Goal: Transaction & Acquisition: Purchase product/service

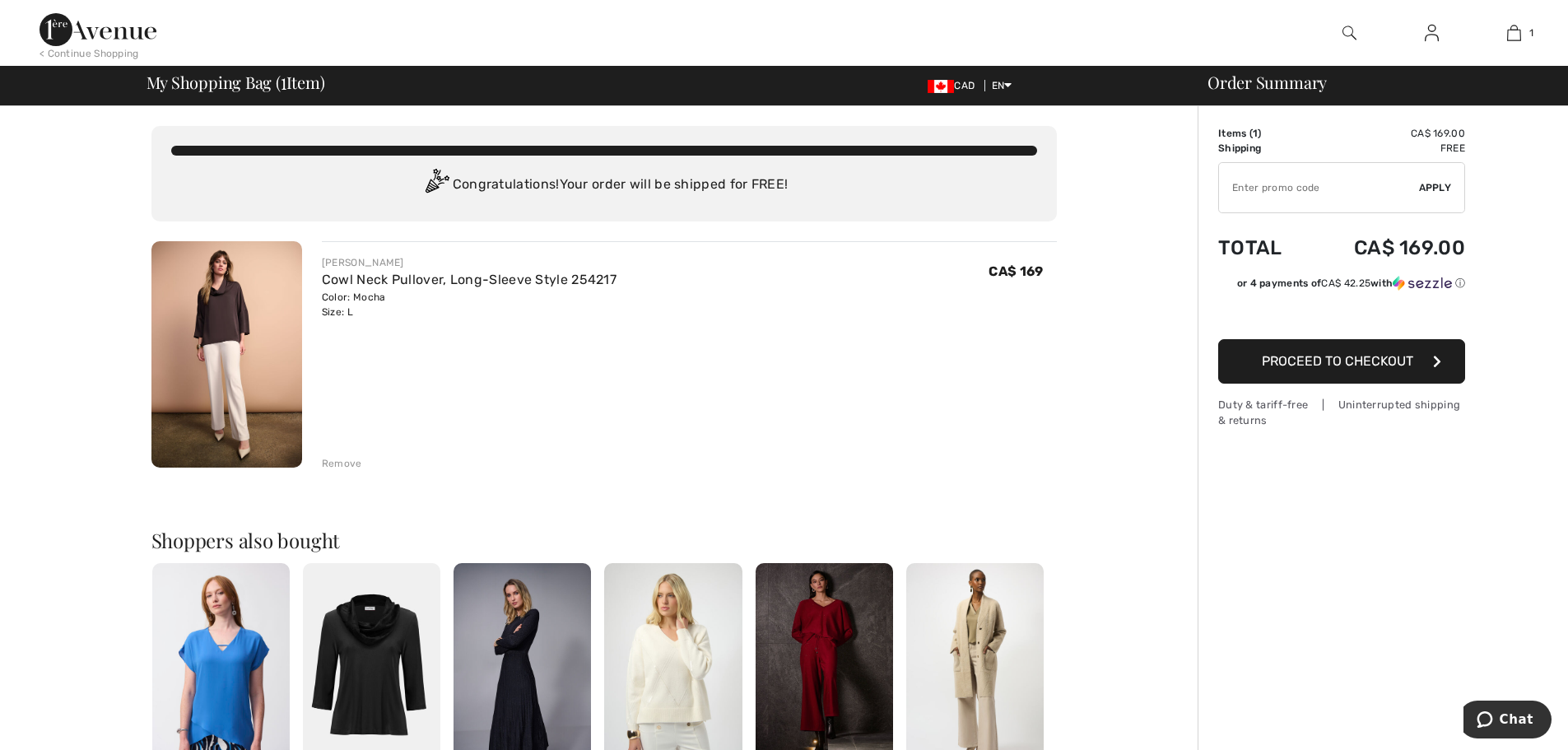
click at [241, 355] on img at bounding box center [227, 354] width 151 height 227
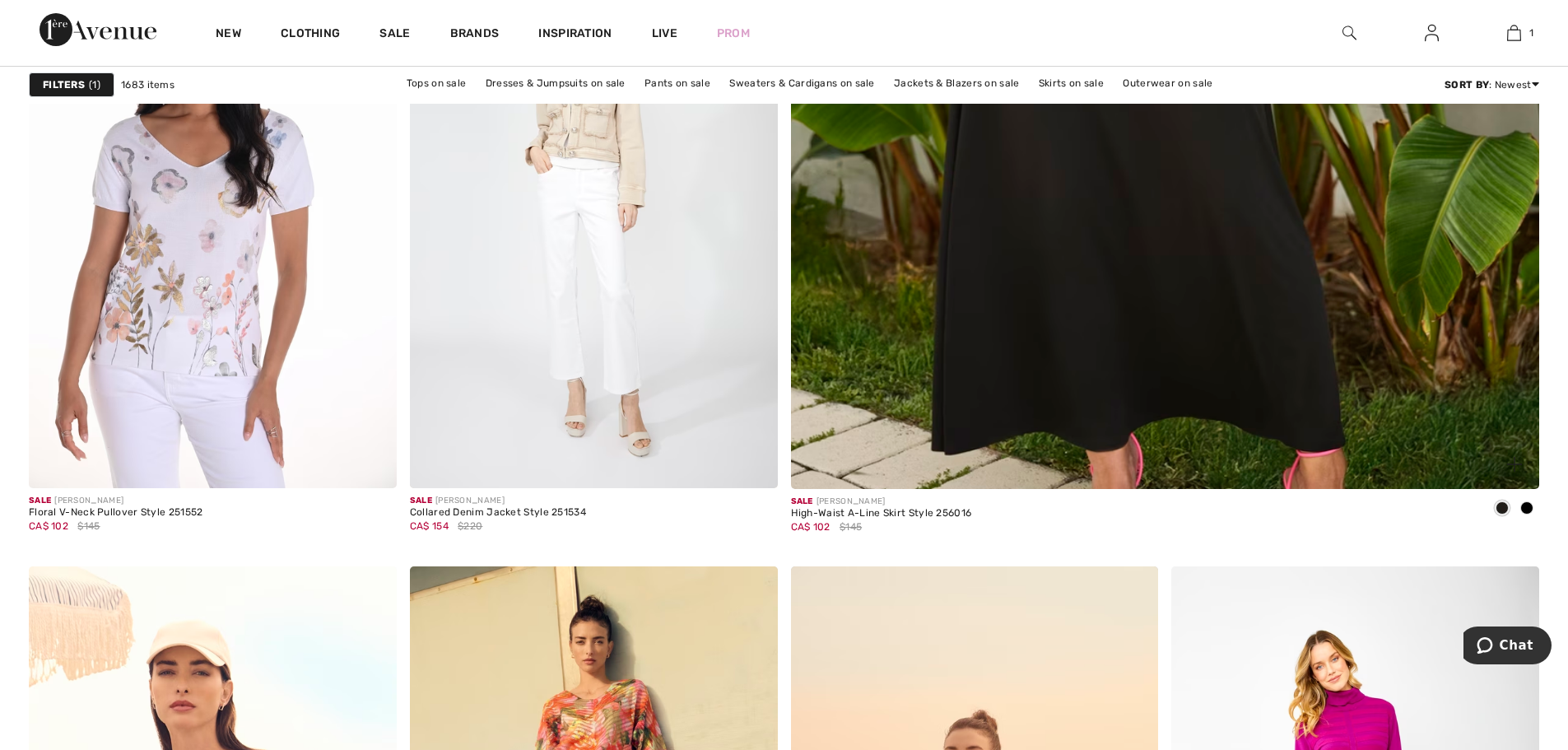
scroll to position [1070, 0]
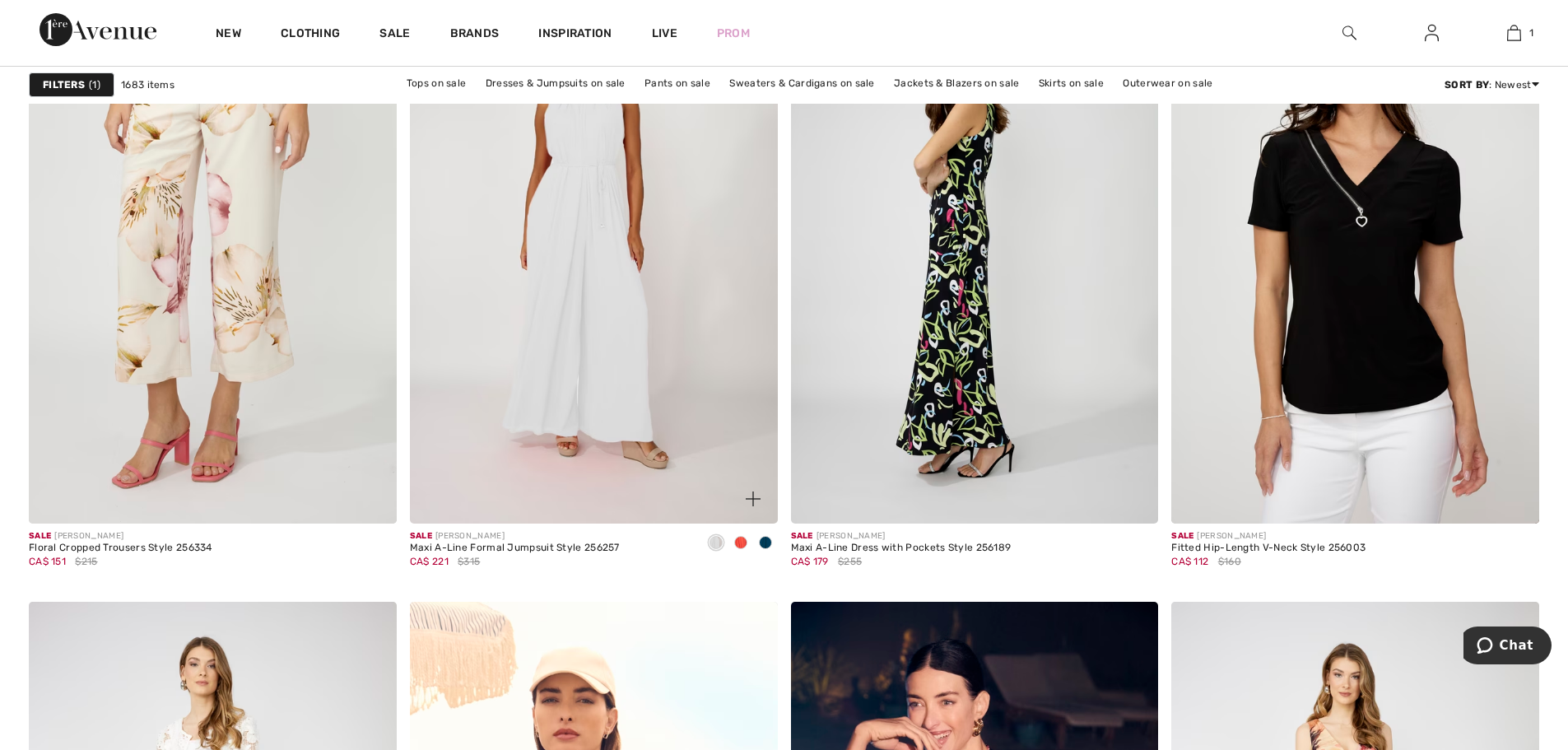
scroll to position [3293, 0]
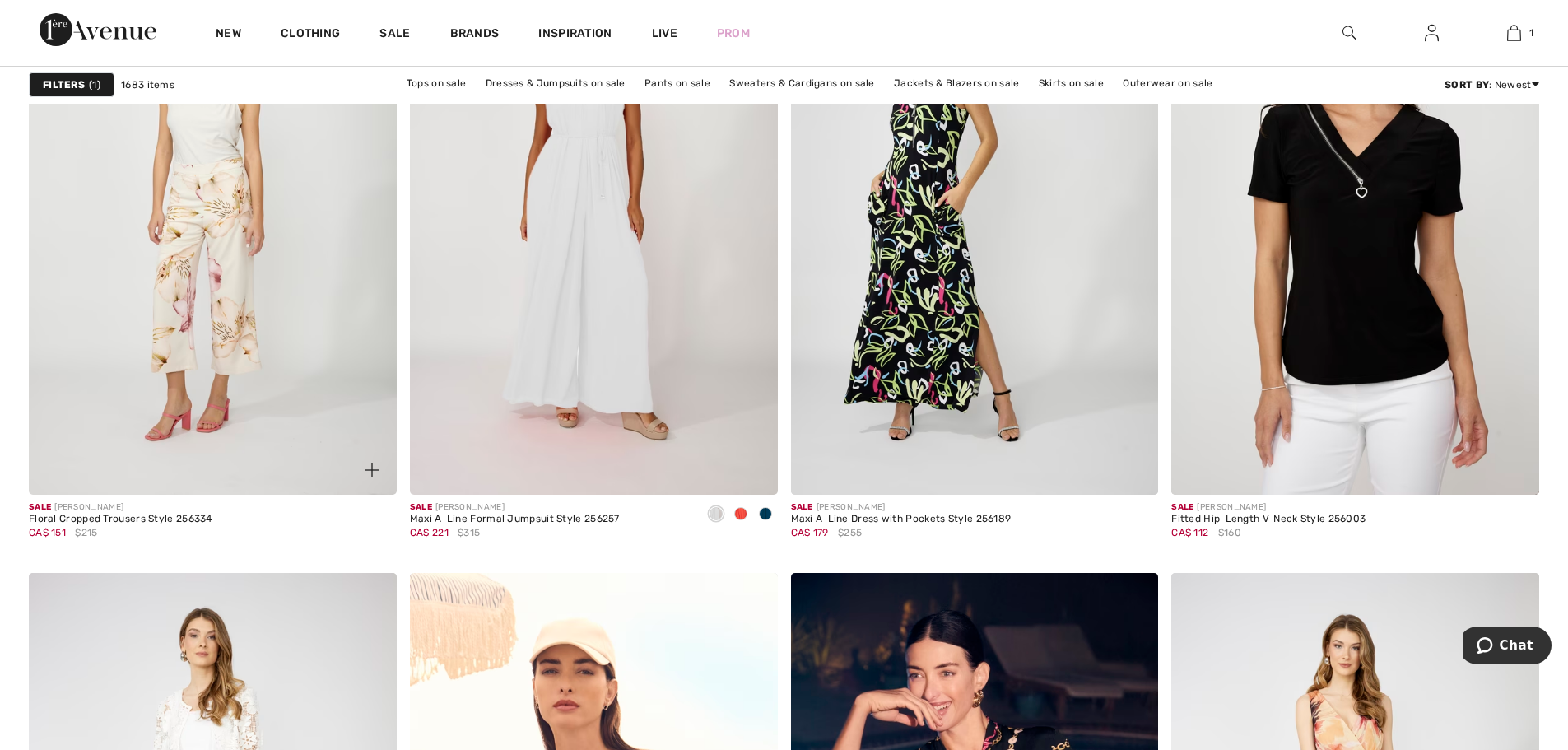
click at [222, 315] on img at bounding box center [212, 219] width 368 height 552
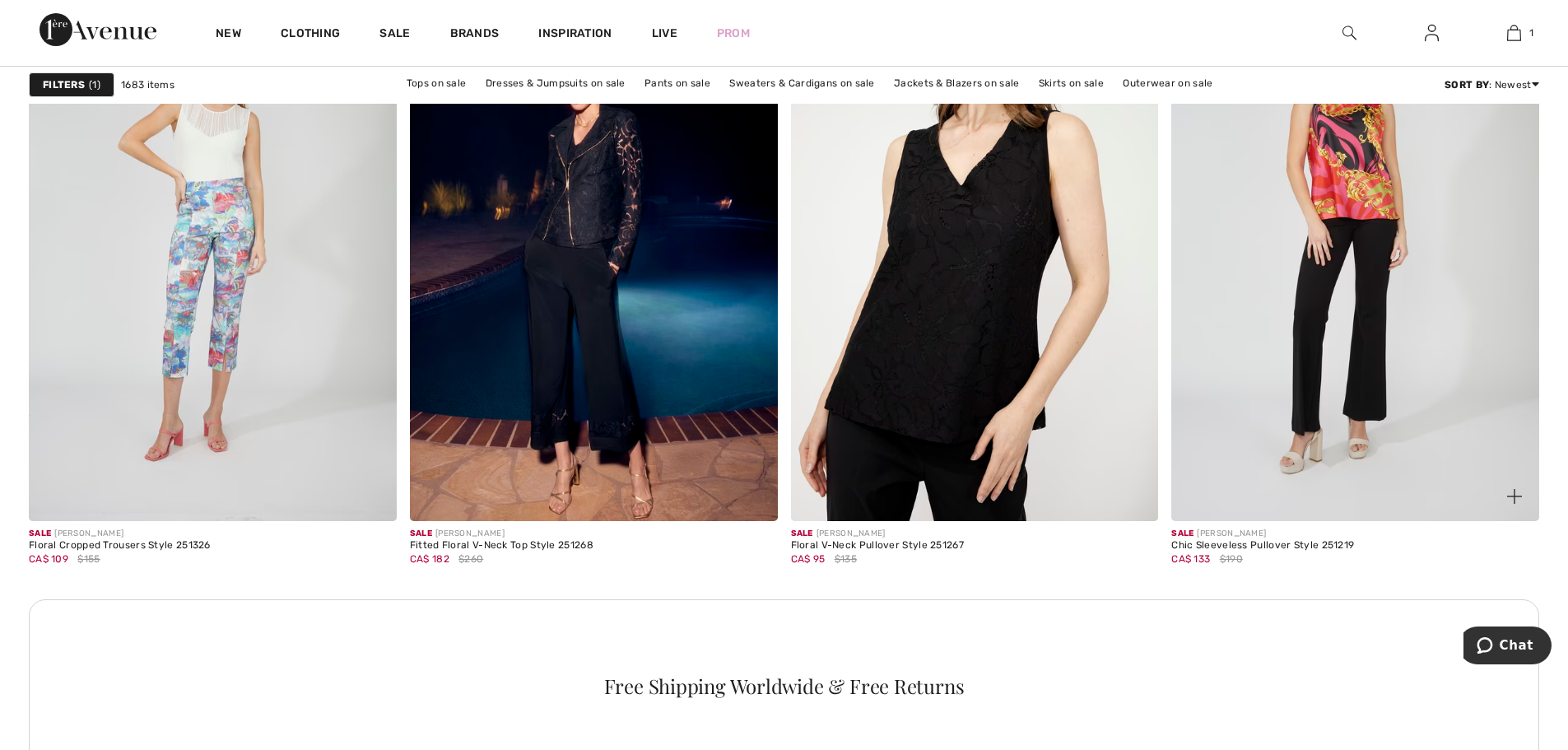
scroll to position [4527, 0]
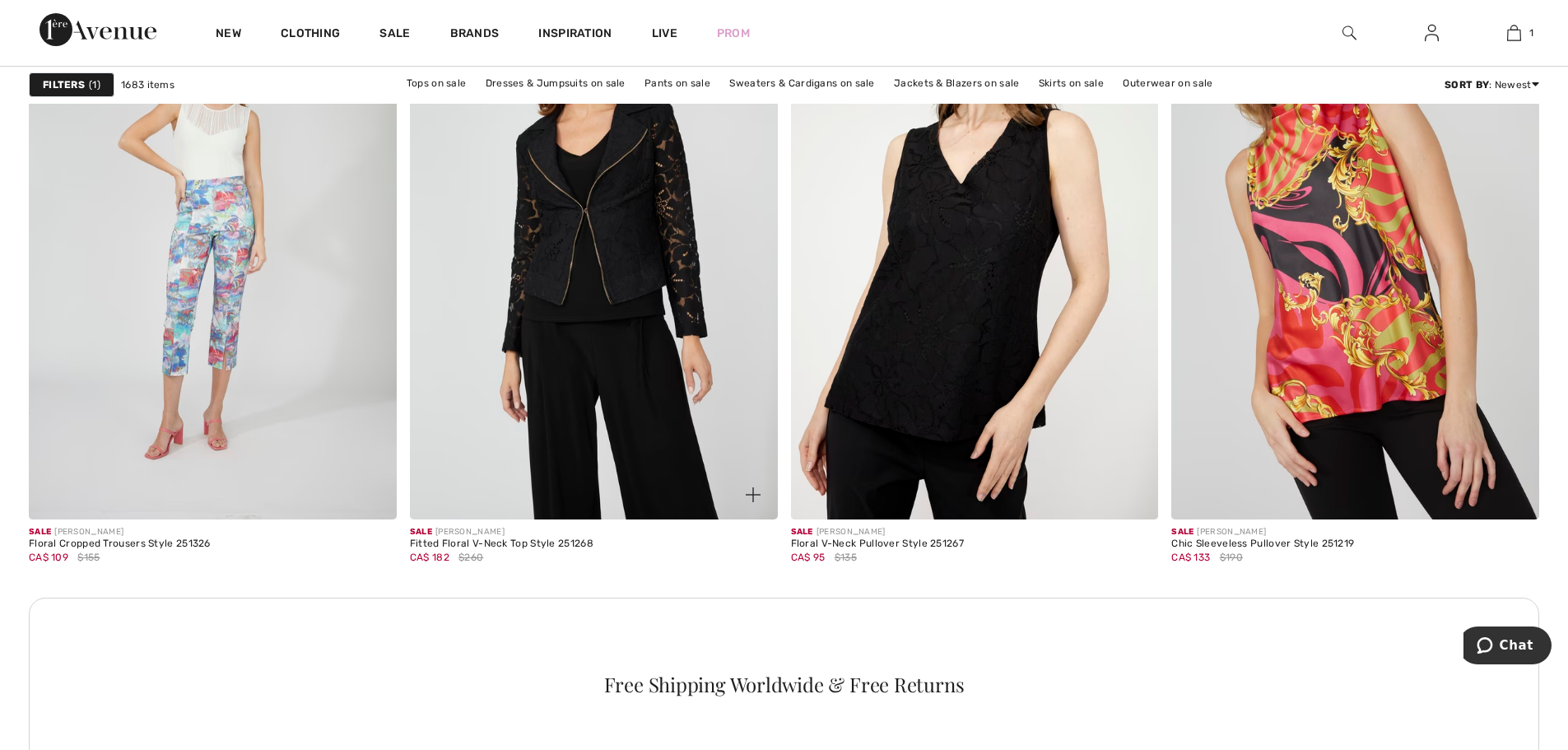
click at [621, 313] on img at bounding box center [593, 244] width 368 height 552
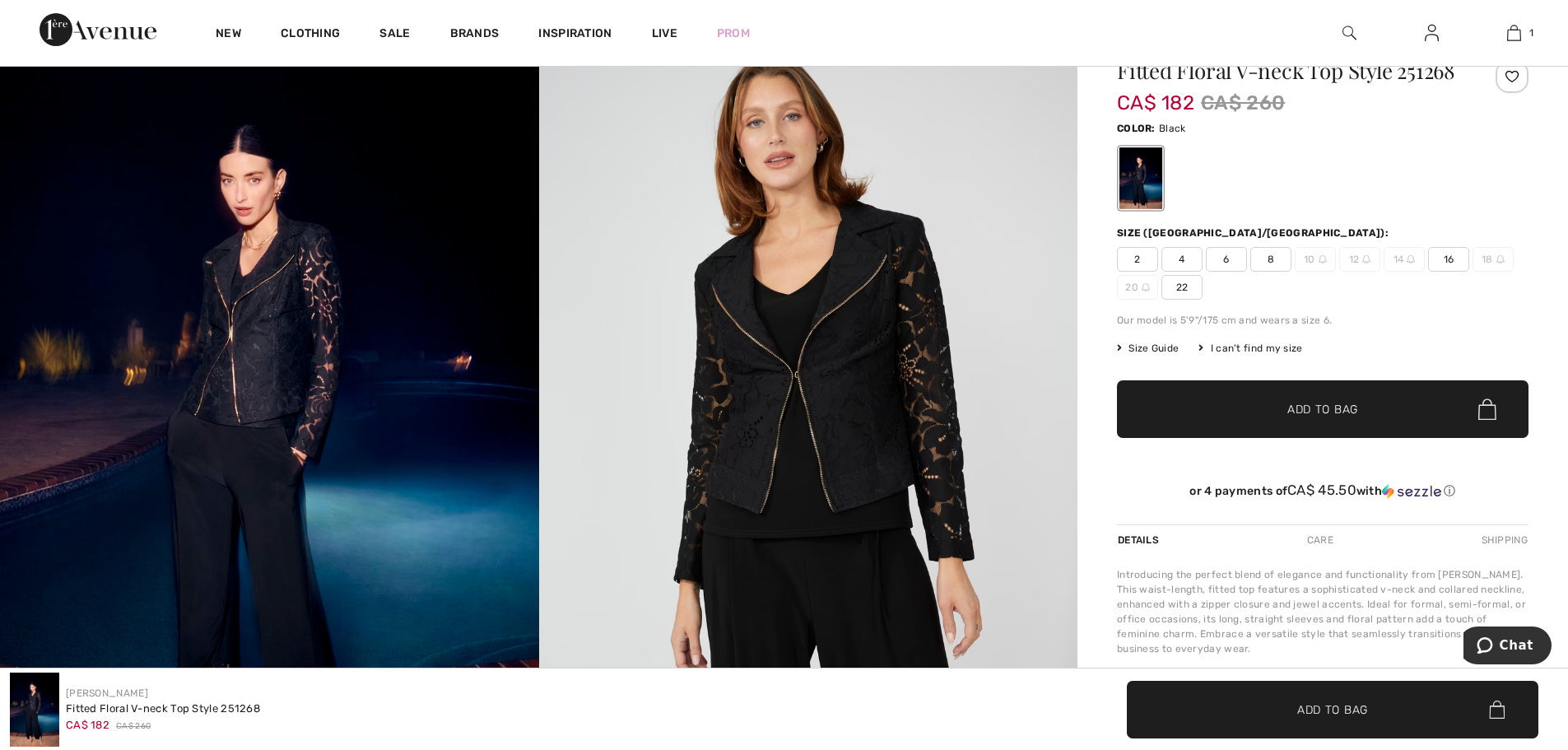
scroll to position [165, 0]
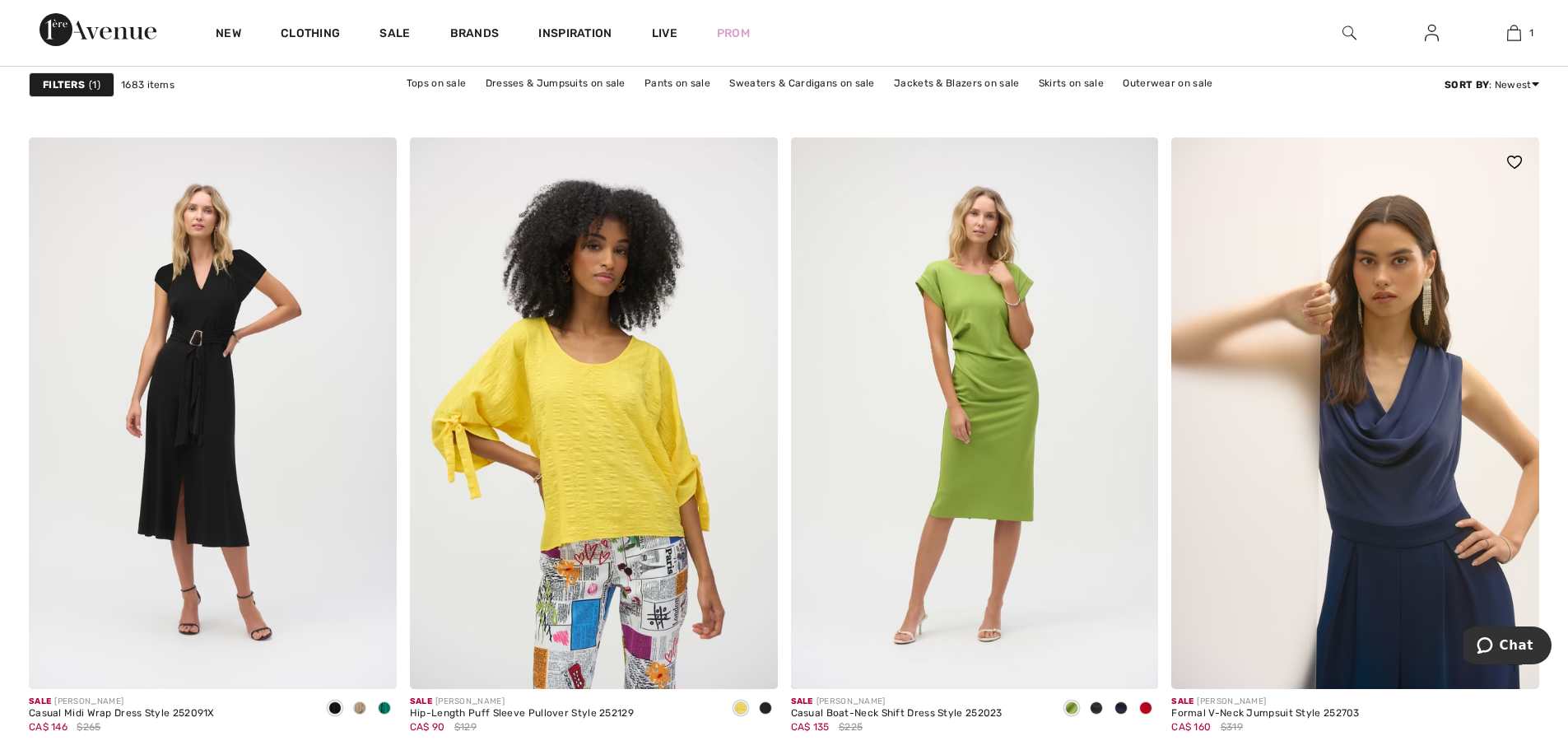
scroll to position [9467, 0]
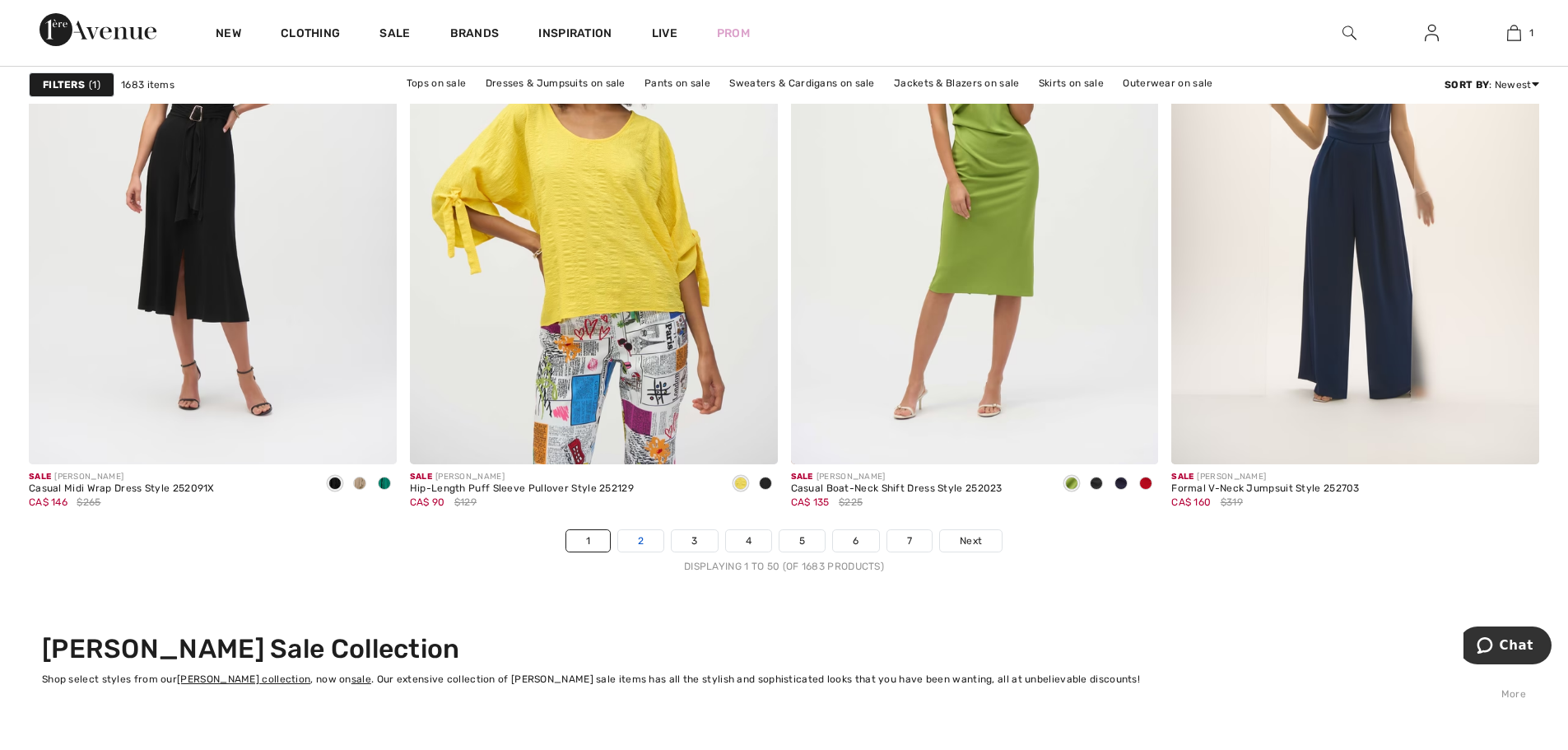
click at [629, 540] on link "2" at bounding box center [641, 540] width 46 height 22
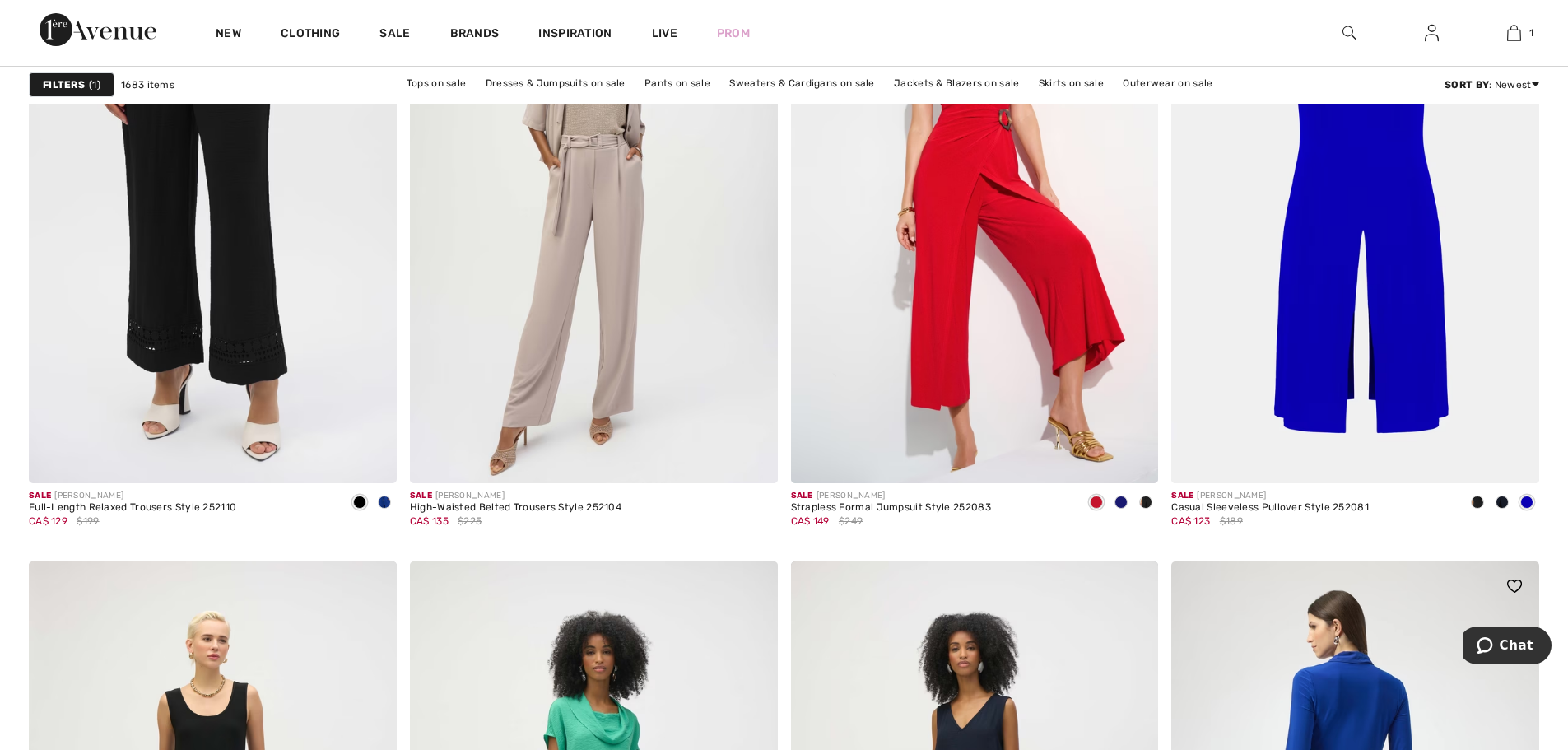
scroll to position [6668, 0]
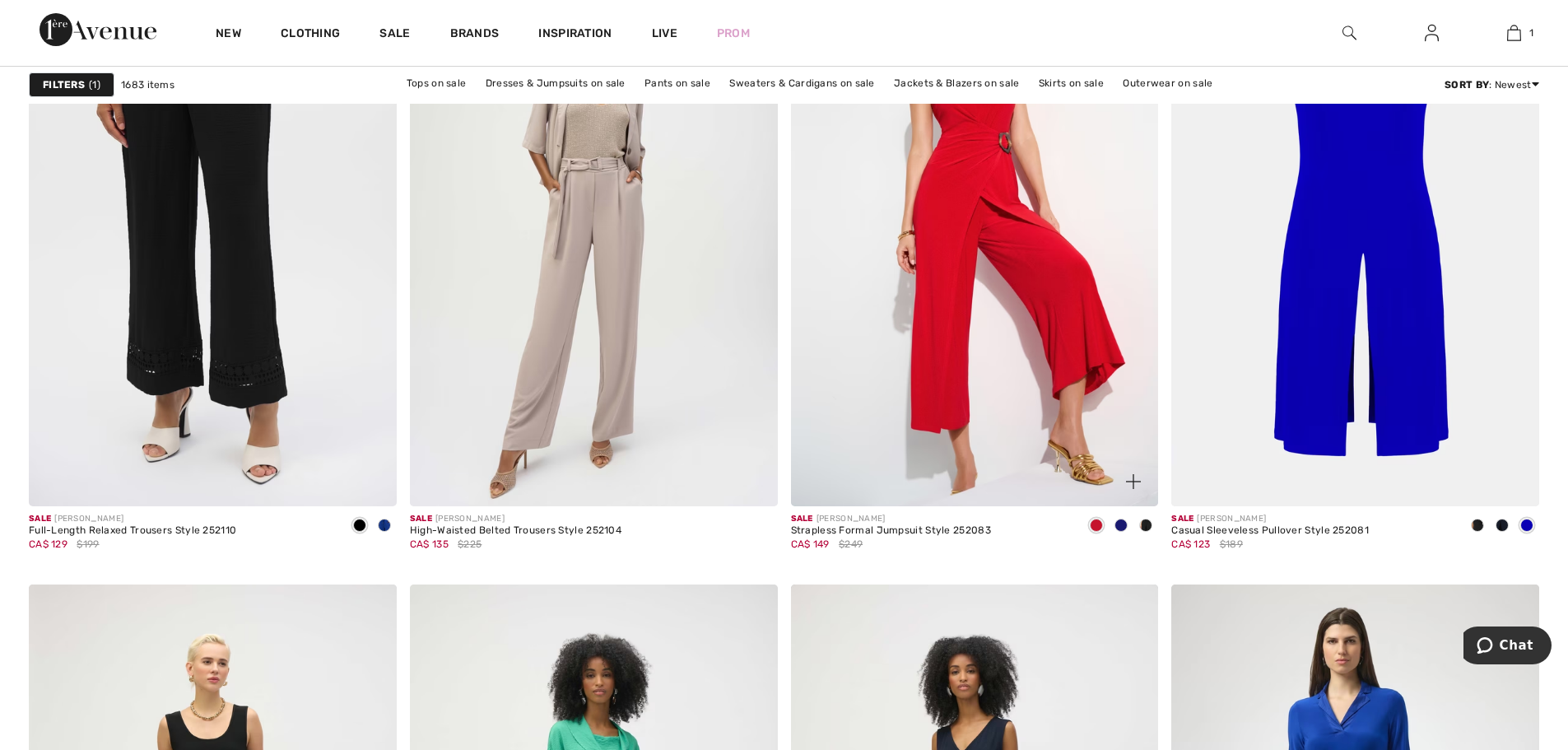
click at [1143, 528] on span at bounding box center [1146, 525] width 13 height 13
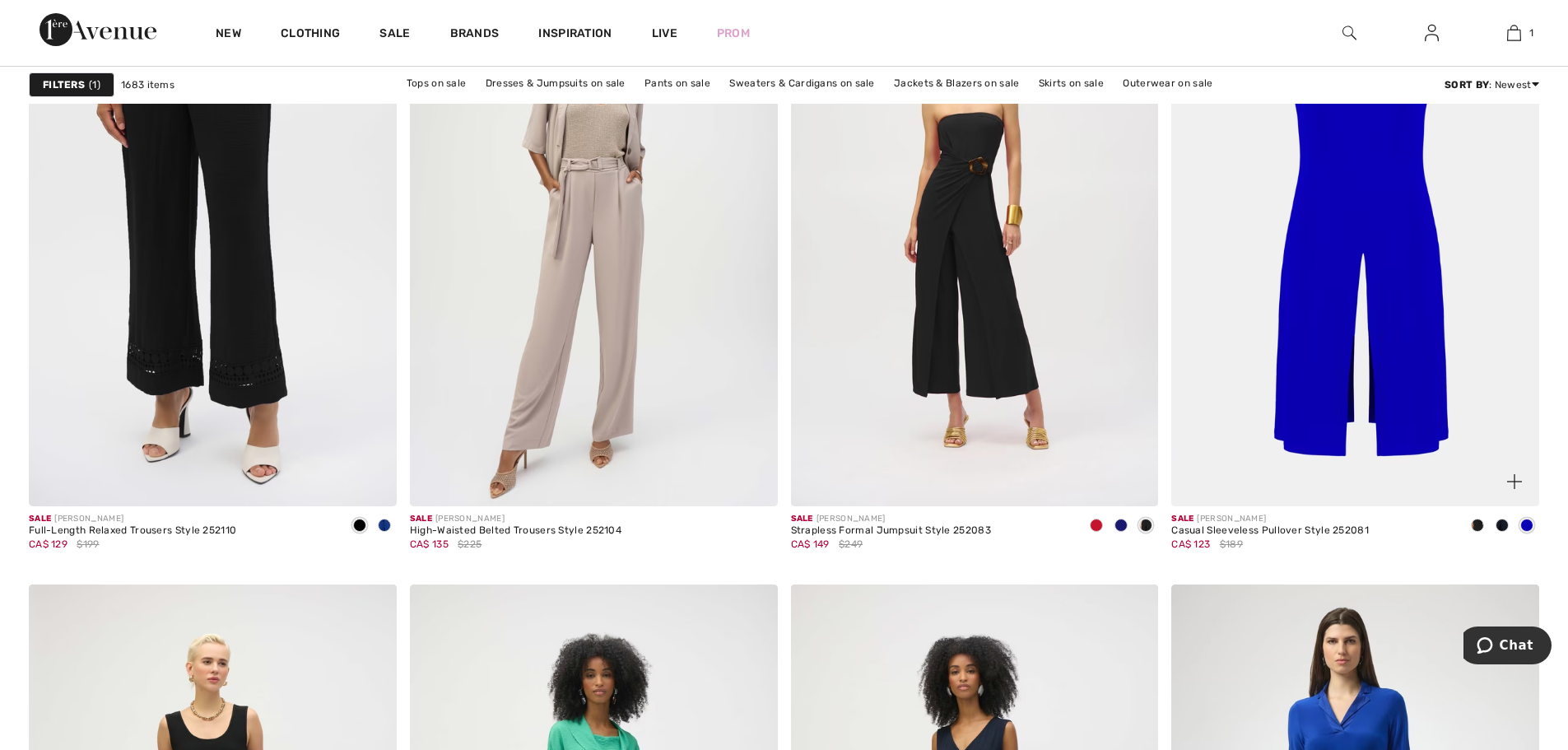
click at [1478, 524] on span at bounding box center [1478, 525] width 13 height 13
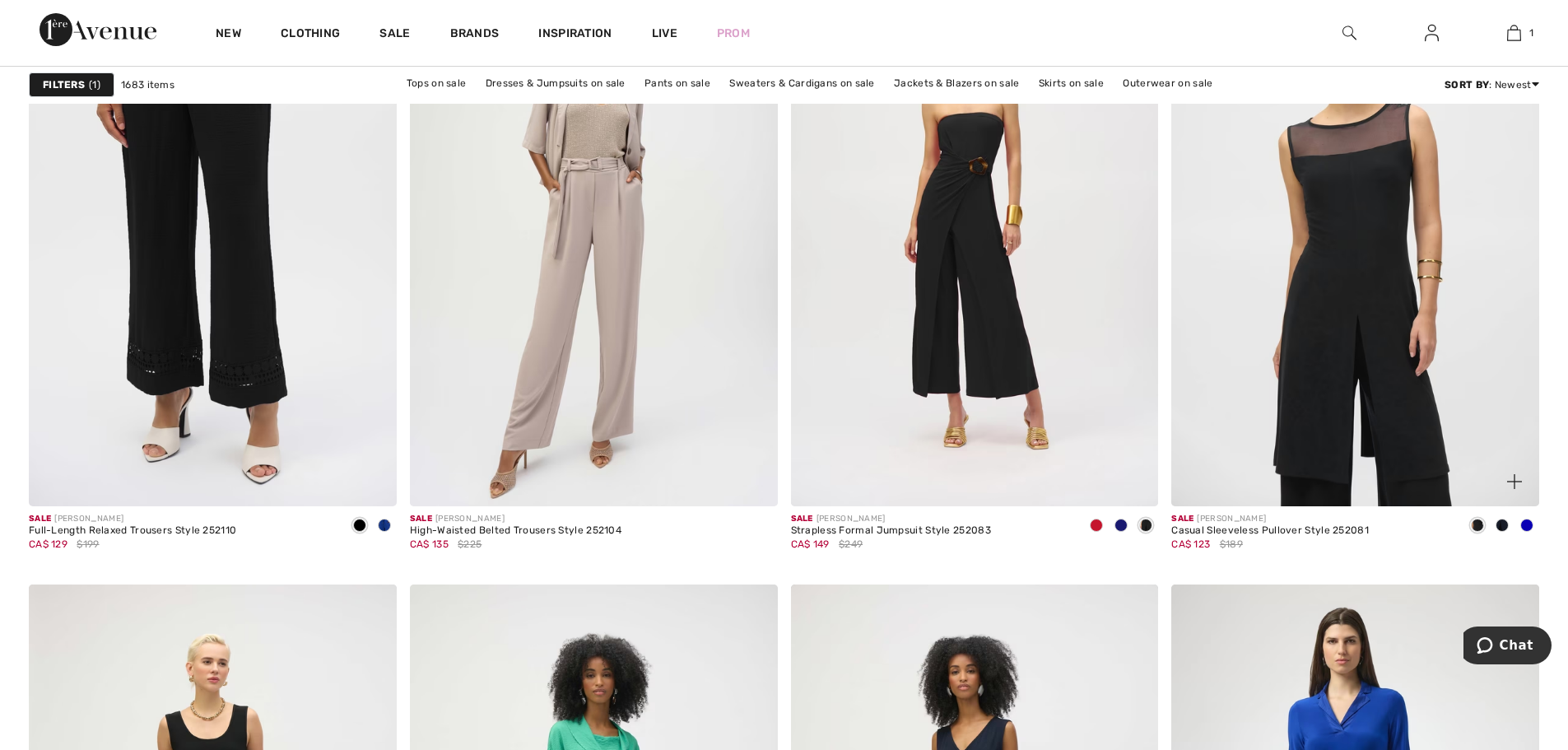
click at [1501, 524] on span at bounding box center [1503, 525] width 13 height 13
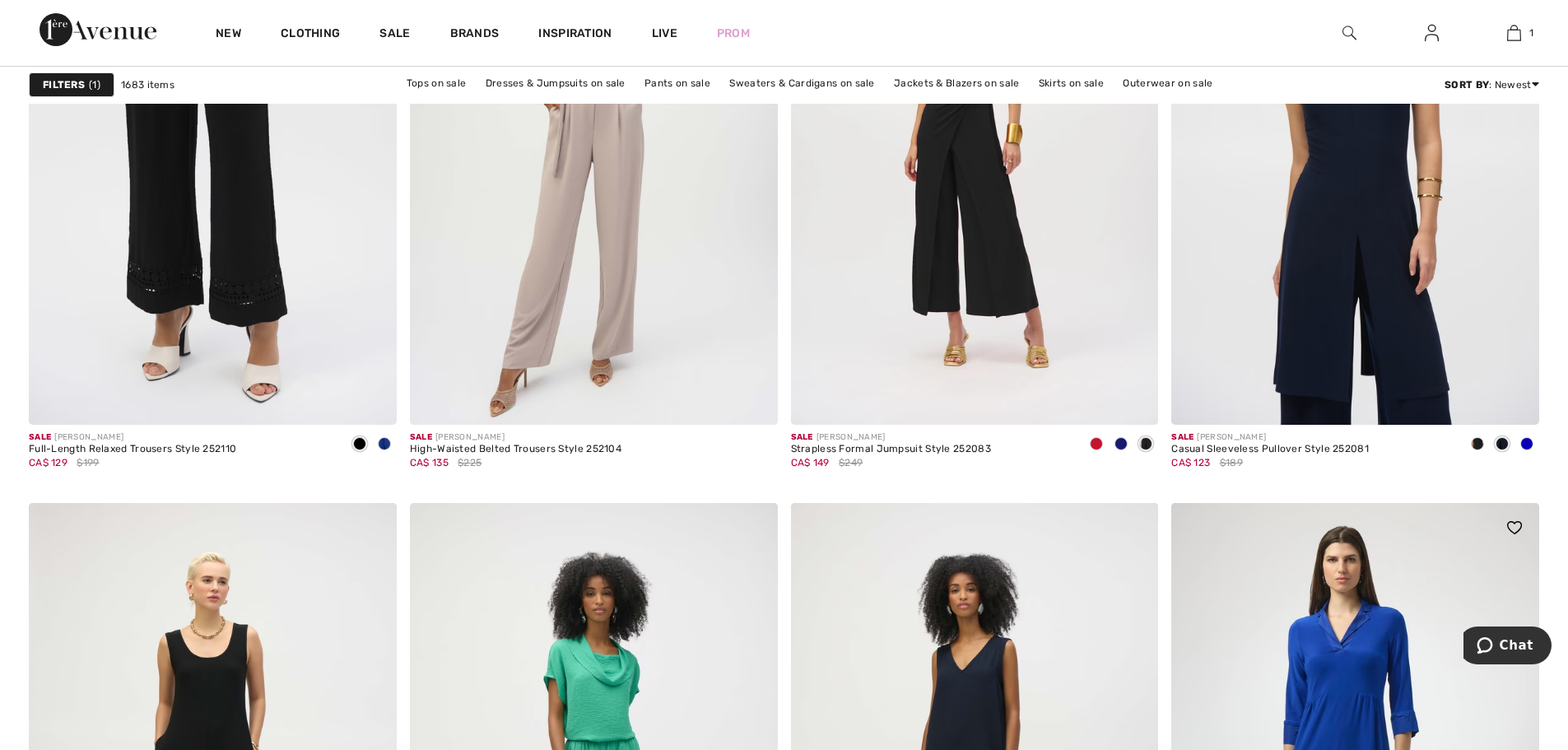
scroll to position [6751, 0]
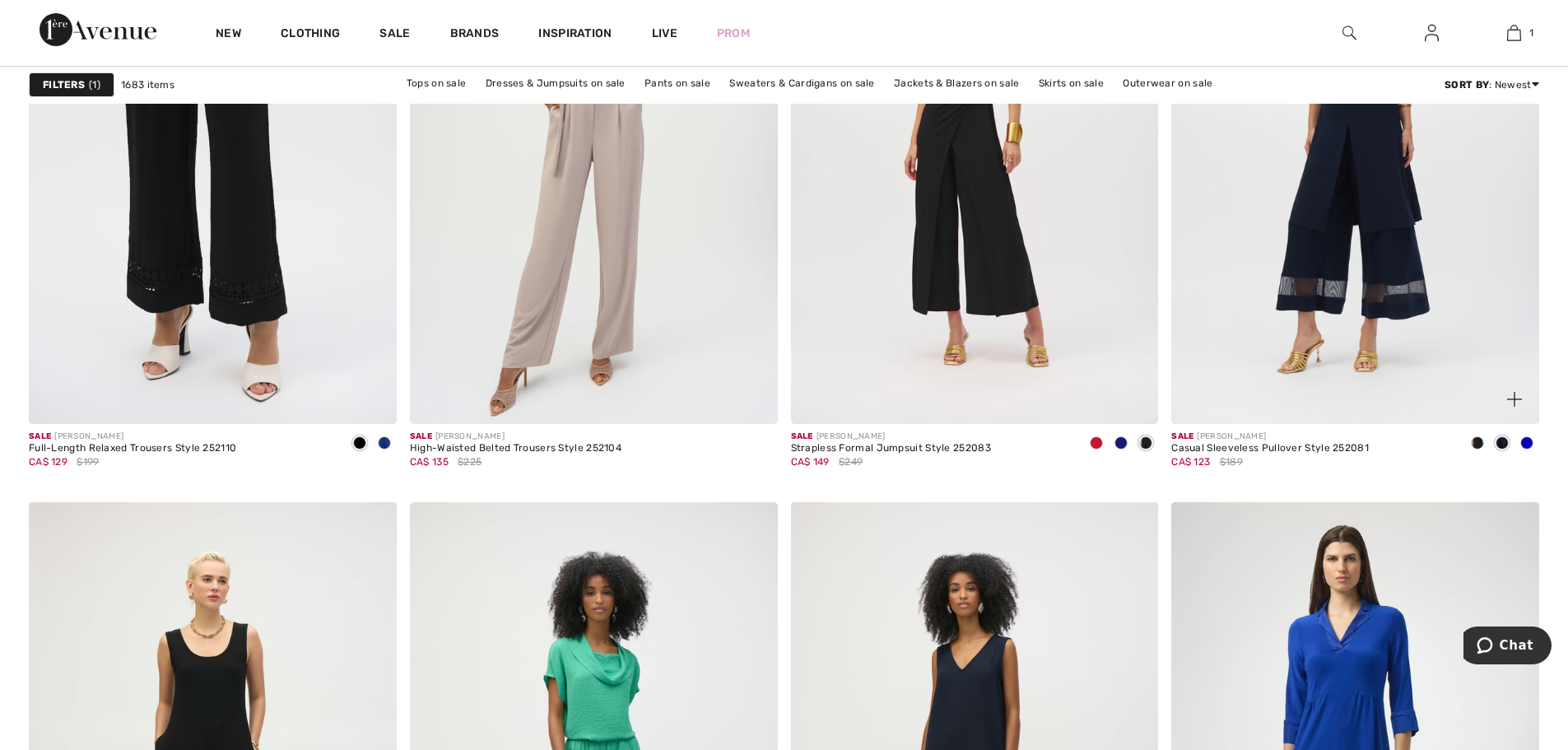
click at [1477, 441] on span at bounding box center [1478, 443] width 13 height 13
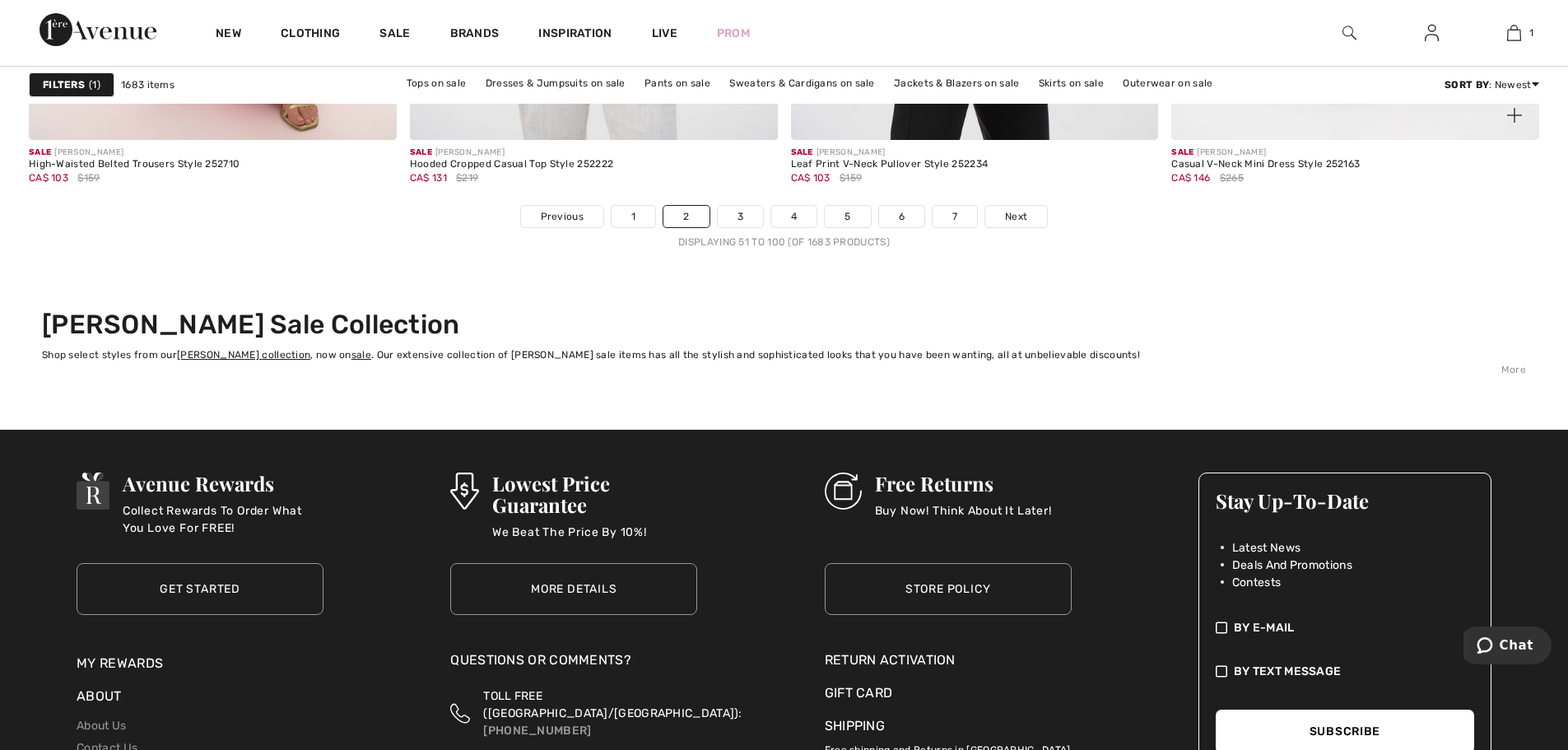
scroll to position [9796, 0]
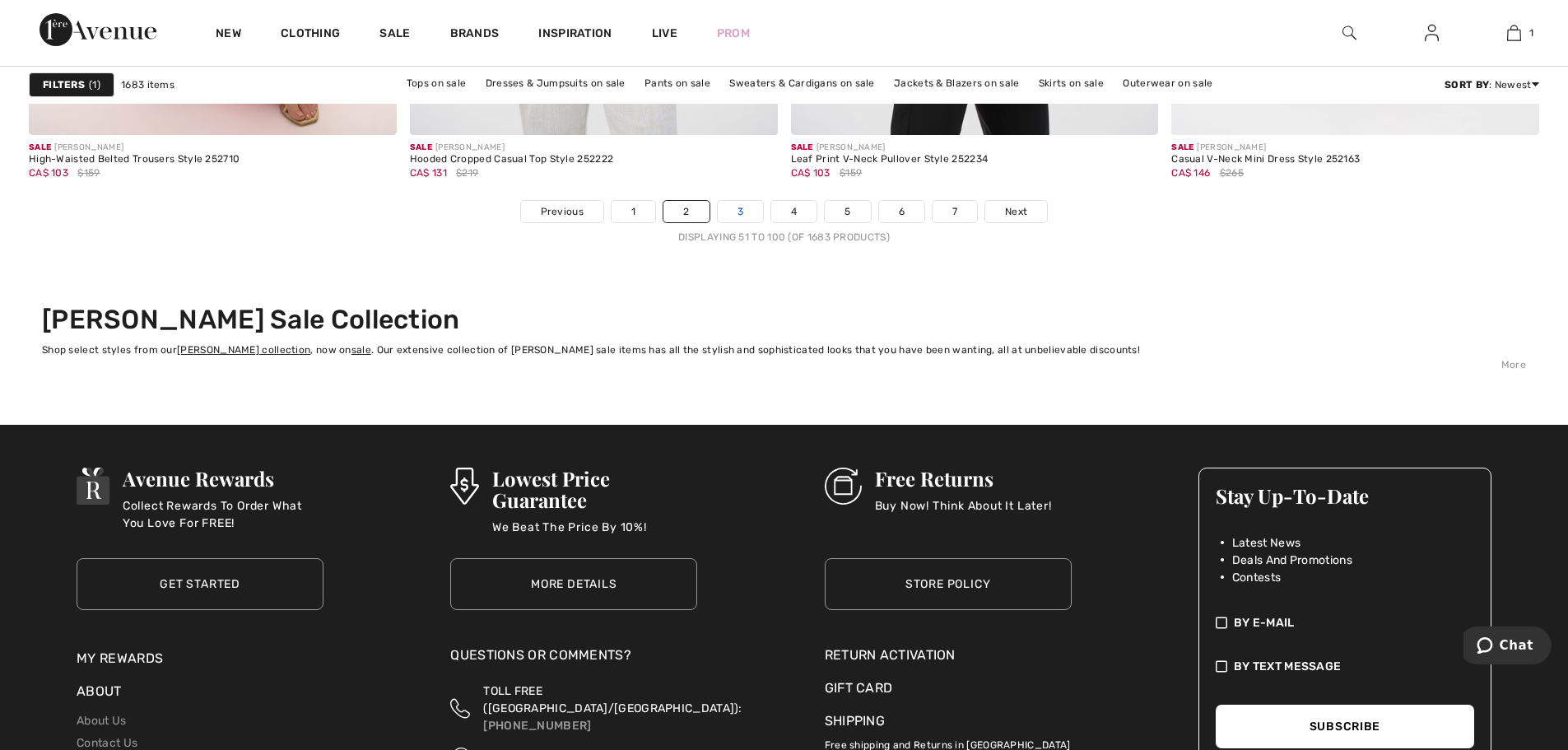
click at [734, 212] on link "3" at bounding box center [740, 211] width 46 height 22
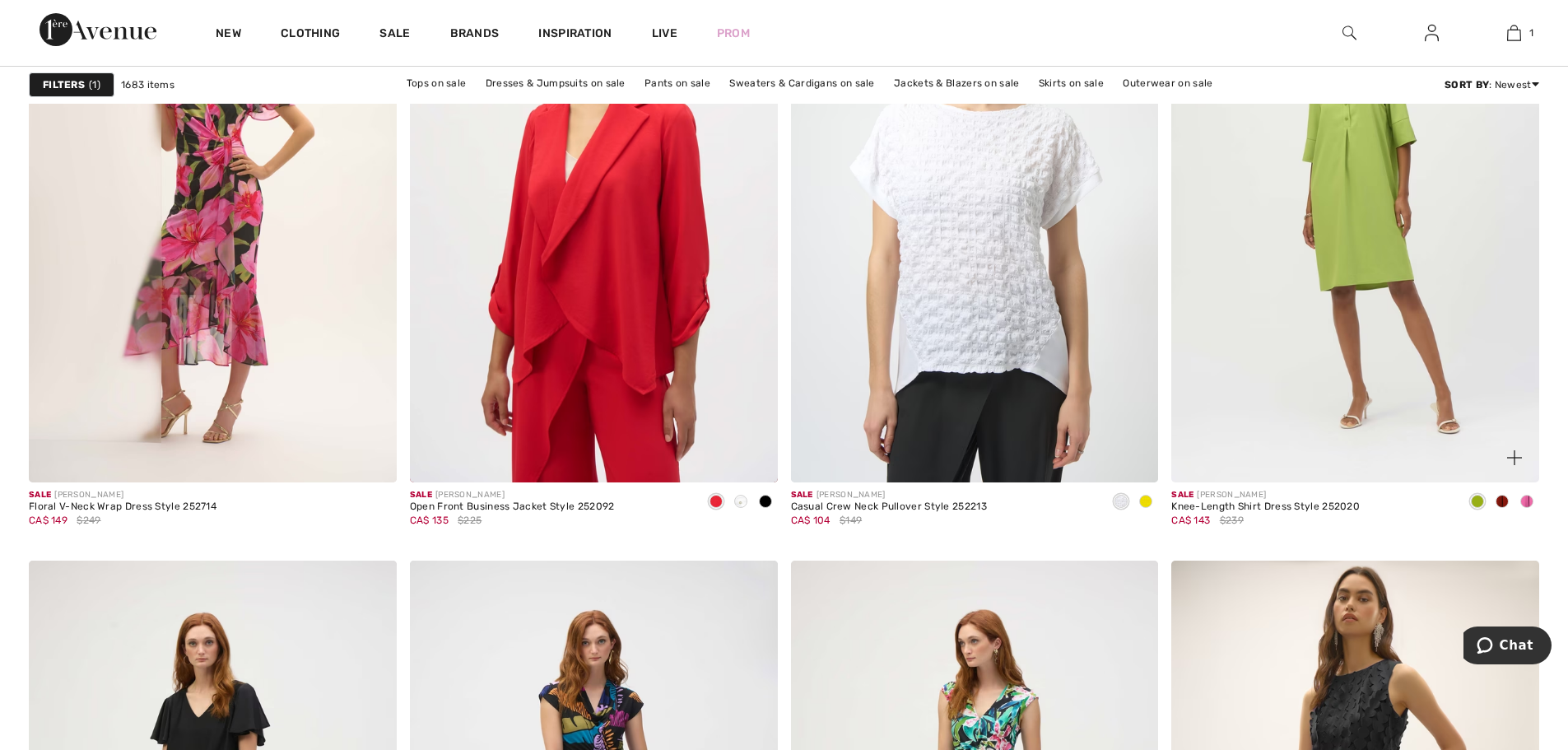
scroll to position [1811, 0]
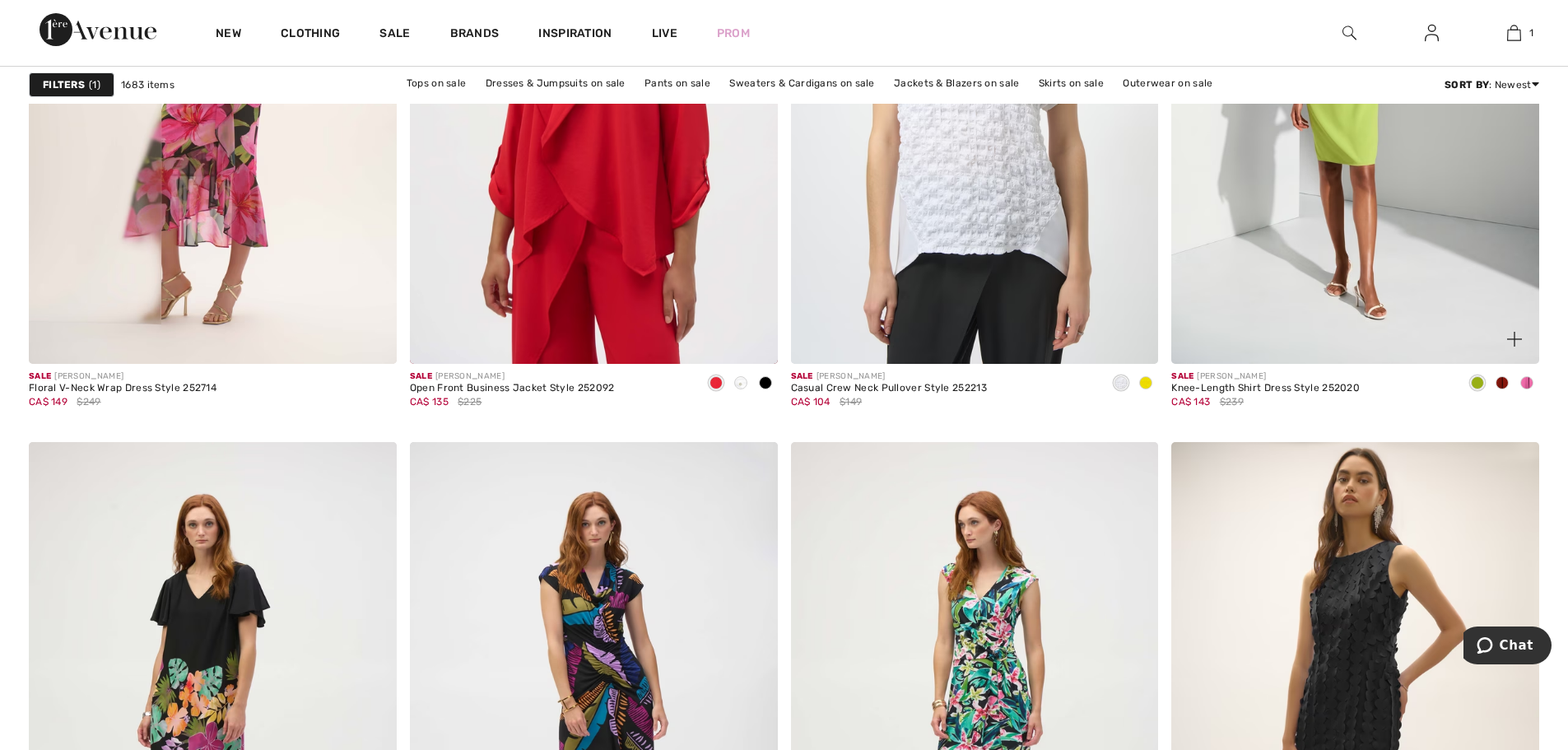
click at [1528, 386] on span at bounding box center [1527, 383] width 13 height 13
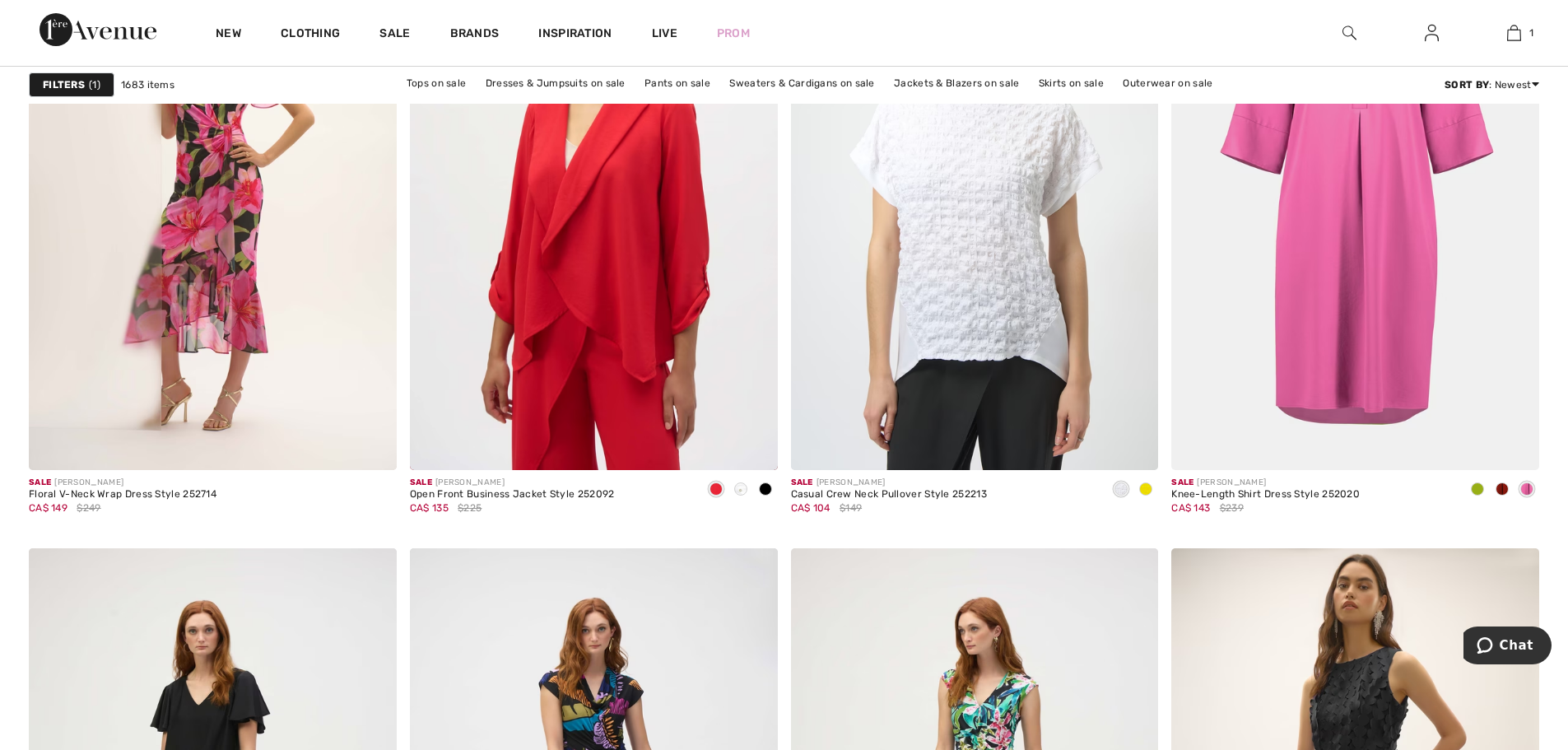
scroll to position [1729, 0]
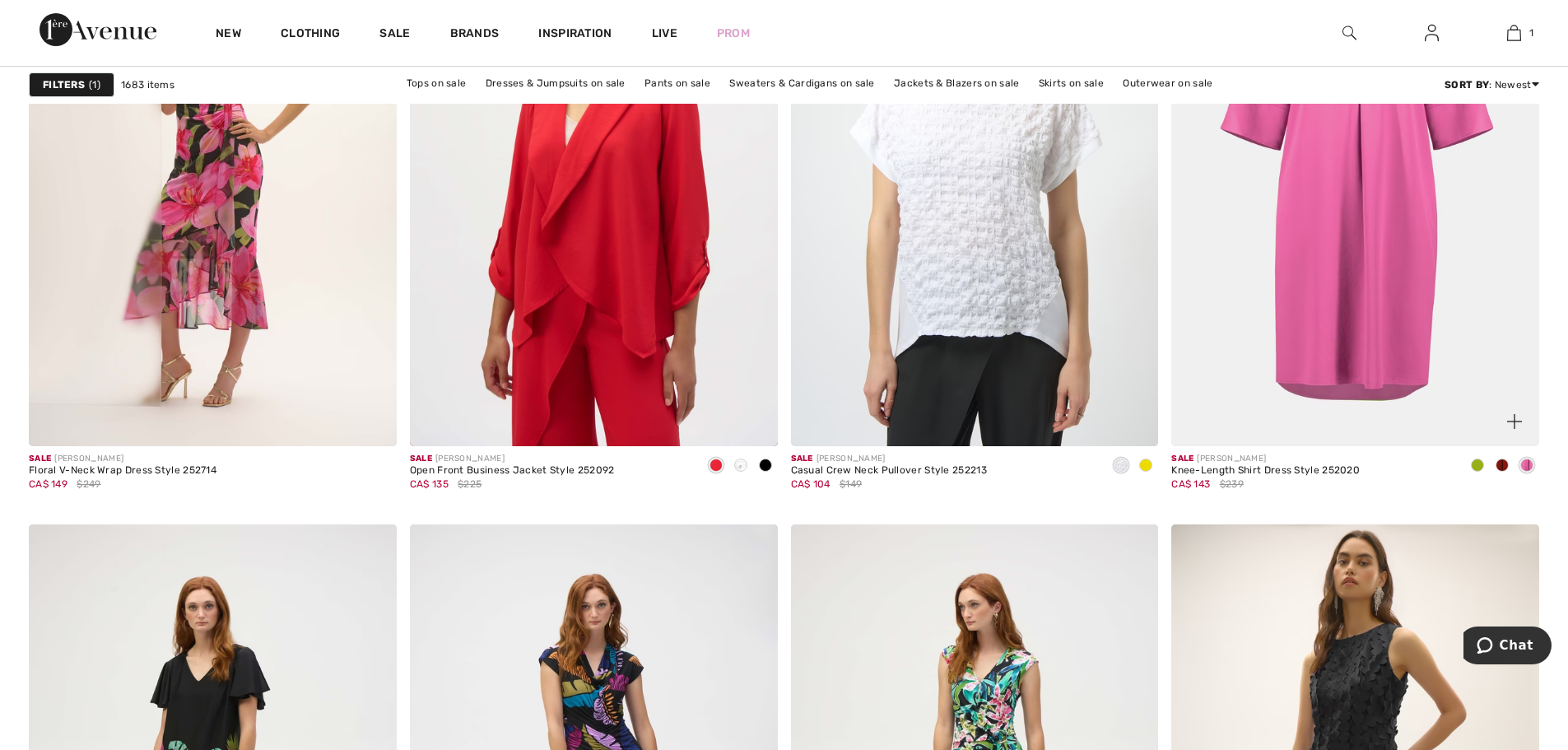
click at [1475, 466] on span at bounding box center [1478, 466] width 13 height 13
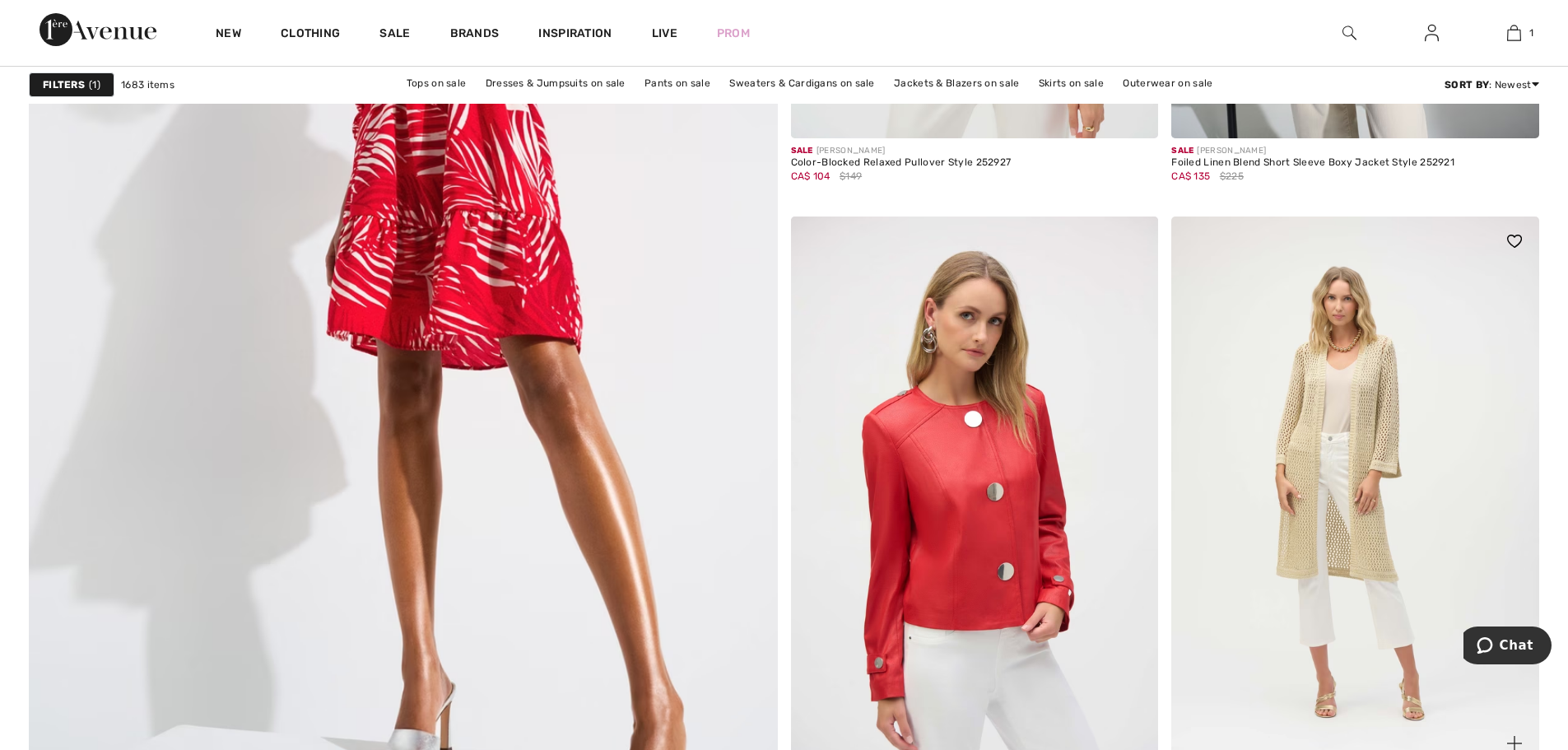
scroll to position [5928, 0]
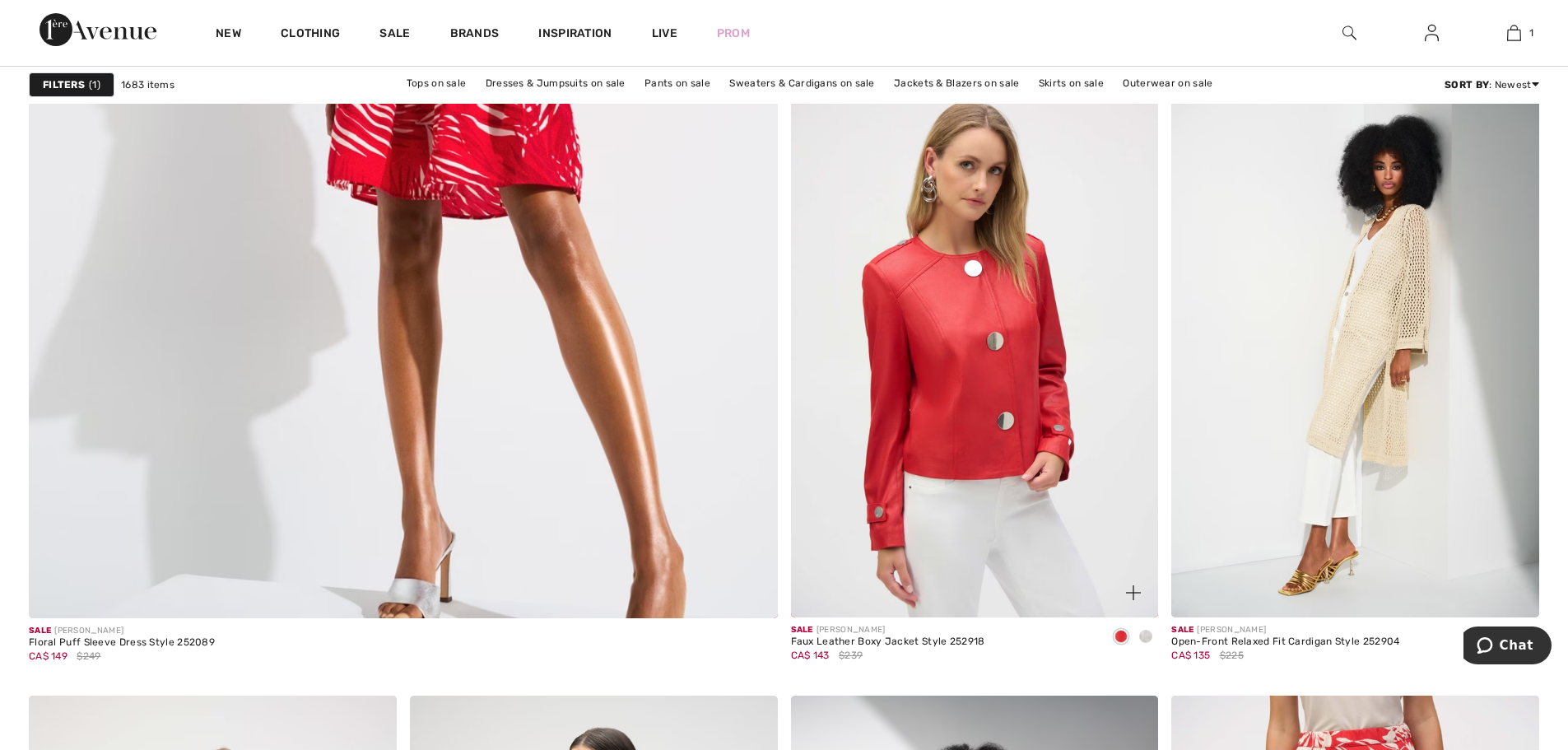
click at [1144, 644] on div at bounding box center [1146, 637] width 25 height 27
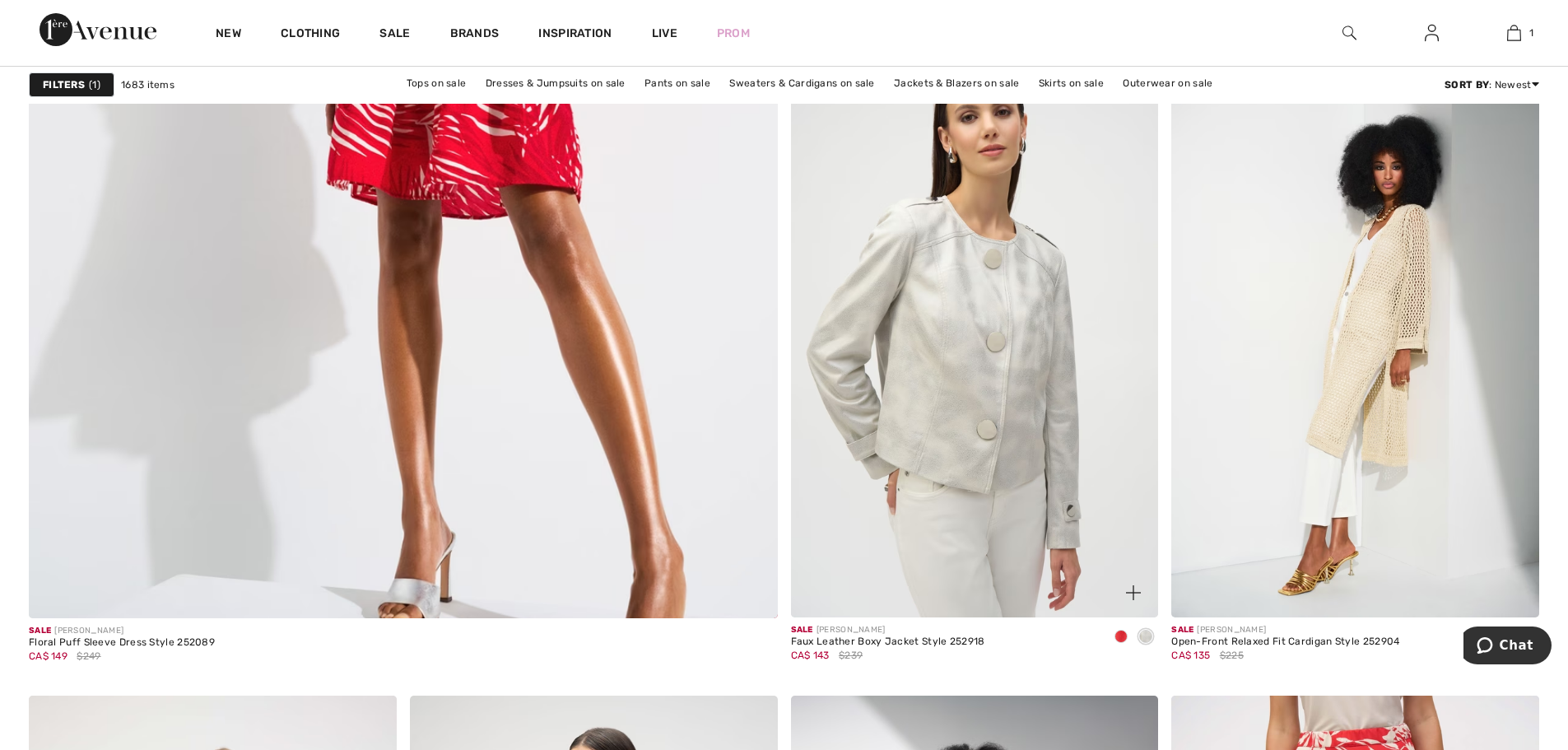
click at [1115, 637] on span at bounding box center [1121, 636] width 13 height 13
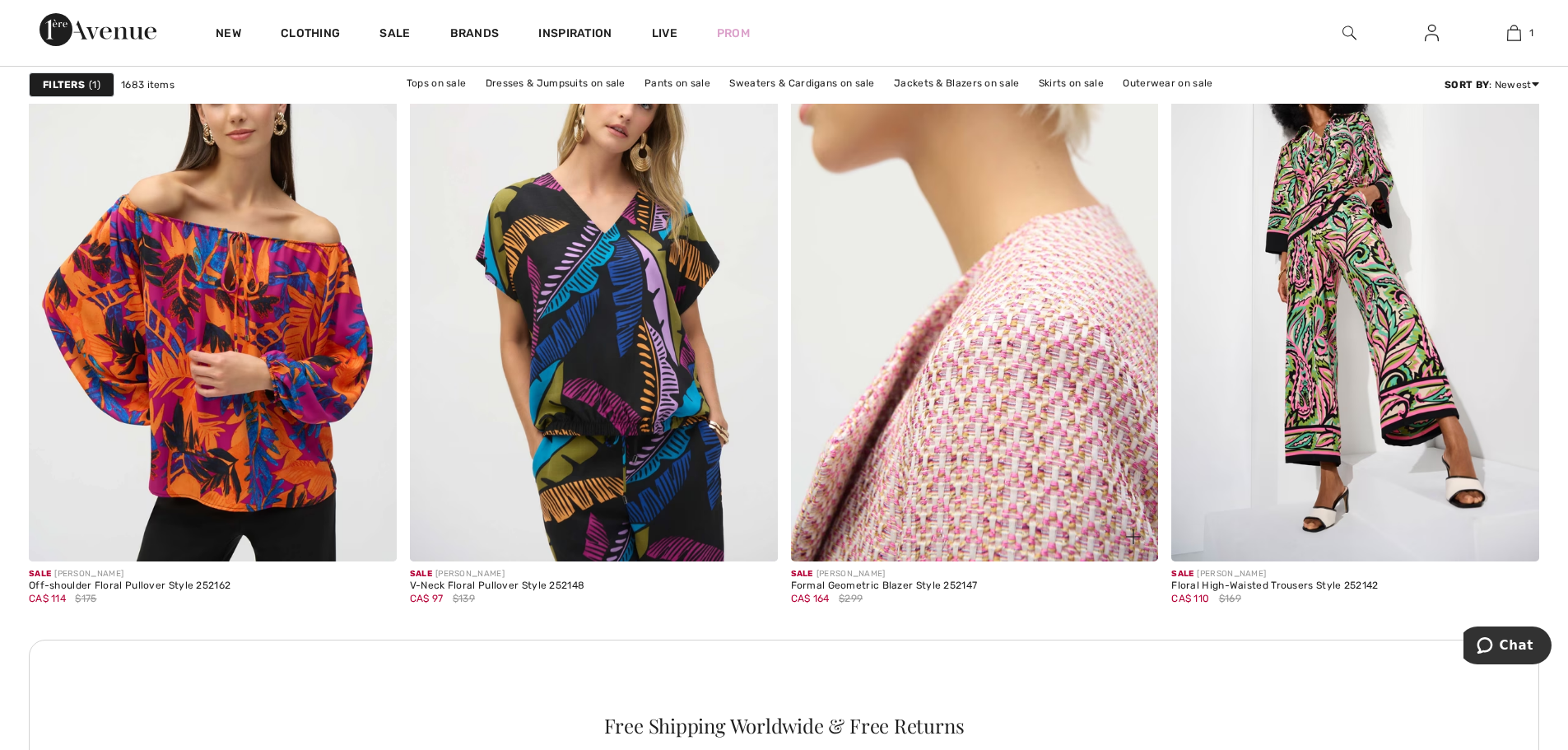
scroll to position [7245, 0]
click at [996, 451] on img at bounding box center [975, 284] width 368 height 552
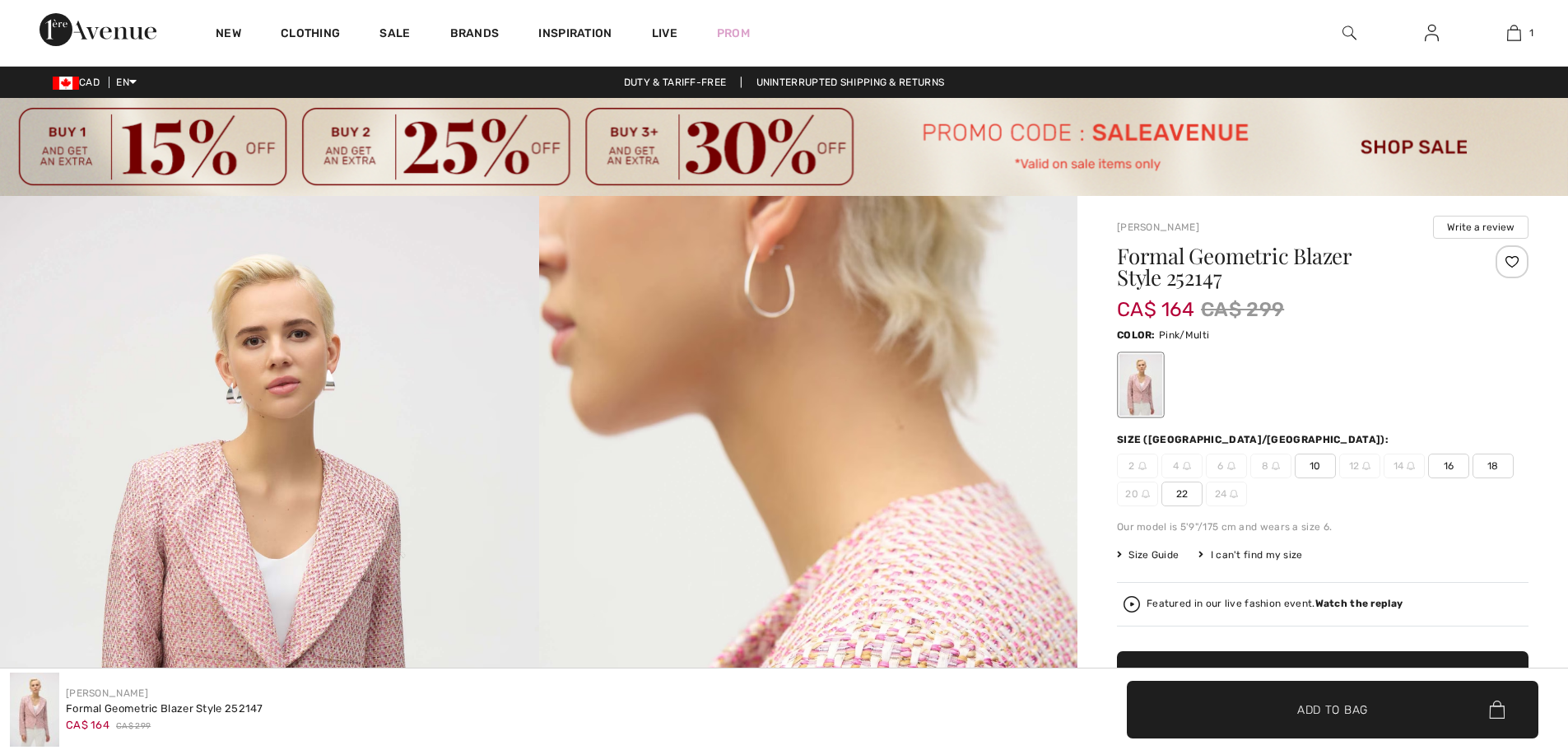
checkbox input "true"
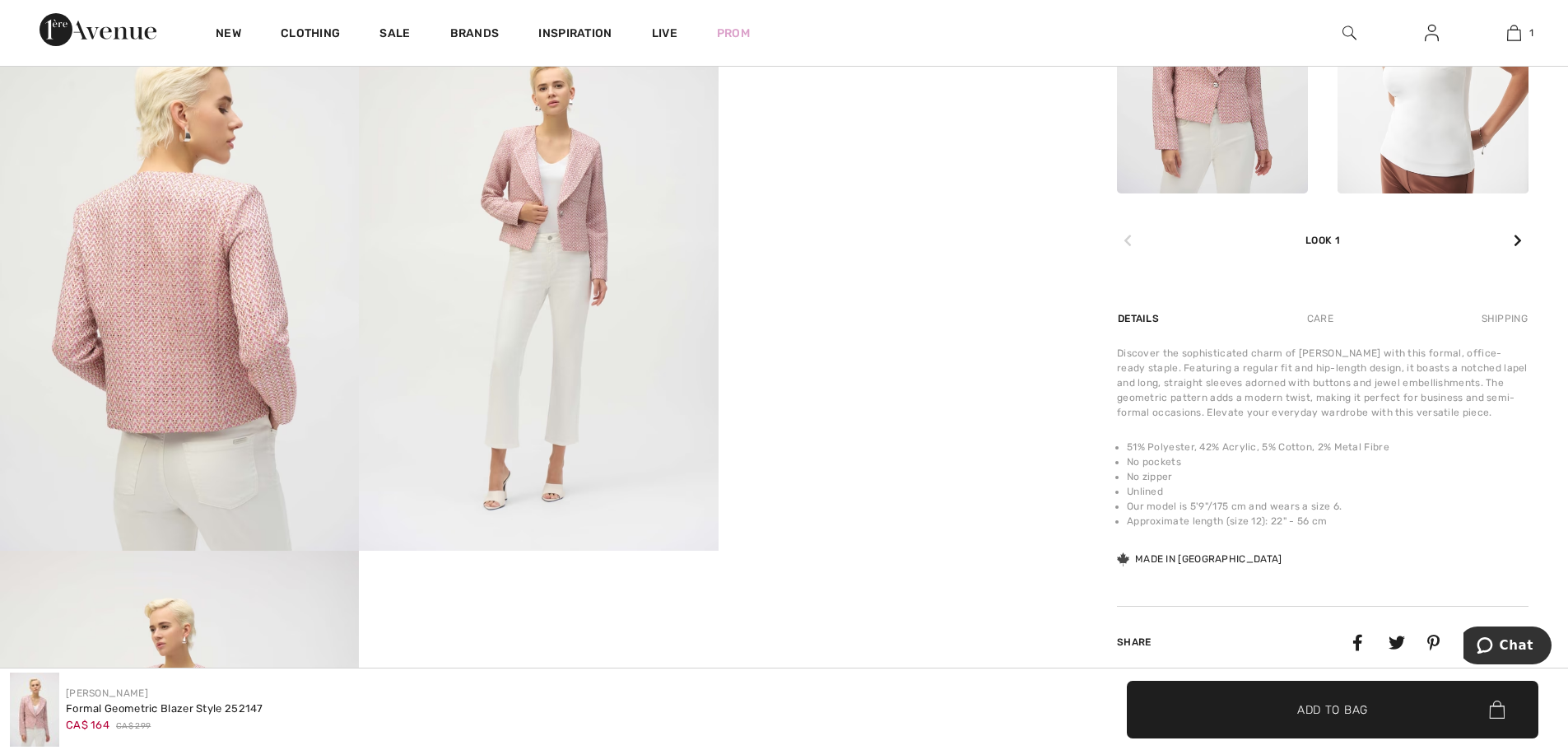
scroll to position [1070, 0]
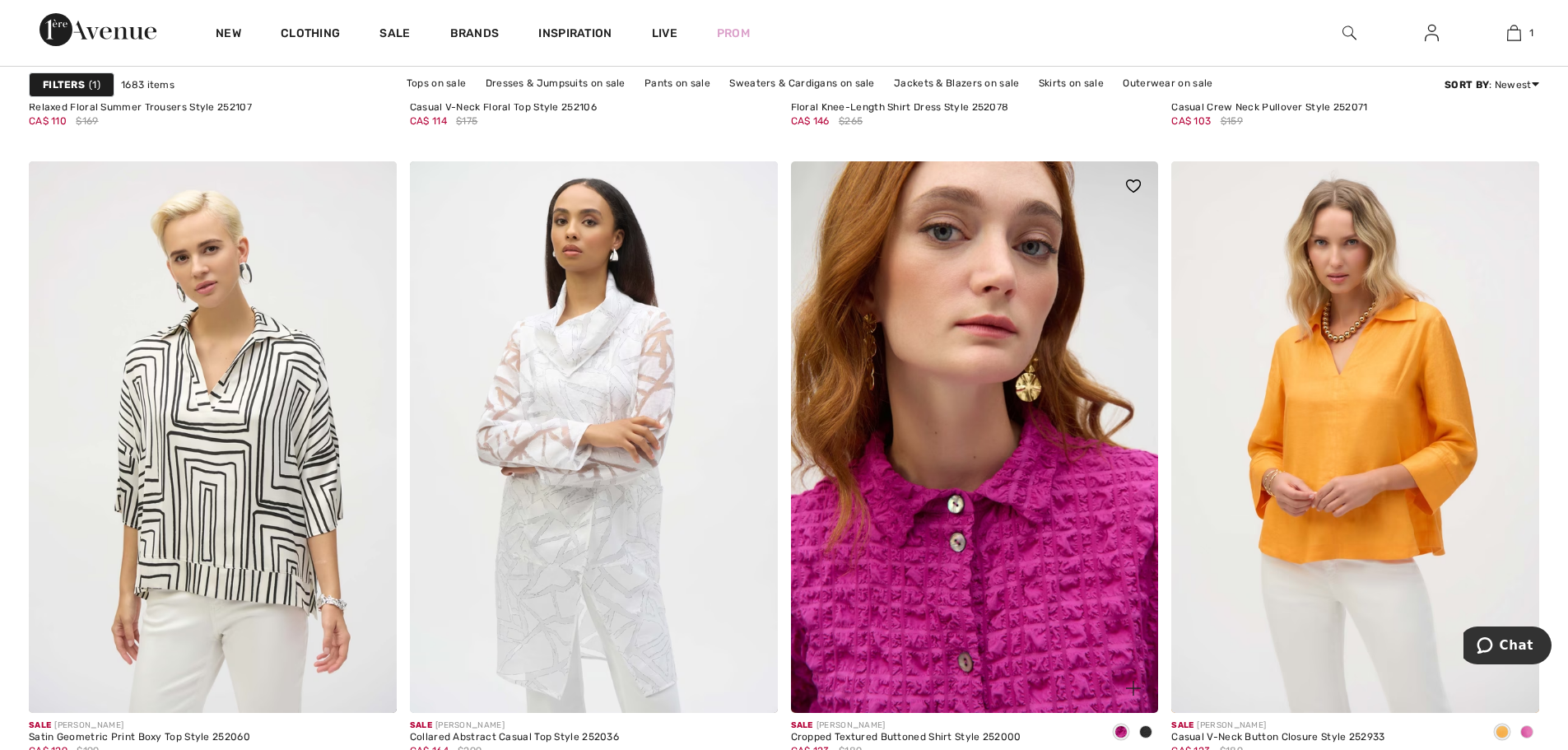
scroll to position [9385, 0]
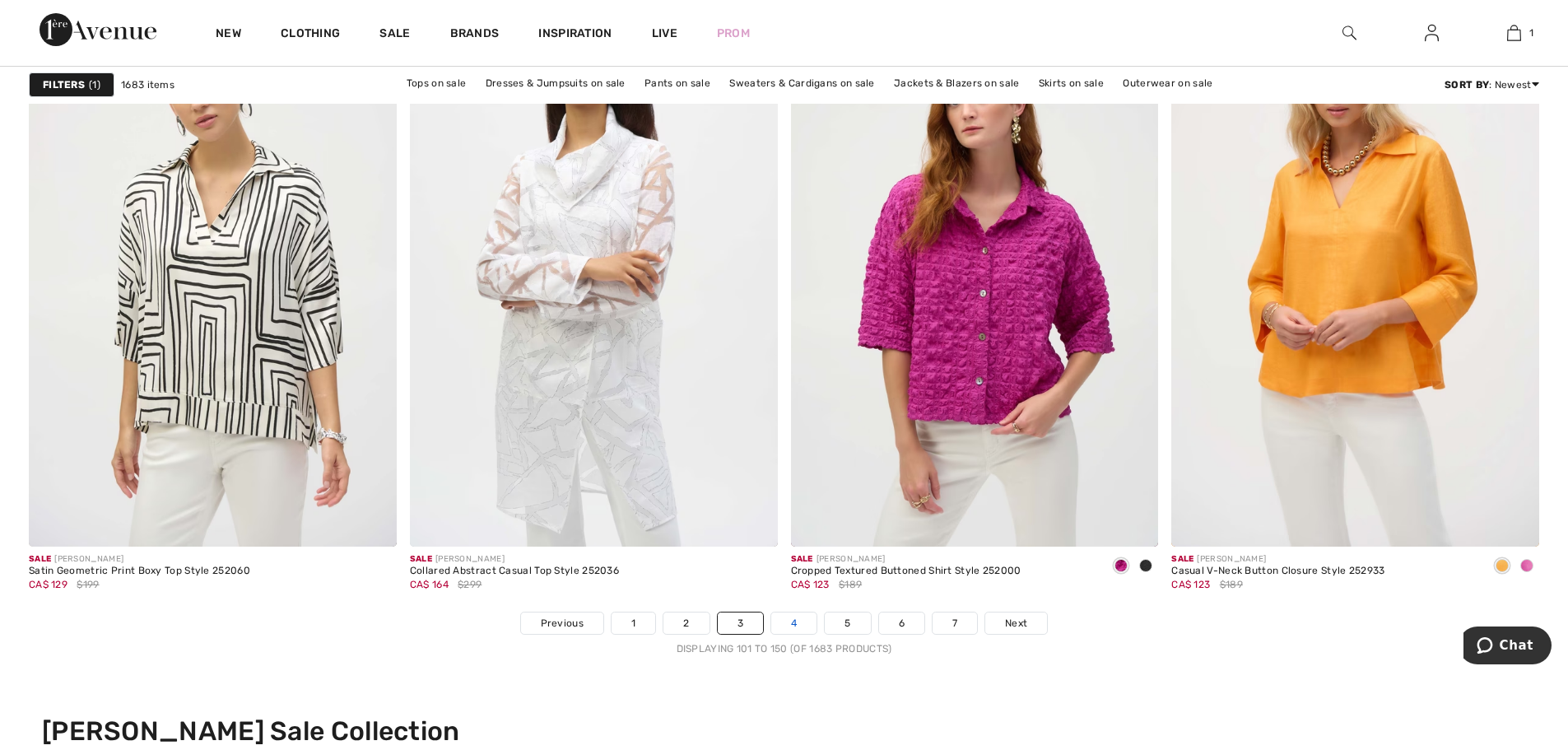
click at [789, 622] on link "4" at bounding box center [794, 623] width 46 height 22
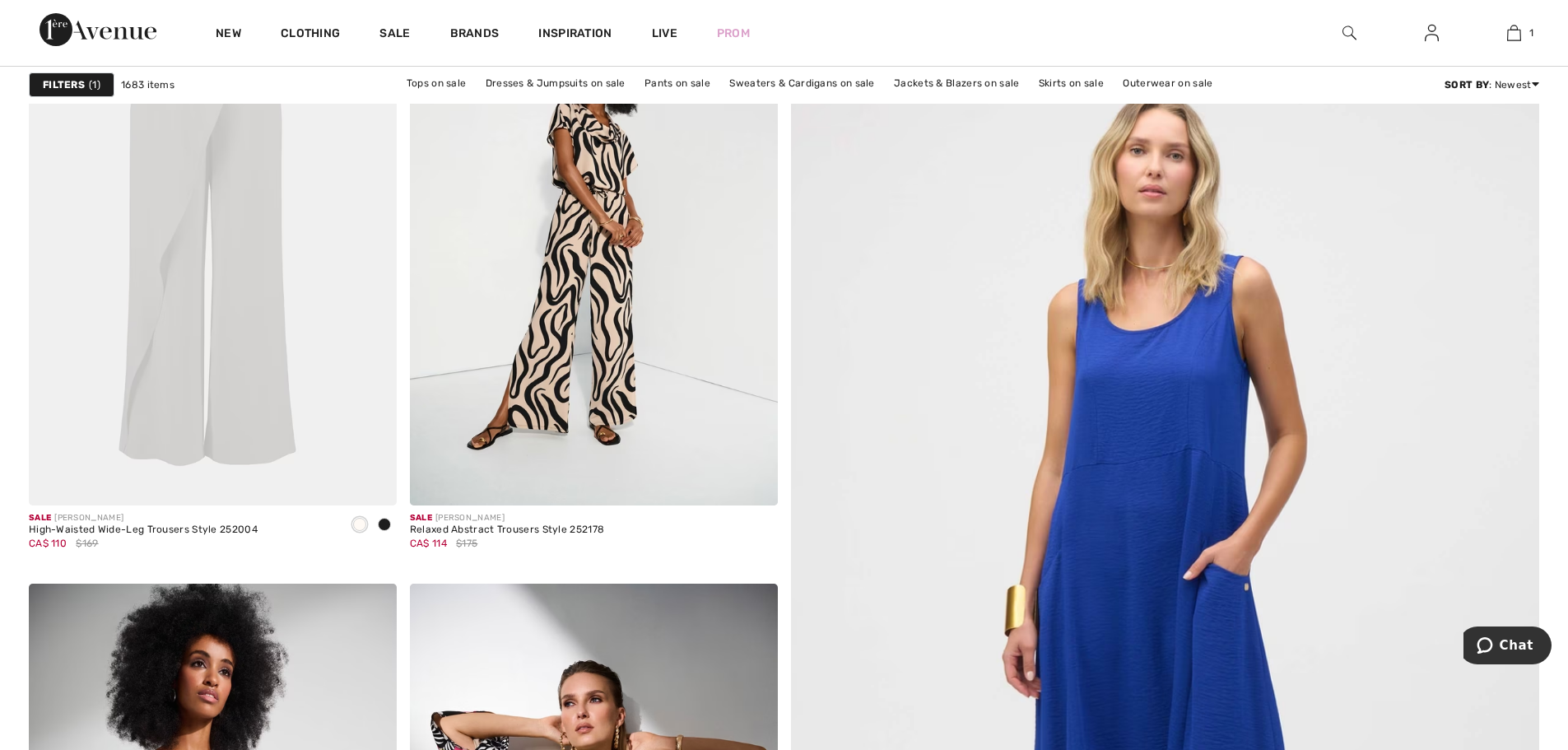
scroll to position [411, 0]
click at [252, 272] on img at bounding box center [212, 229] width 368 height 552
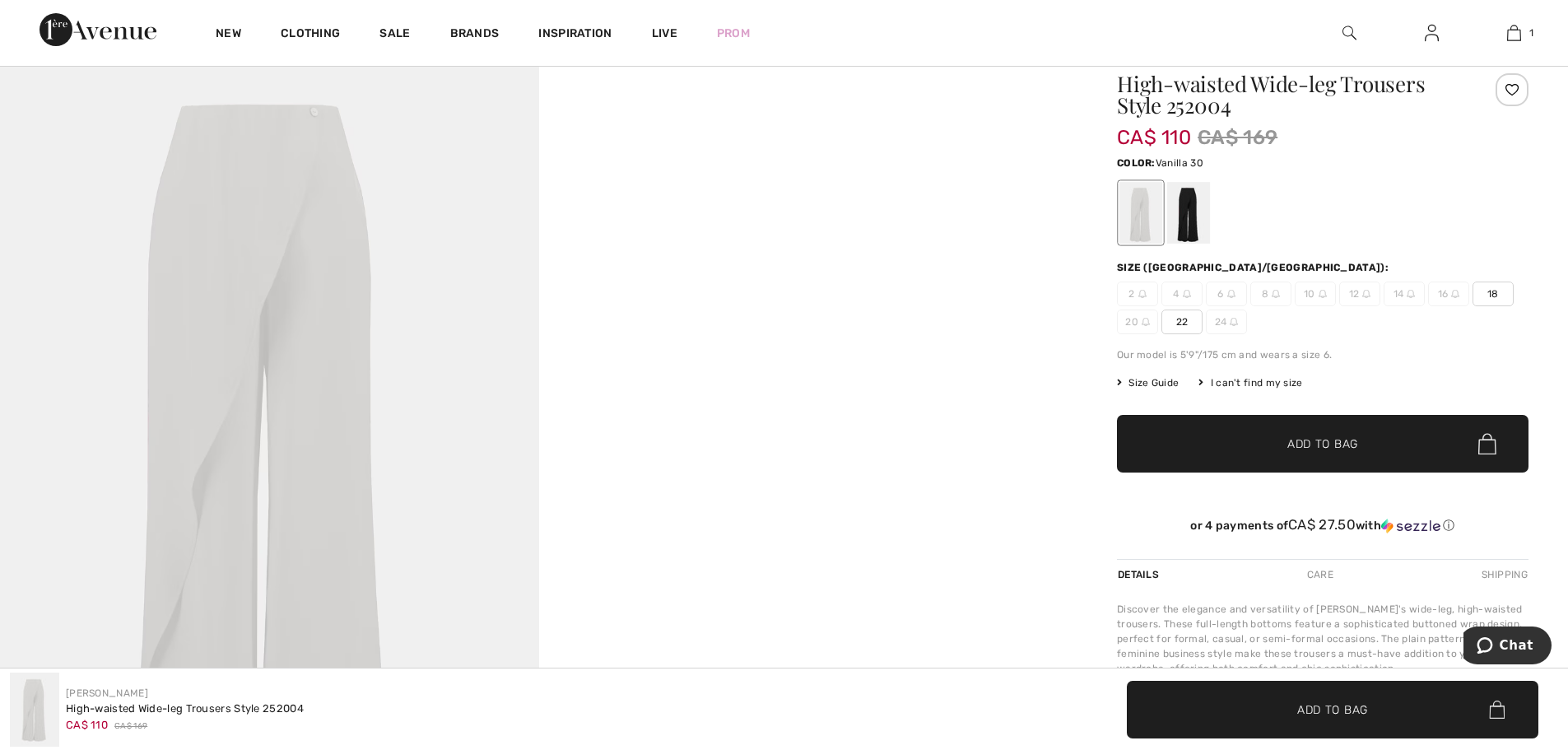
scroll to position [82, 0]
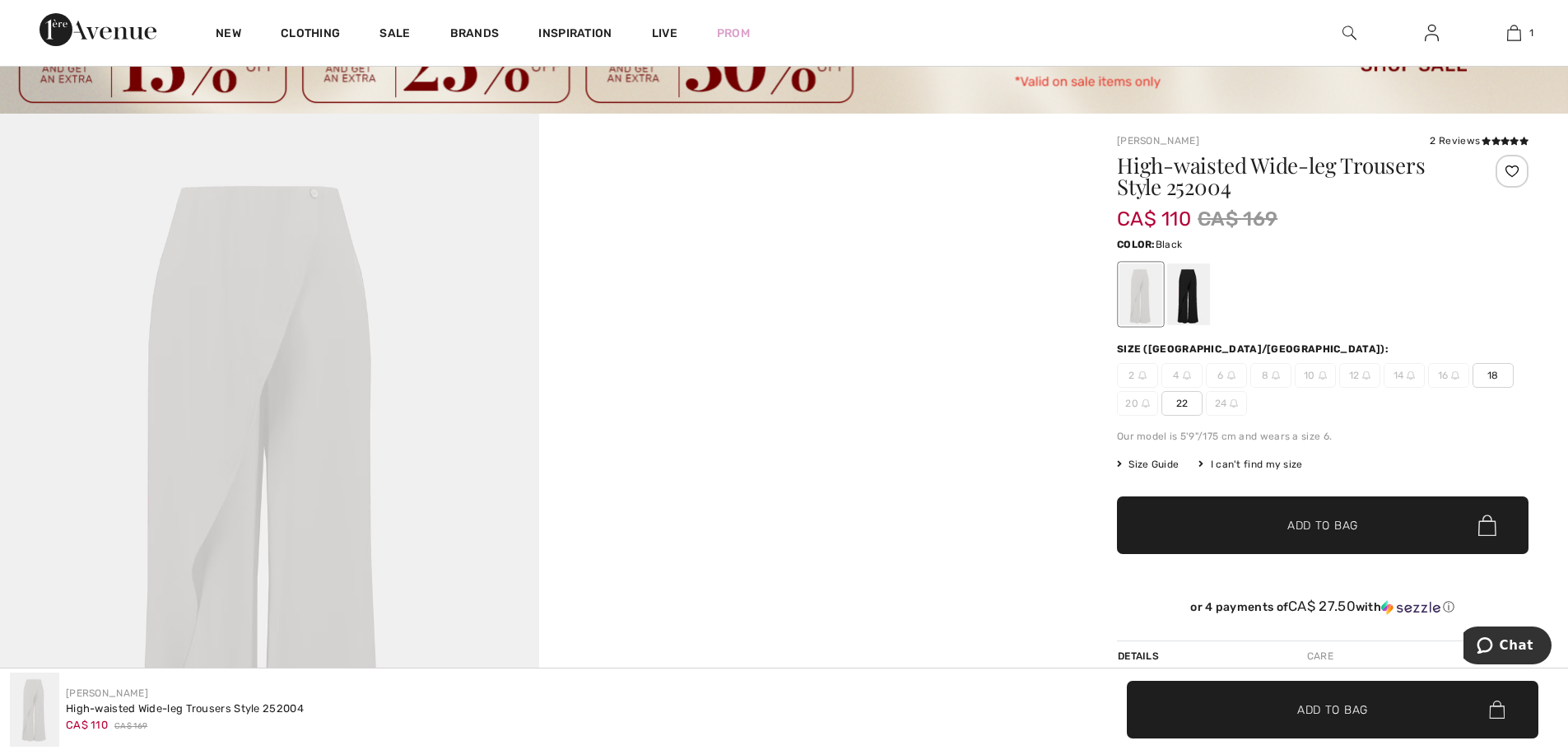
click at [1186, 270] on div at bounding box center [1188, 294] width 43 height 62
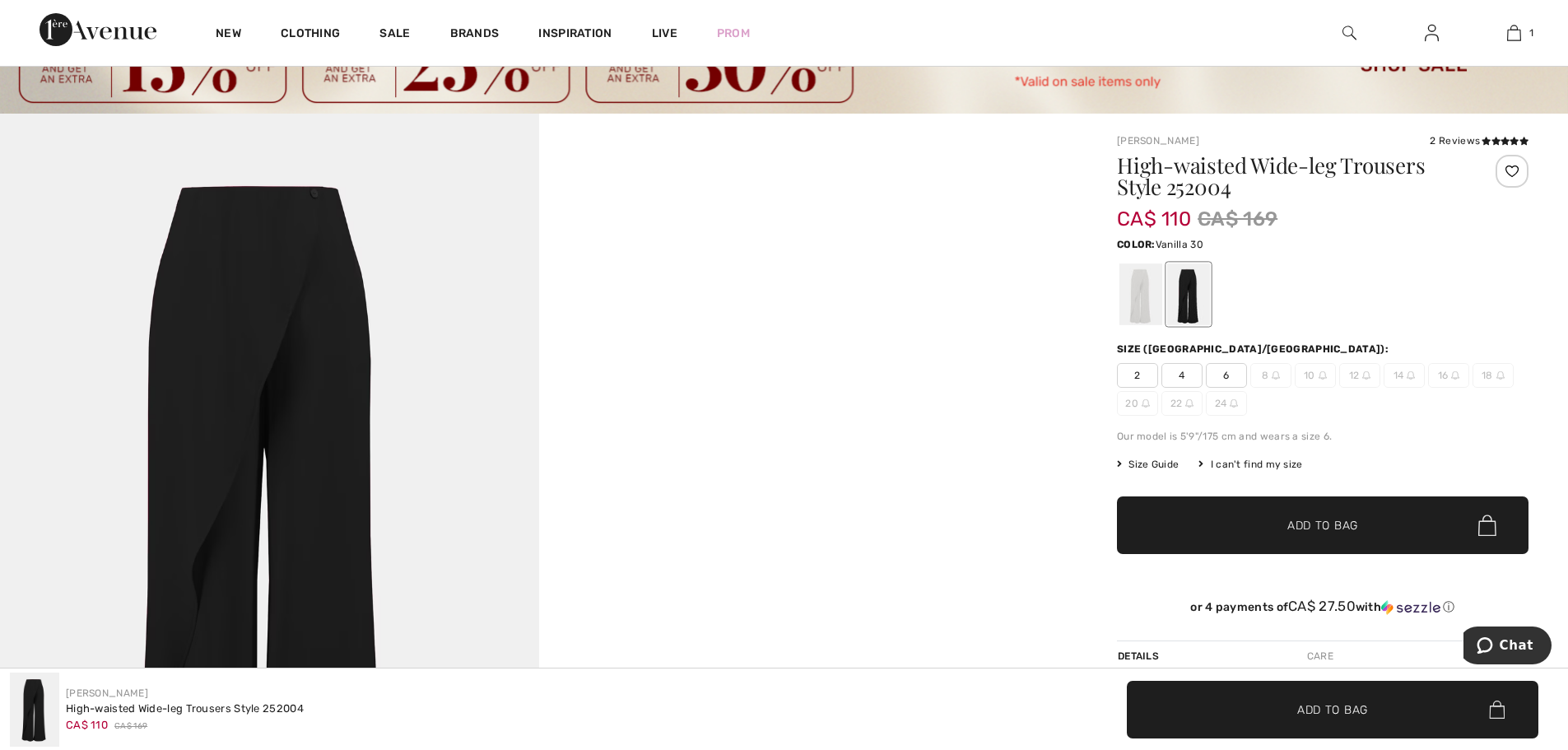
click at [1146, 287] on div at bounding box center [1140, 294] width 43 height 62
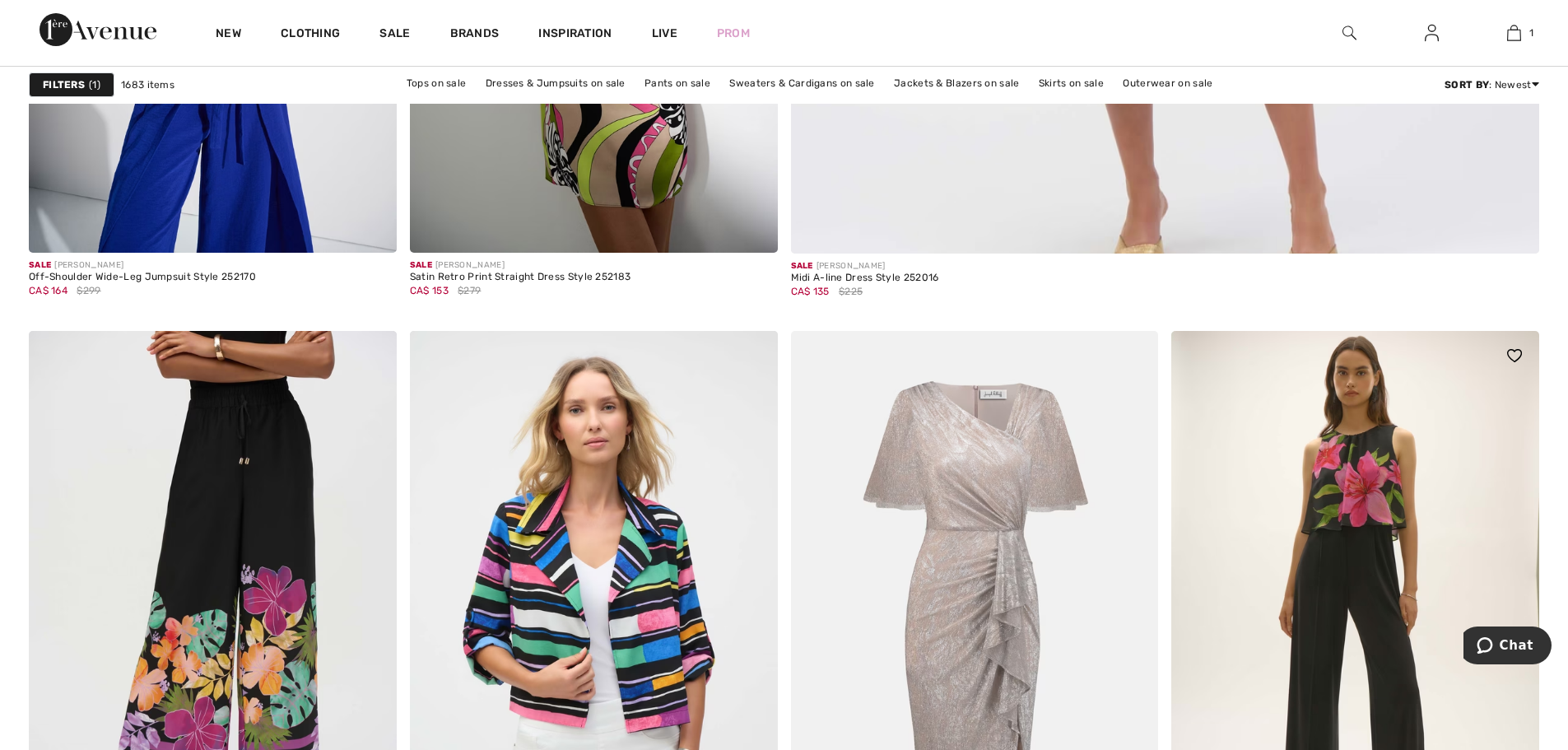
scroll to position [1564, 0]
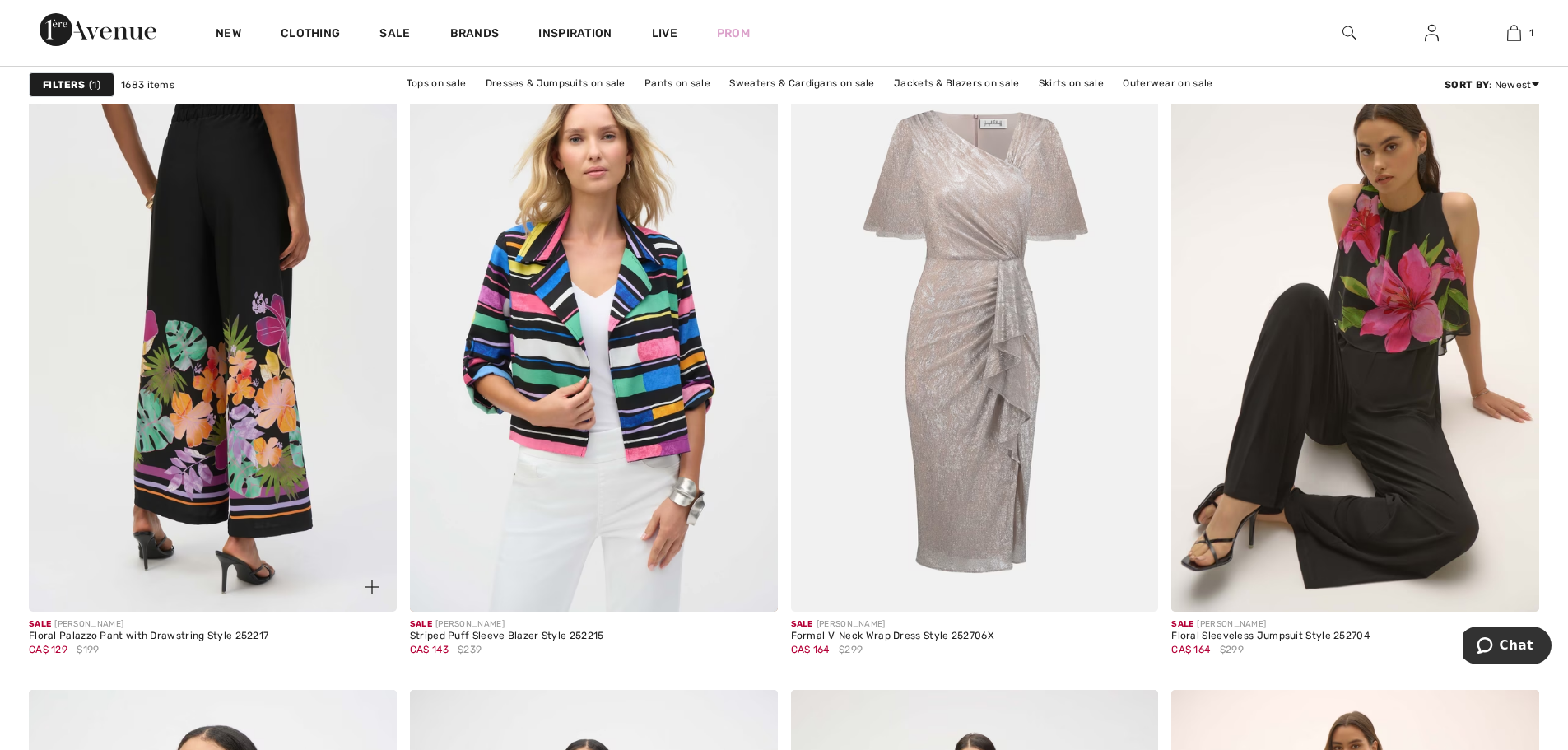
click at [178, 528] on img at bounding box center [212, 336] width 368 height 552
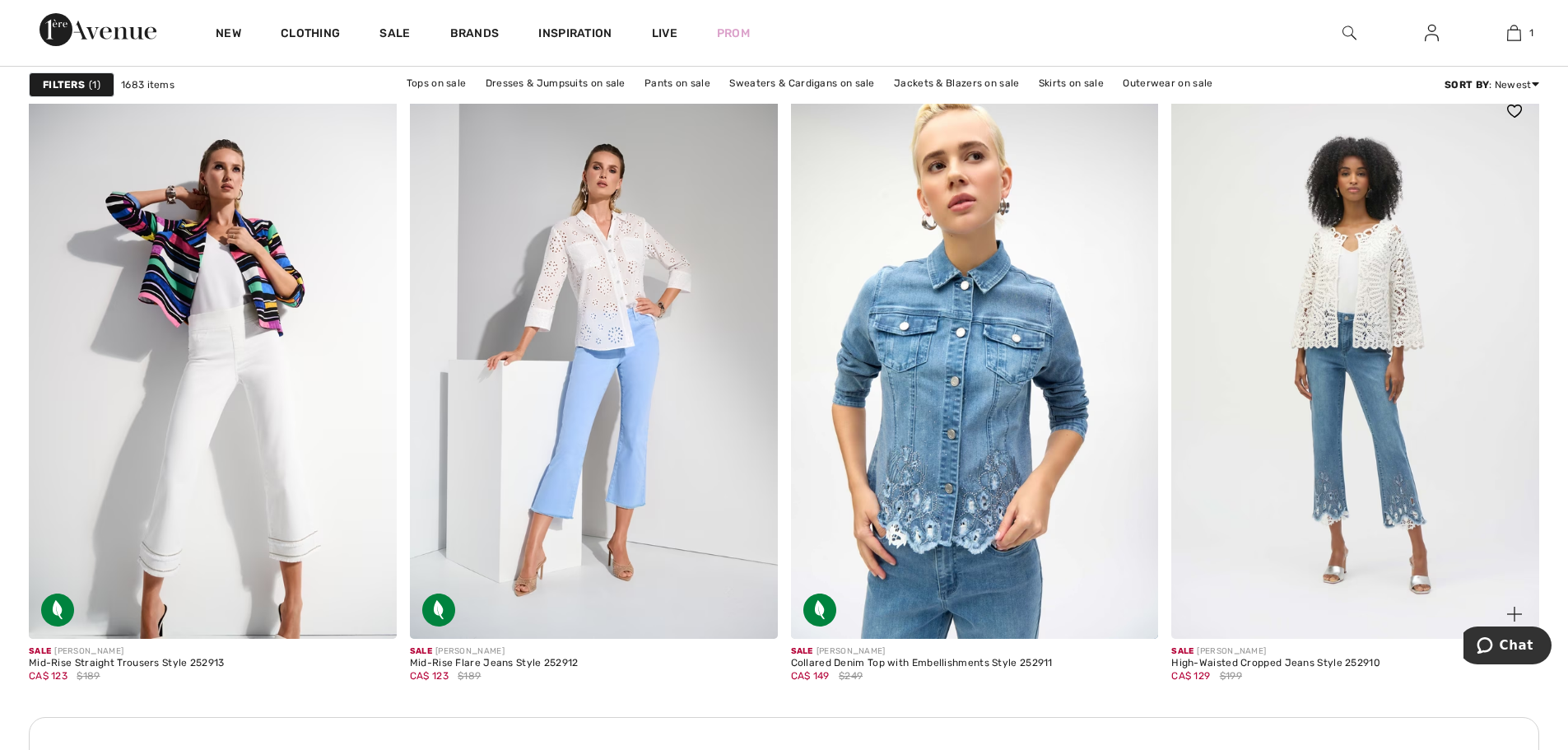
scroll to position [7162, 0]
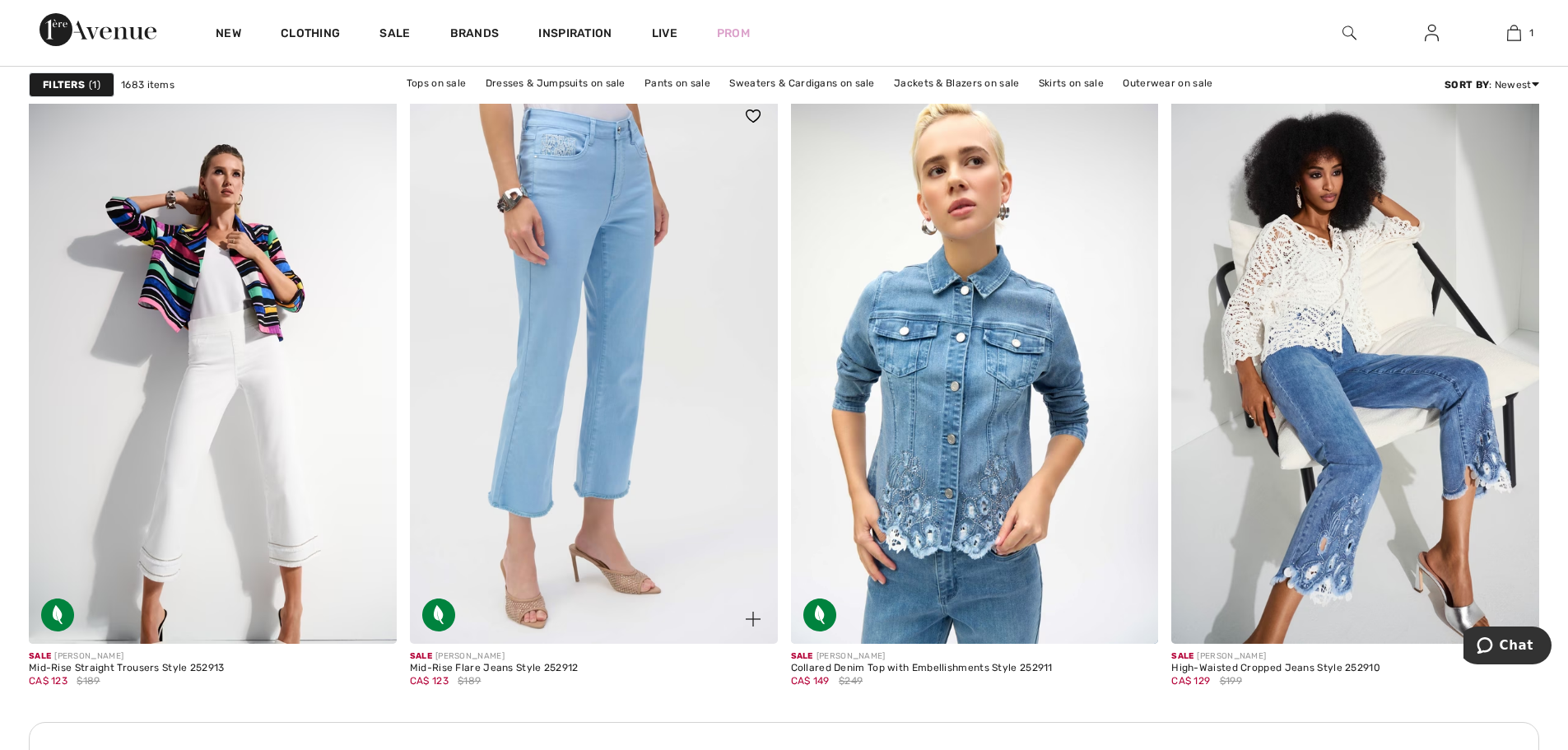
click at [634, 432] on img at bounding box center [593, 367] width 368 height 552
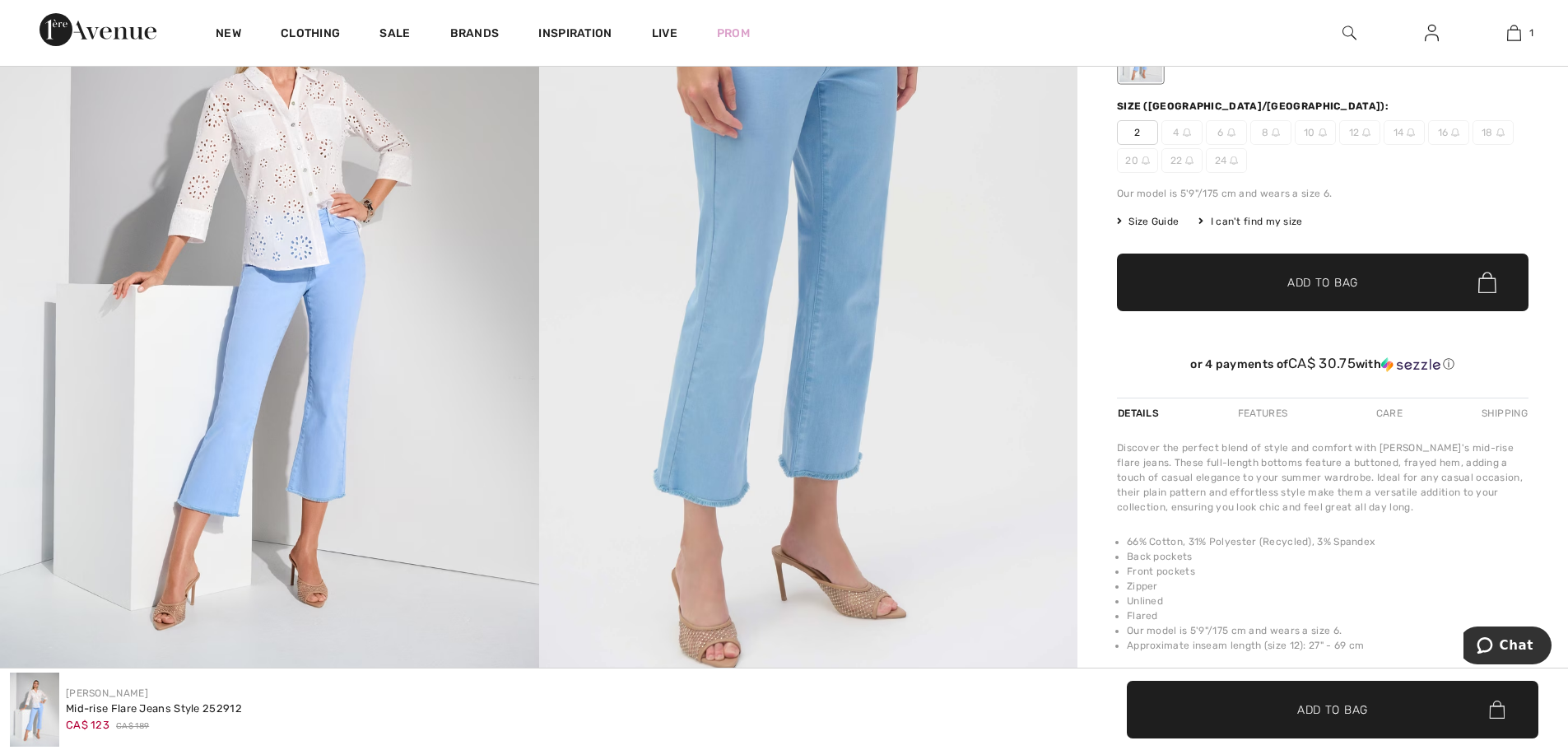
scroll to position [329, 0]
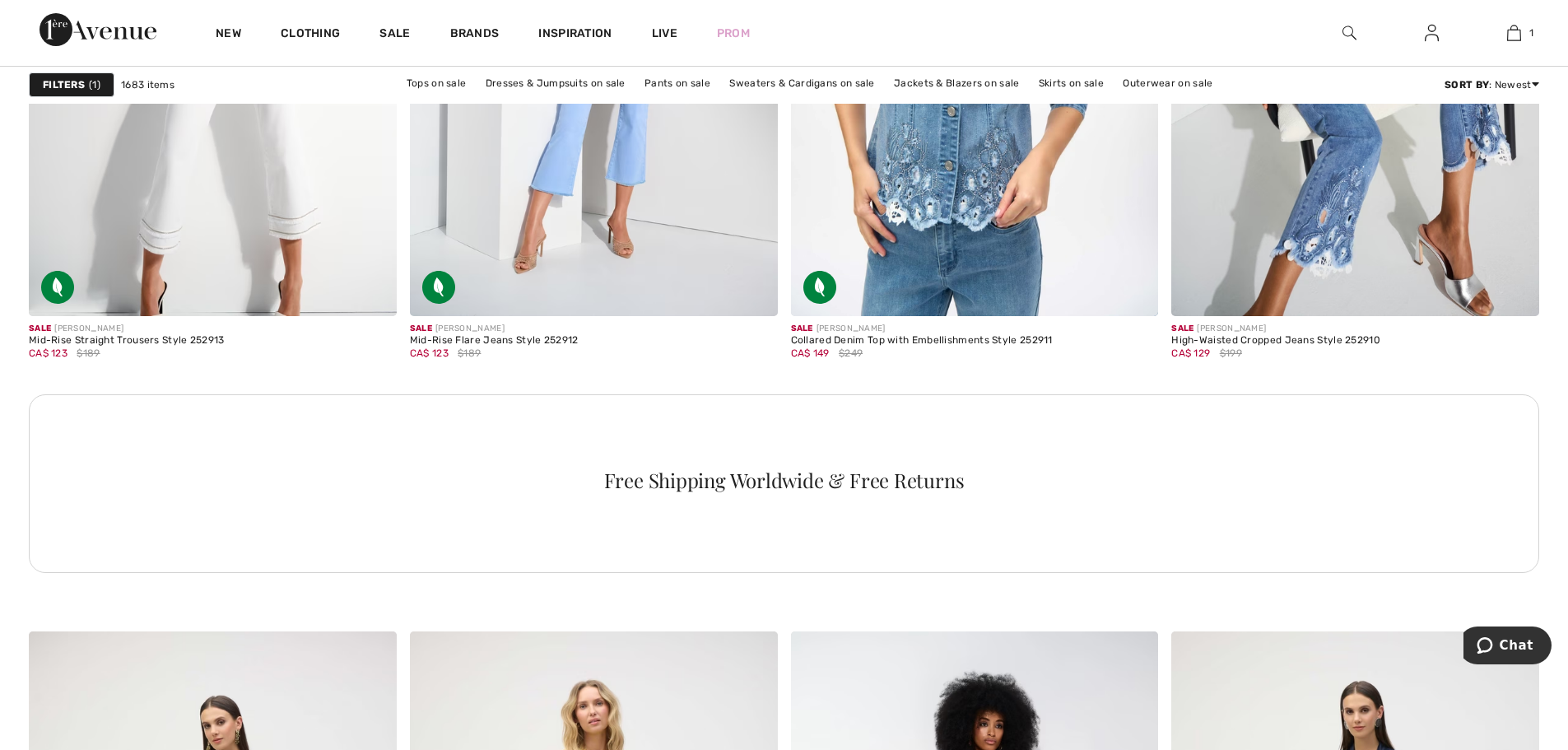
scroll to position [7491, 0]
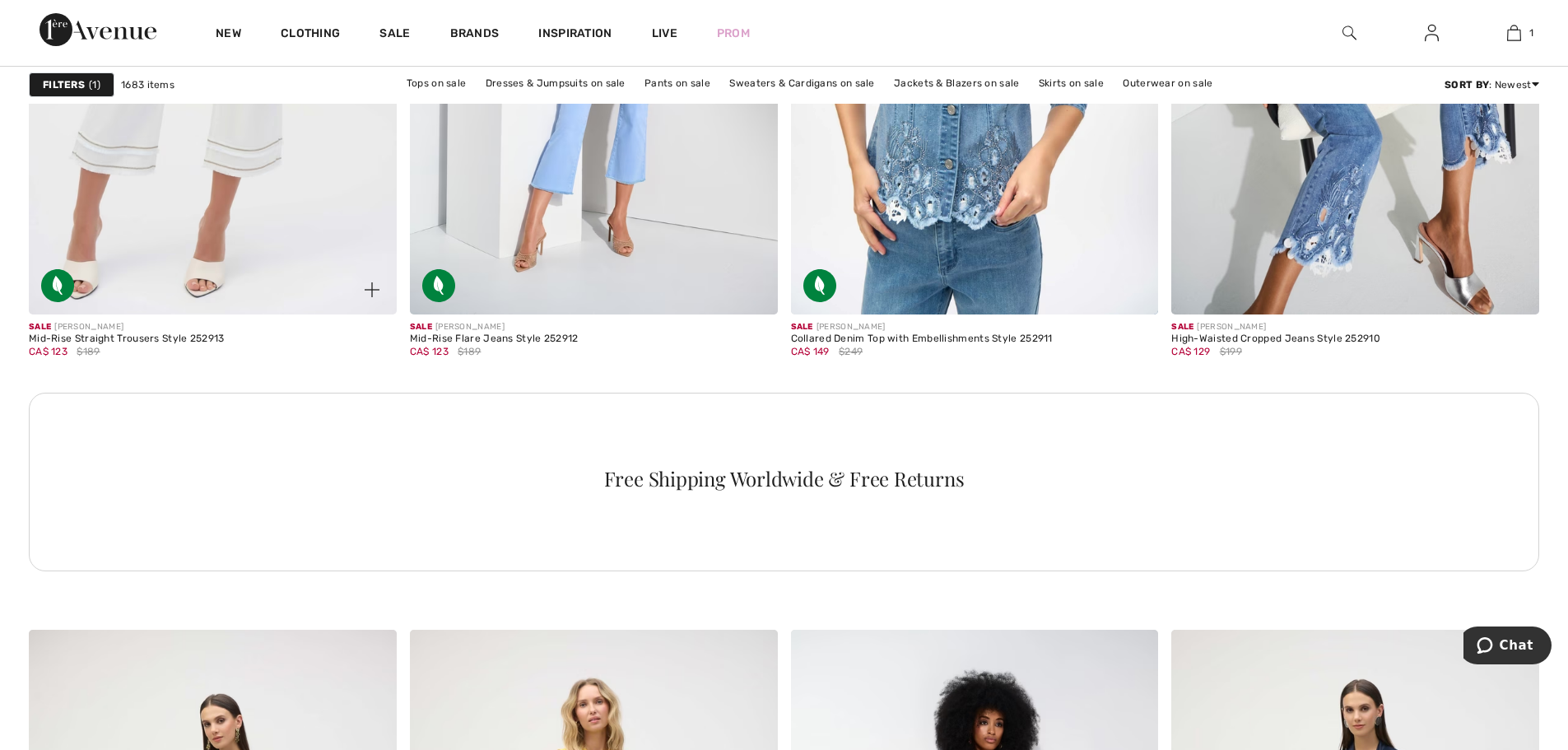
click at [269, 187] on img at bounding box center [212, 38] width 368 height 552
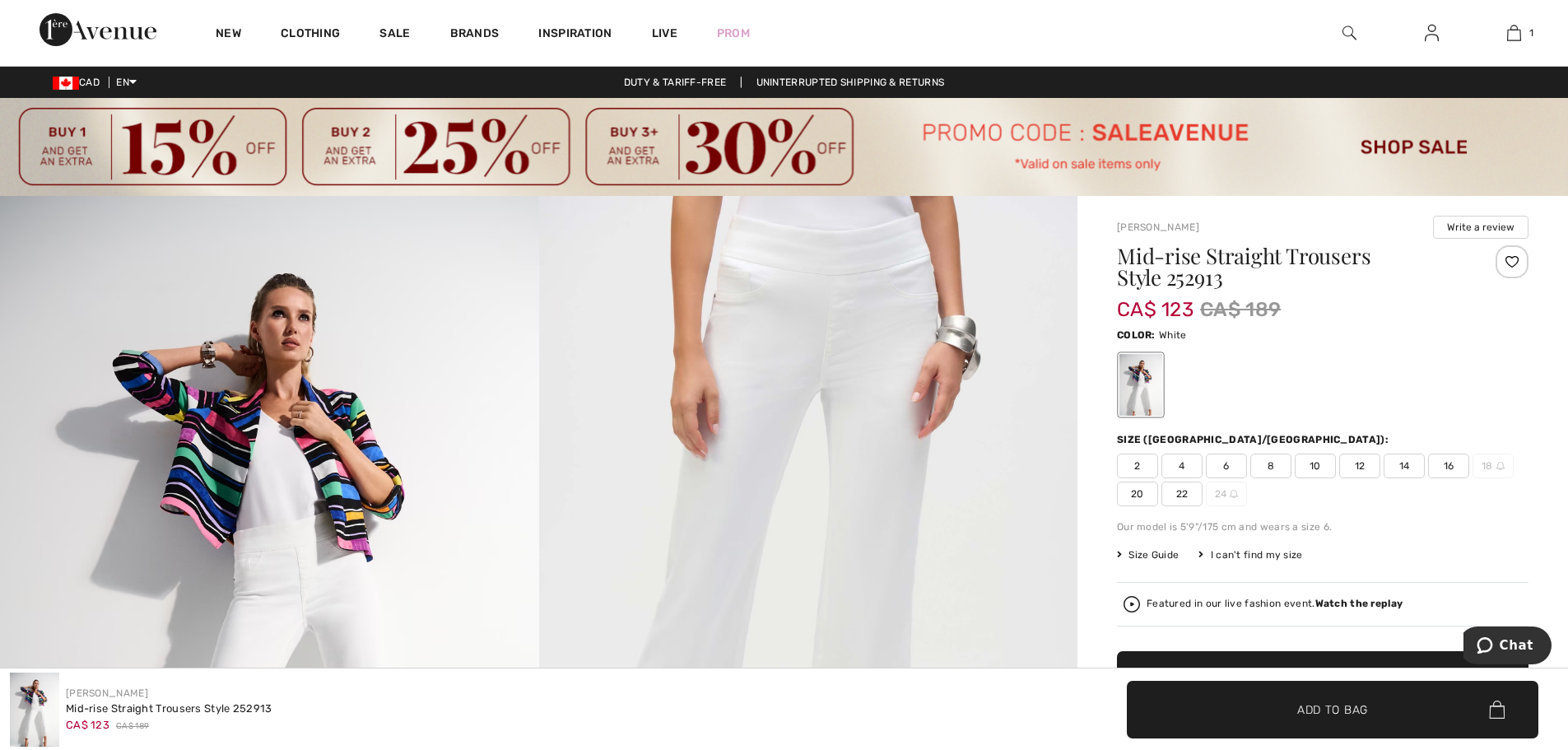
click at [1411, 462] on span "14" at bounding box center [1404, 466] width 41 height 25
click at [1431, 35] on img at bounding box center [1431, 32] width 14 height 20
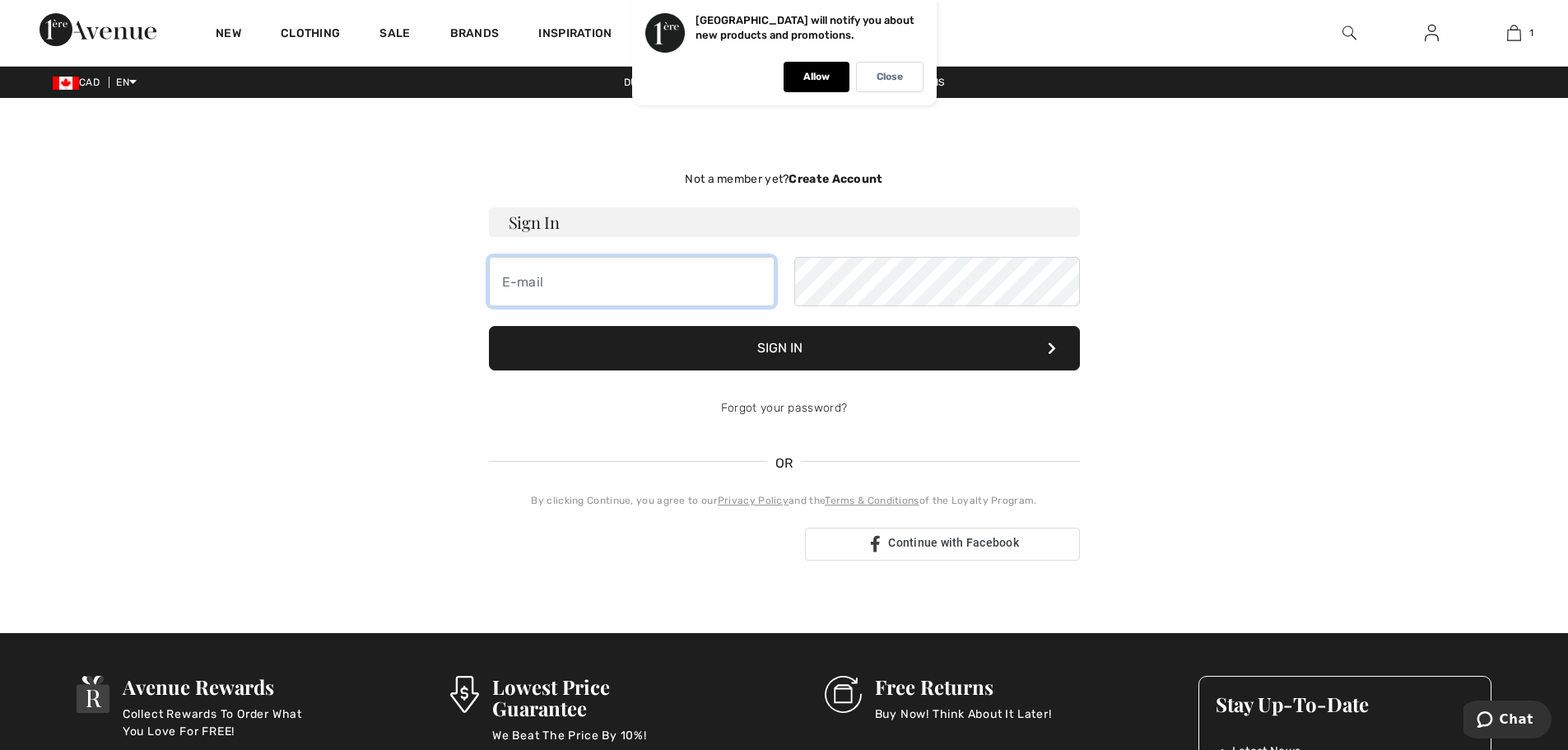
click at [528, 274] on input "email" at bounding box center [631, 282] width 285 height 49
type input "[EMAIL_ADDRESS][DOMAIN_NAME]"
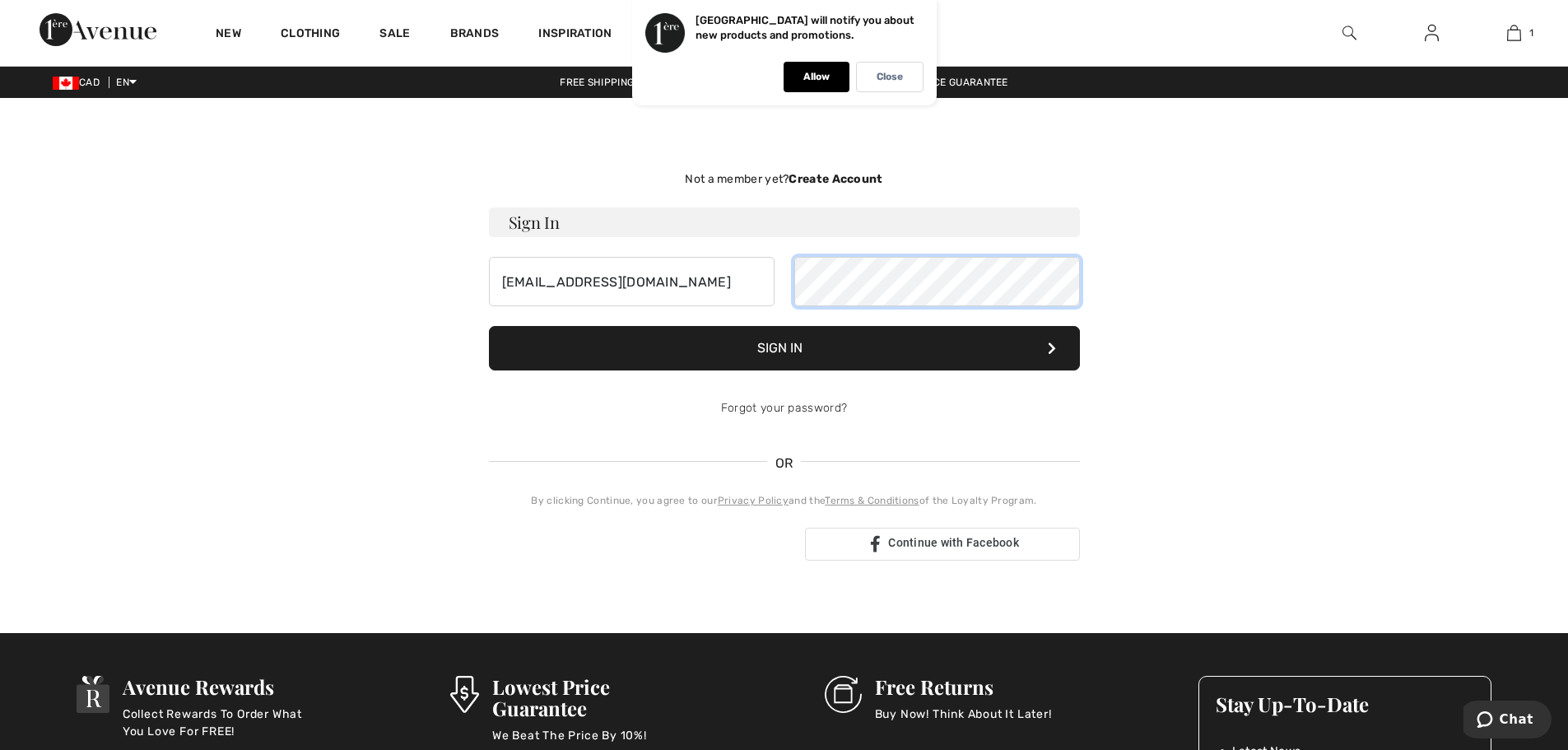
click at [489, 326] on button "Sign In" at bounding box center [784, 348] width 591 height 45
click at [862, 80] on div "Close" at bounding box center [889, 77] width 67 height 30
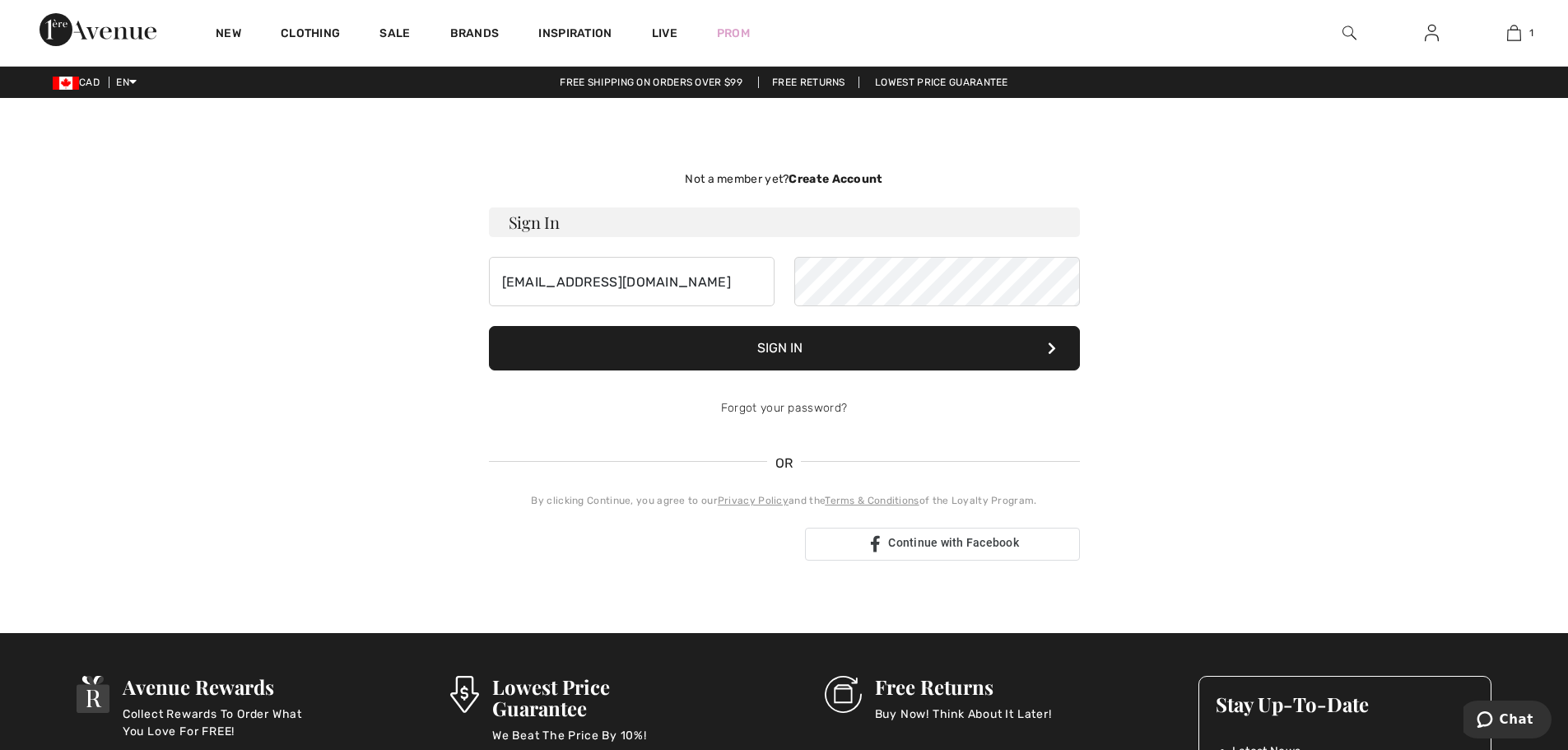
click at [489, 326] on button "Sign In" at bounding box center [784, 348] width 591 height 45
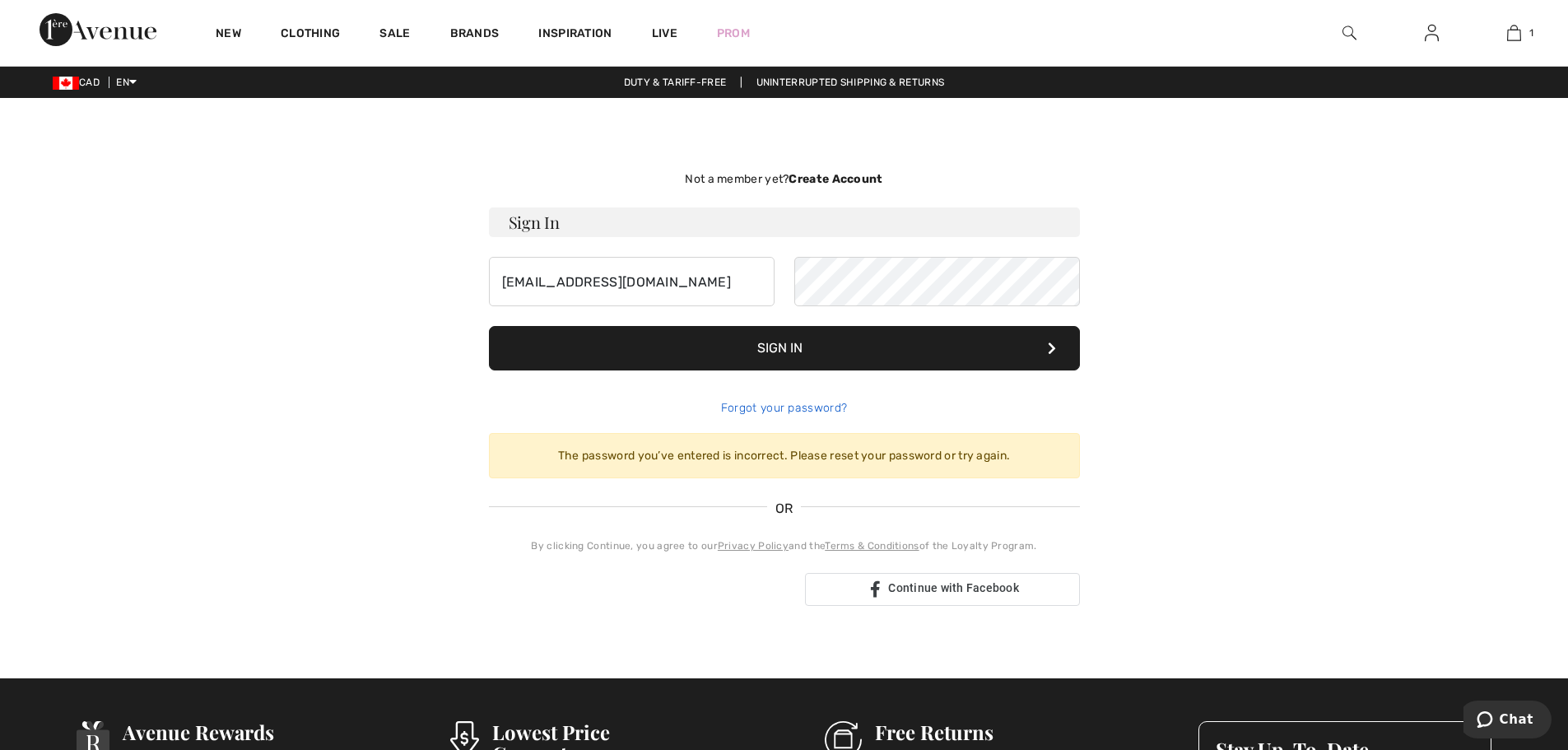
click at [785, 406] on link "Forgot your password?" at bounding box center [784, 408] width 126 height 14
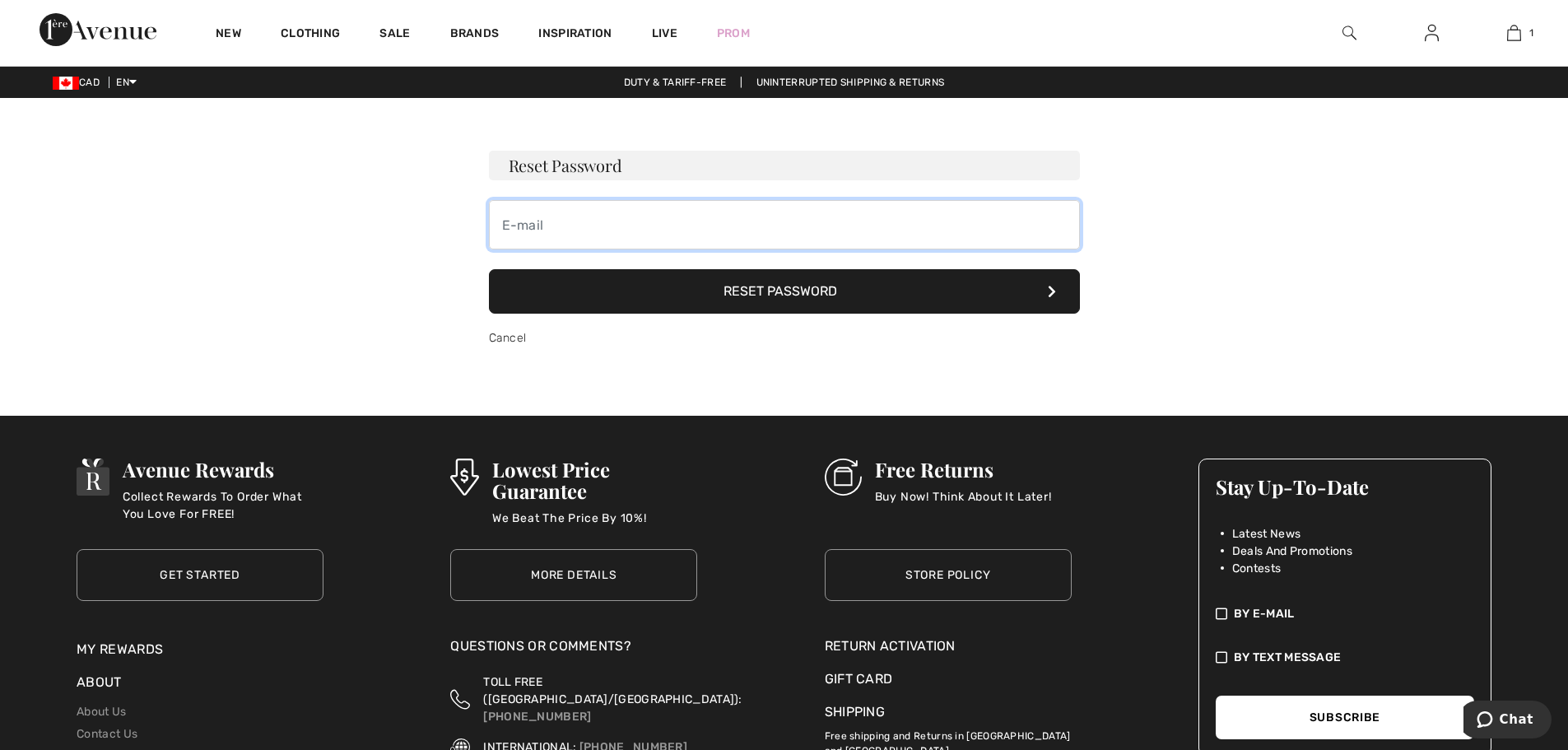
click at [547, 211] on input "email" at bounding box center [784, 225] width 591 height 49
type input "[EMAIL_ADDRESS][DOMAIN_NAME]"
click at [733, 286] on button "Reset Password" at bounding box center [784, 291] width 591 height 45
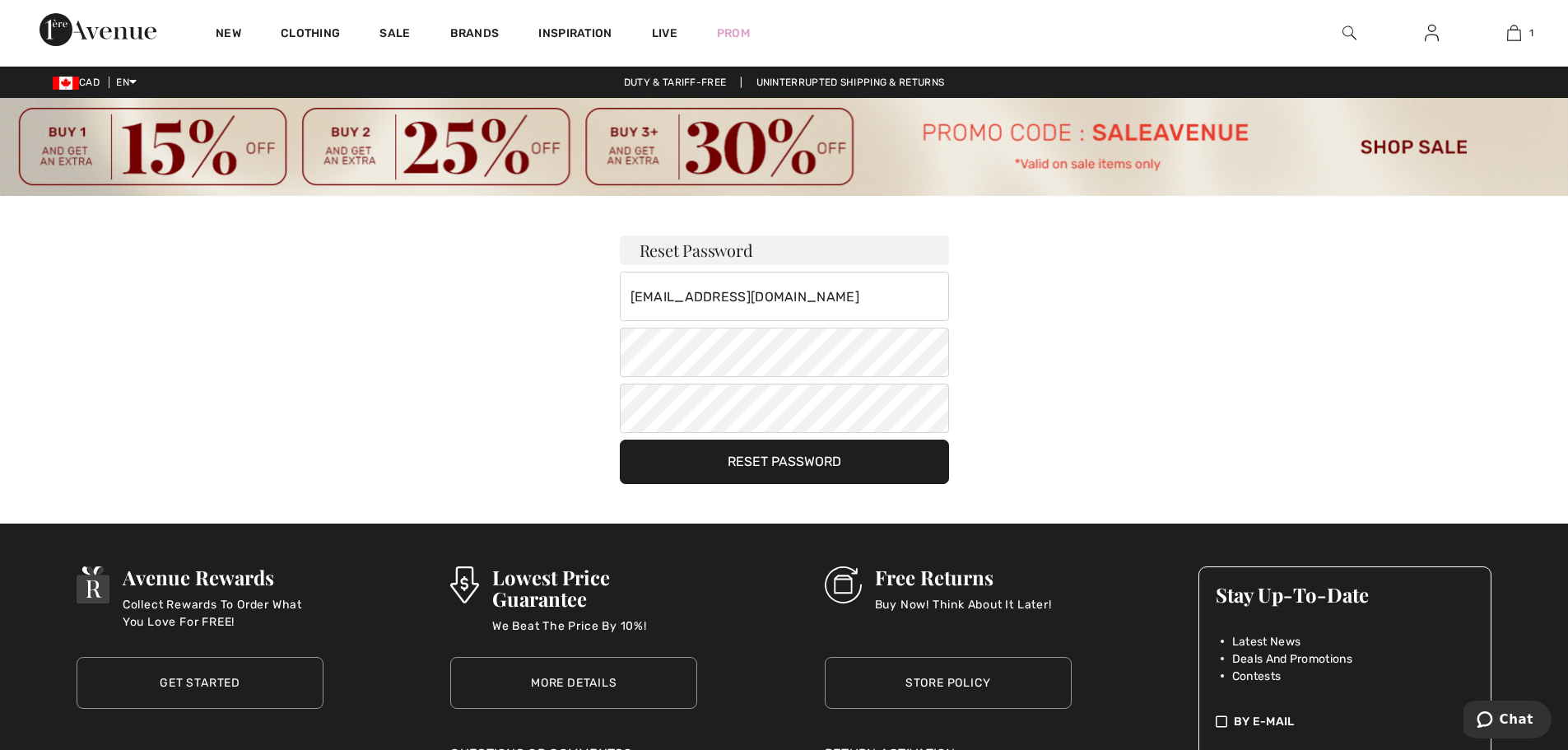
click at [772, 450] on button "Reset Password" at bounding box center [784, 462] width 329 height 45
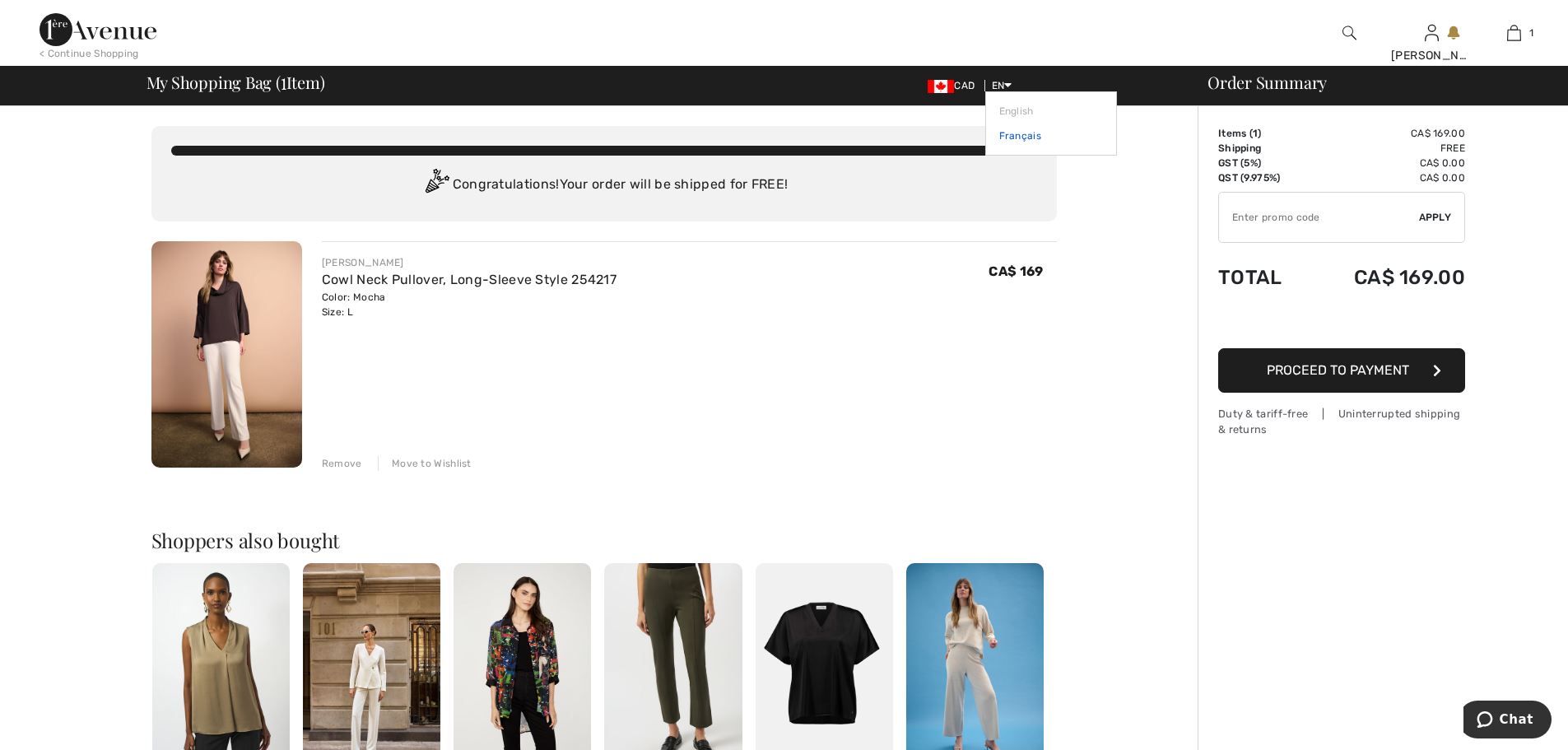
click at [1016, 131] on link "Français" at bounding box center [1050, 136] width 103 height 25
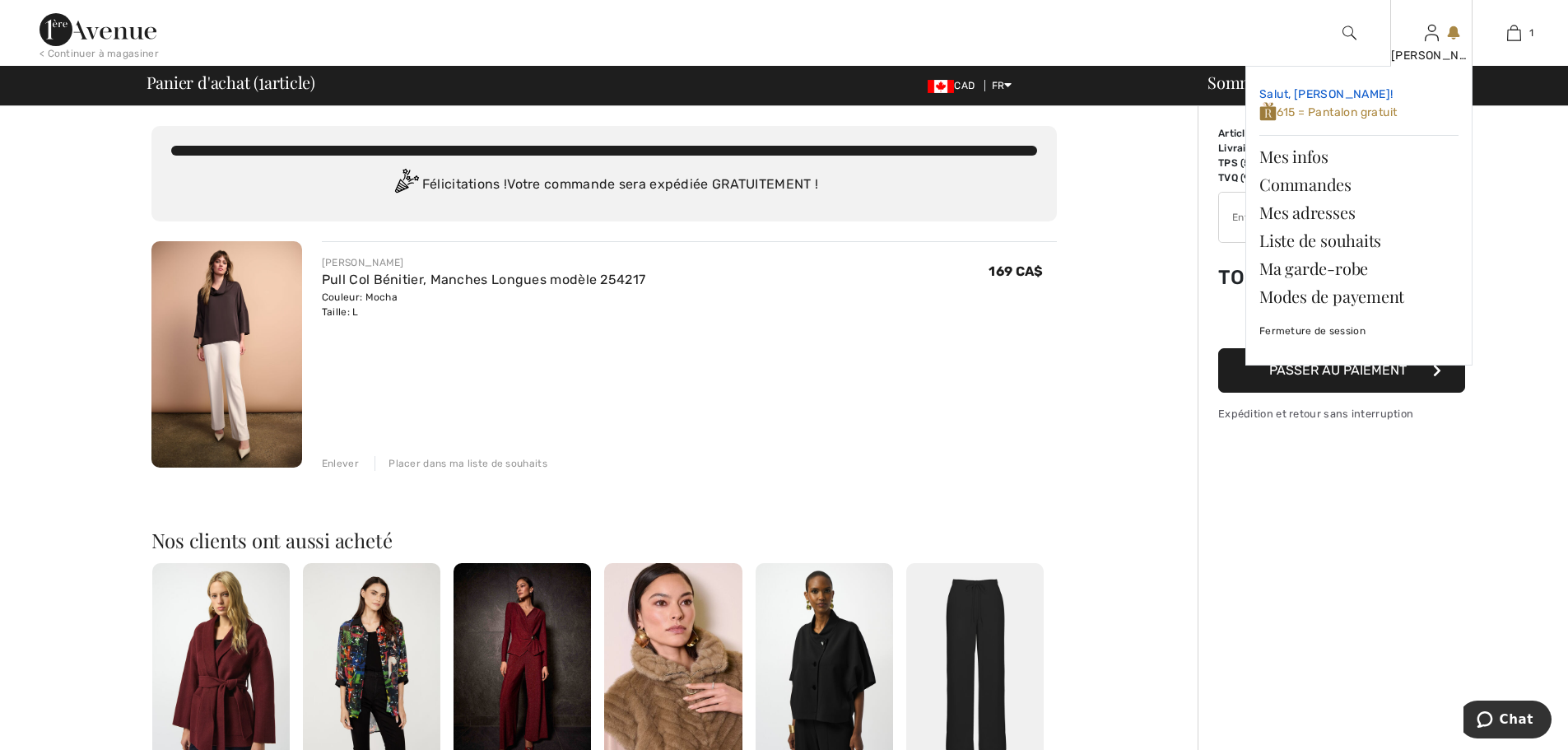
click at [1378, 107] on span "615 = Pantalon gratuit" at bounding box center [1327, 112] width 137 height 14
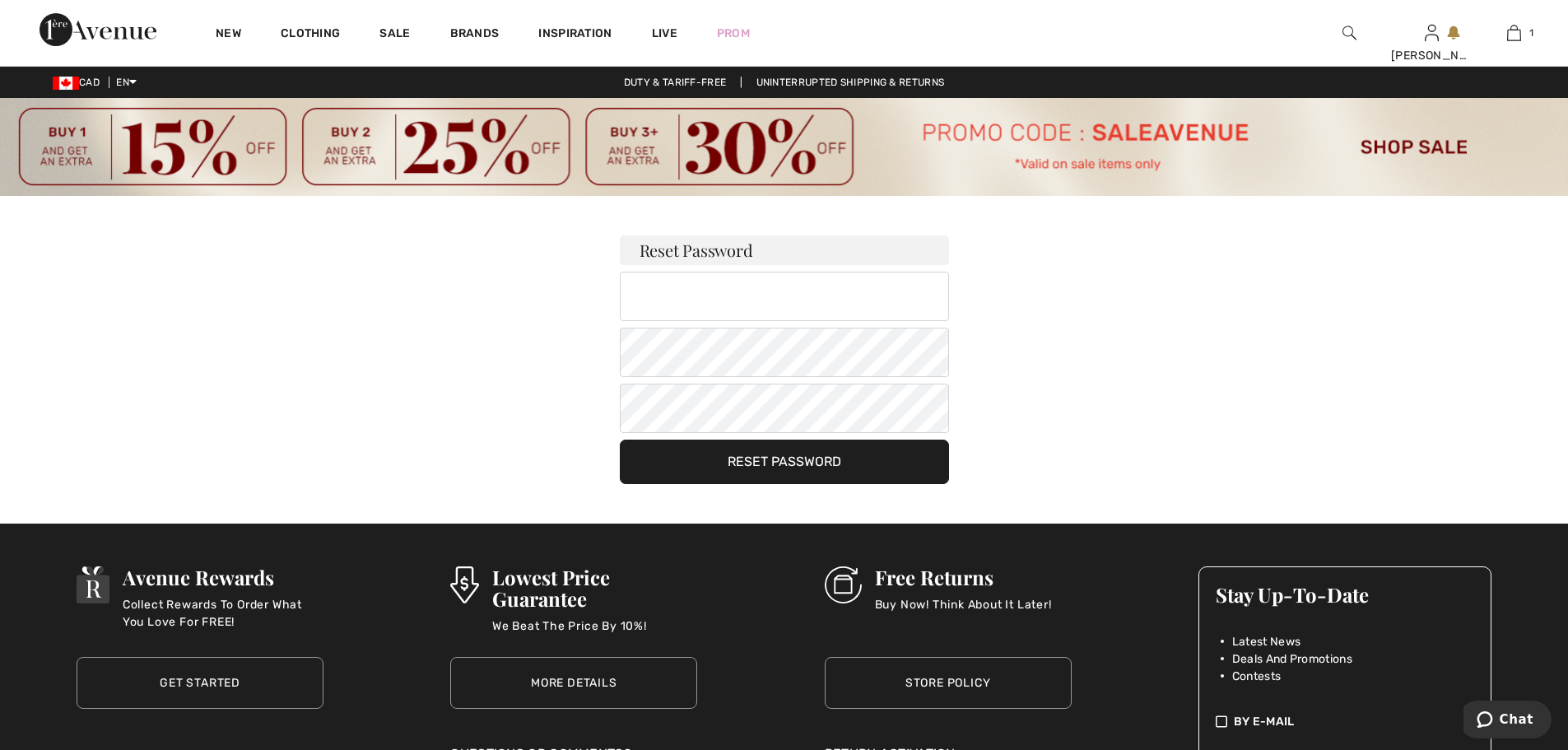
drag, startPoint x: 1161, startPoint y: 324, endPoint x: 1156, endPoint y: 316, distance: 9.4
click at [1161, 323] on div "Reset Password Your password must: include both lower and upper case characters…" at bounding box center [785, 340] width 1153 height 288
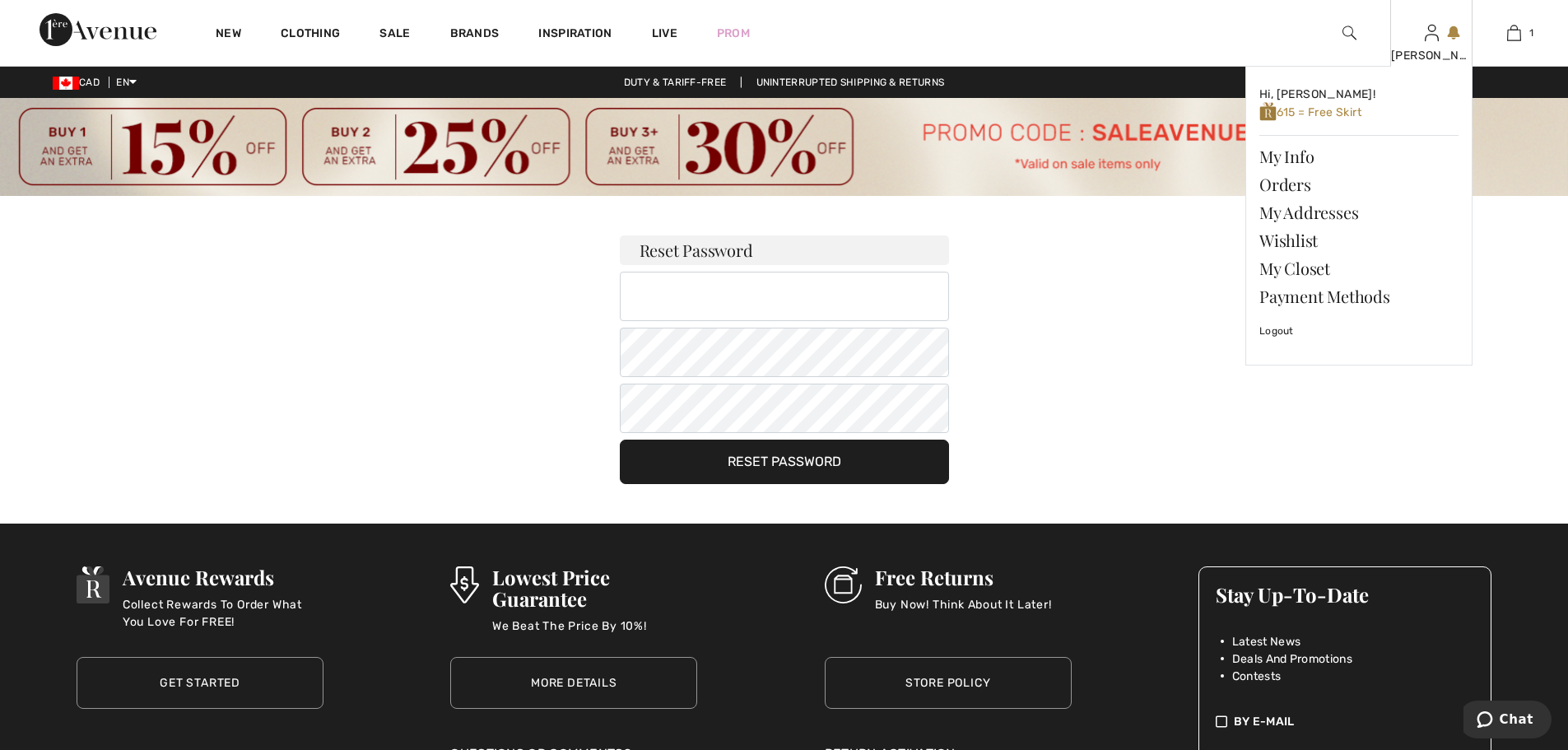
click at [1434, 38] on img at bounding box center [1431, 32] width 14 height 20
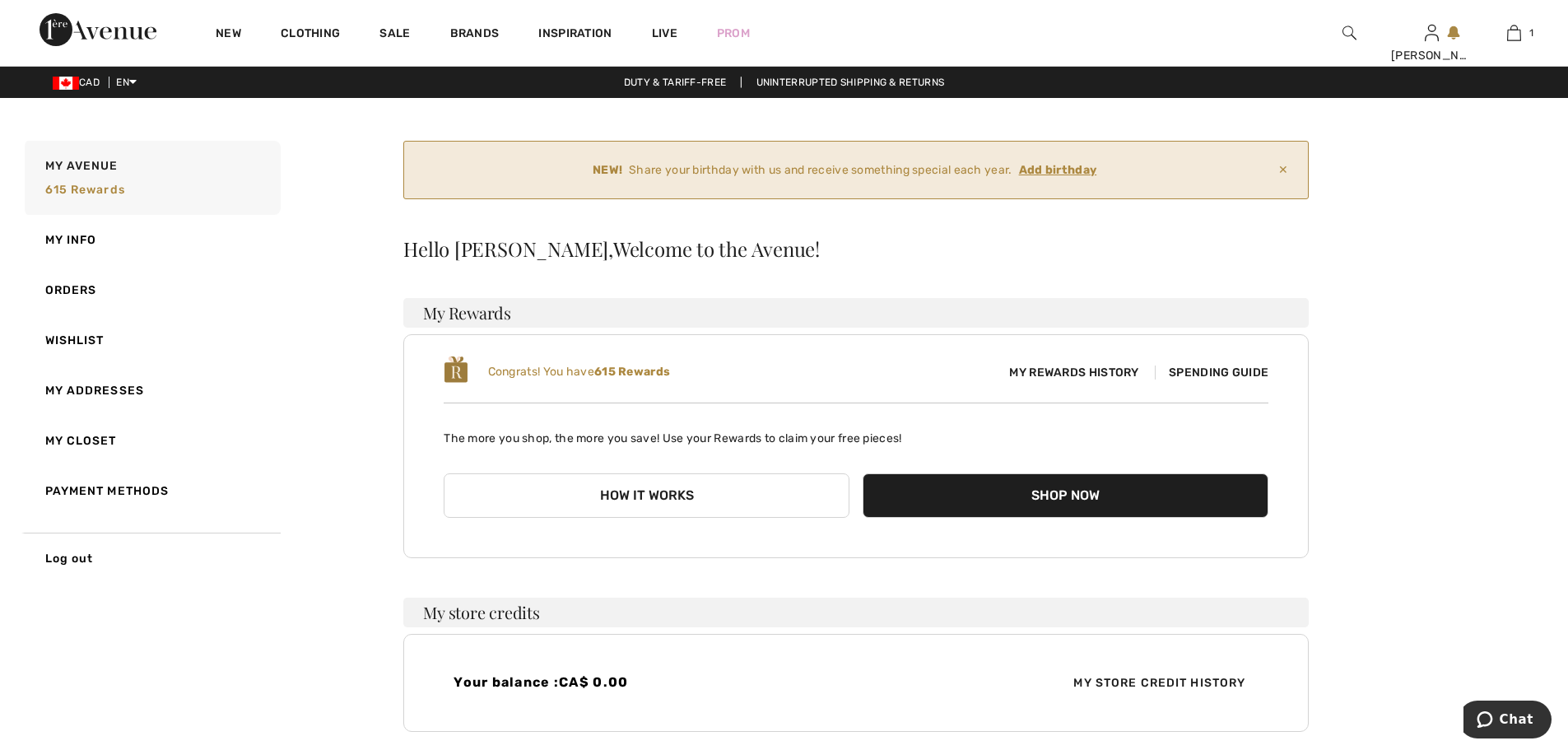
click at [1058, 164] on ins "Add birthday" at bounding box center [1058, 170] width 78 height 14
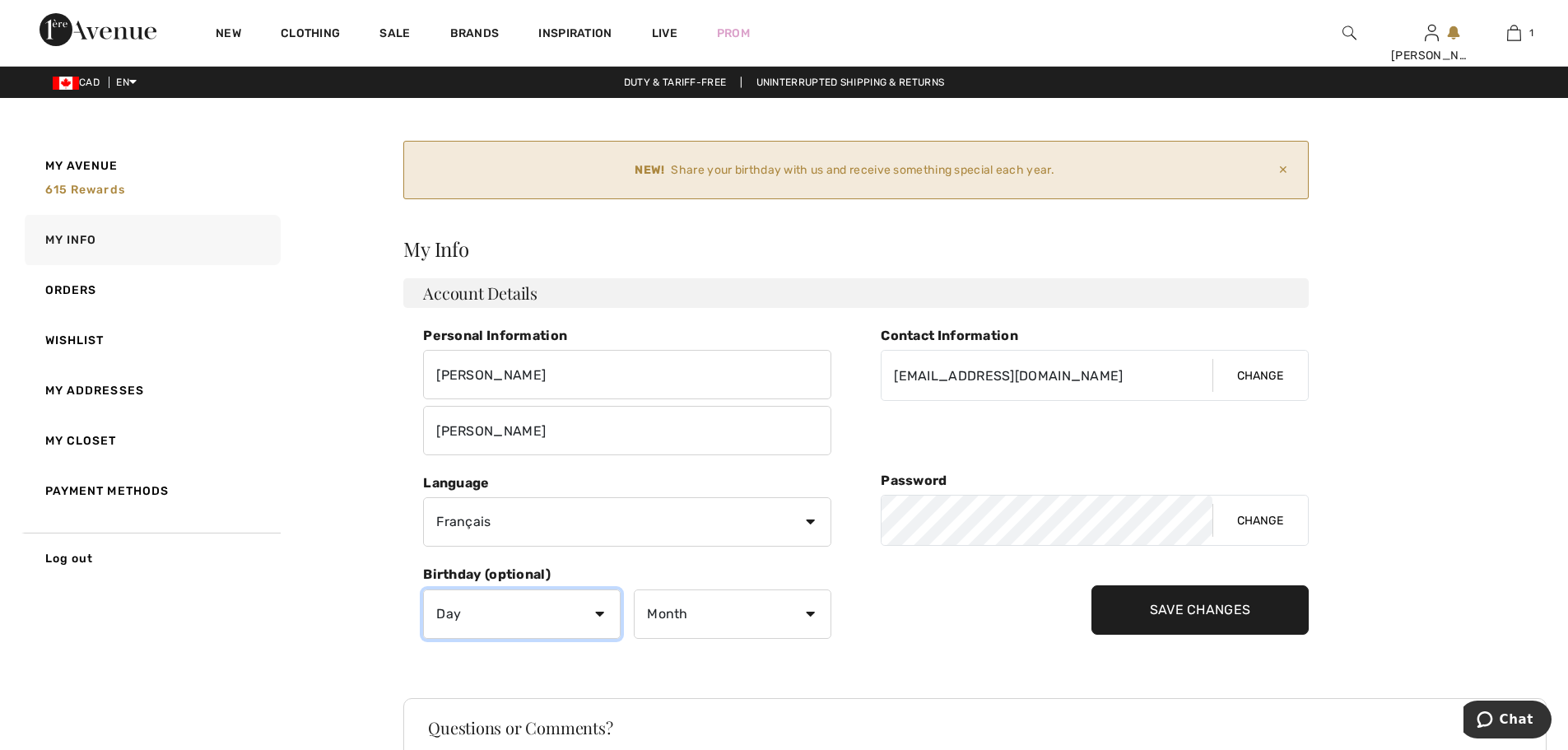
click at [598, 615] on select "Day 1 2 3 4 5 6 7 8 9 10 11 12 13 14 15 16 17 18 19 20 21 22 23 24 25 26 27 28 …" at bounding box center [521, 614] width 197 height 49
select select "29"
click at [423, 590] on select "Day 1 2 3 4 5 6 7 8 9 10 11 12 13 14 15 16 17 18 19 20 21 22 23 24 25 26 27 28 …" at bounding box center [521, 614] width 197 height 49
click at [808, 612] on select "Month January February March April May June July August September October Novem…" at bounding box center [733, 614] width 197 height 49
select select "6"
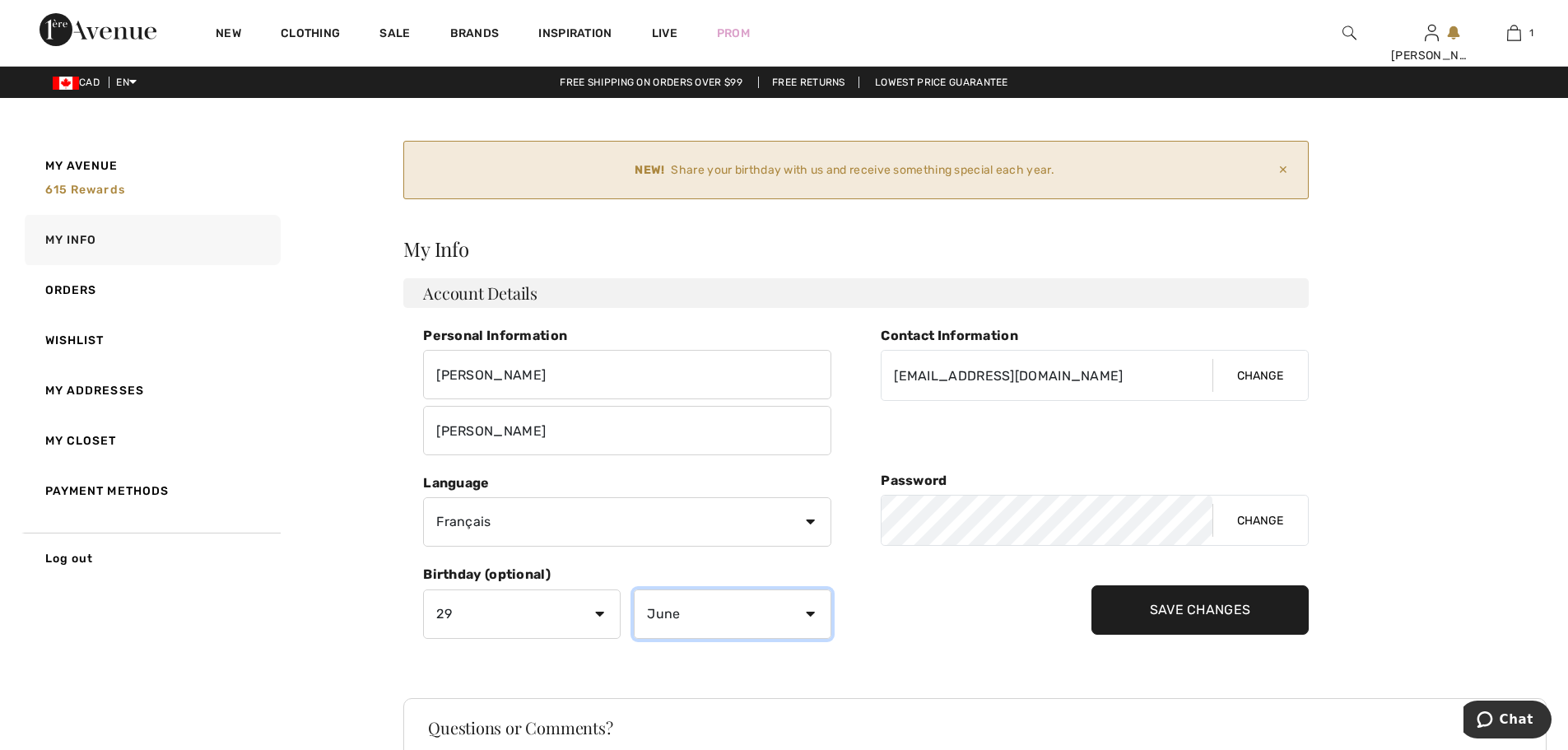
click at [634, 590] on select "Month January February March April May June July August September October Novem…" at bounding box center [733, 614] width 197 height 49
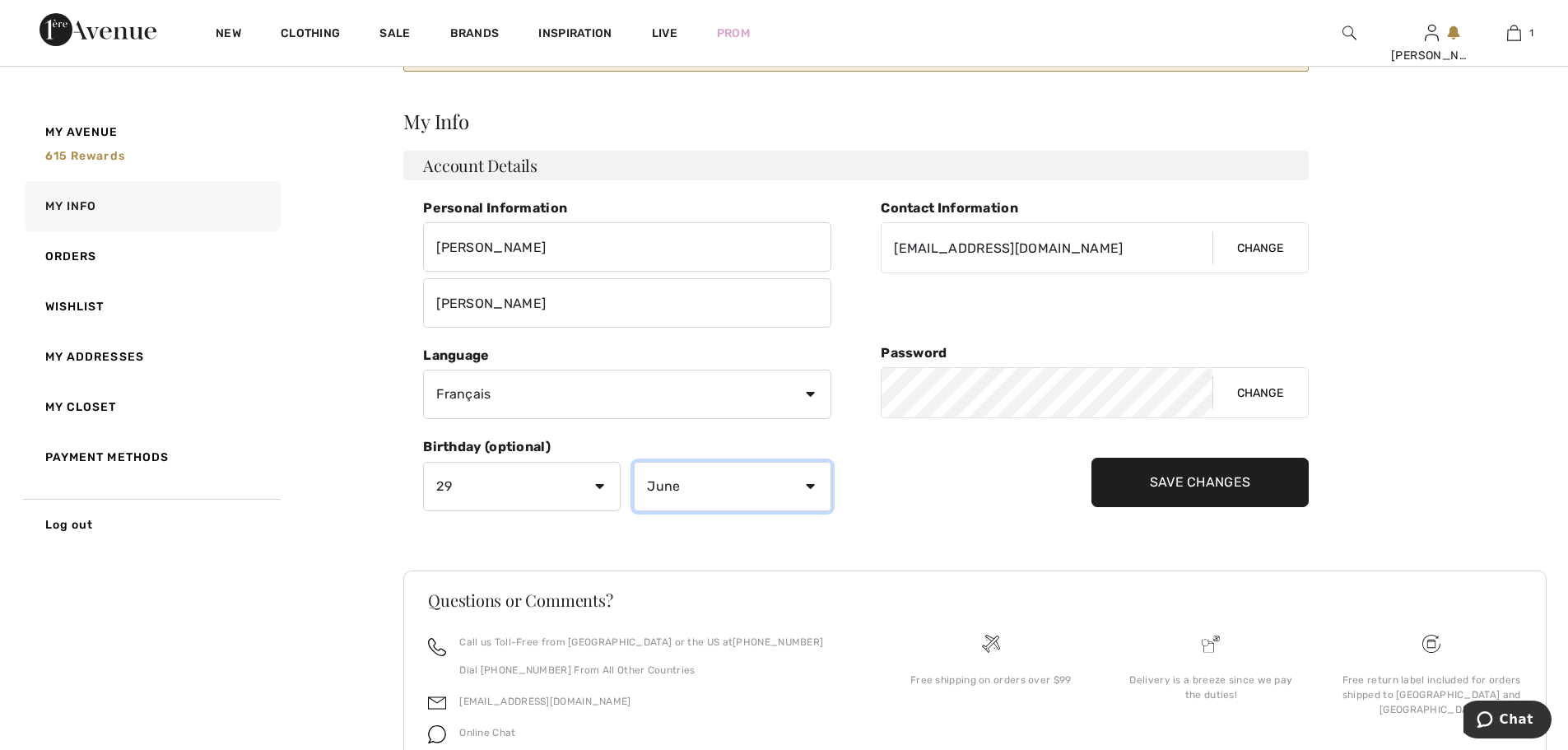
scroll to position [207, 0]
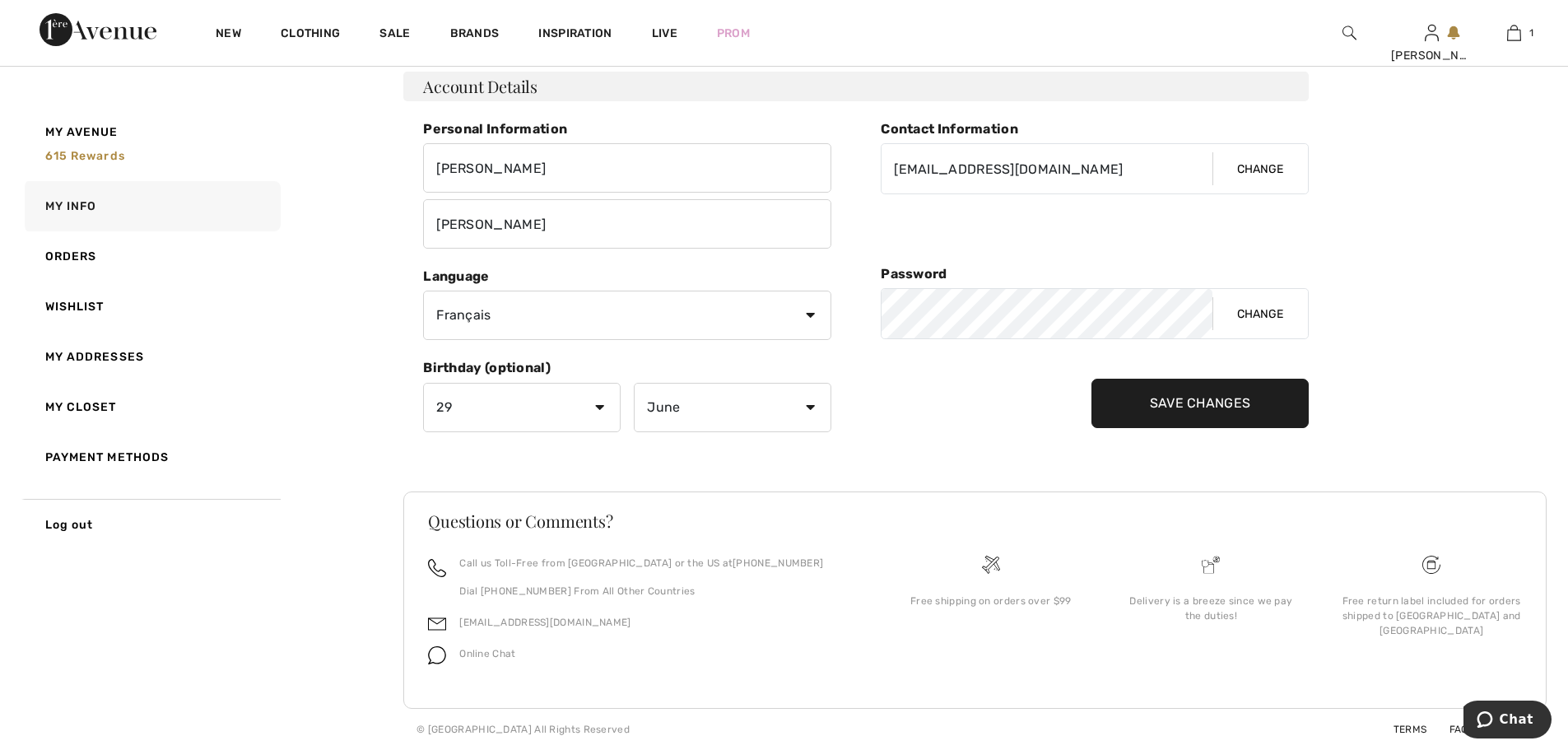
click at [1176, 405] on input "Save Changes" at bounding box center [1200, 403] width 218 height 49
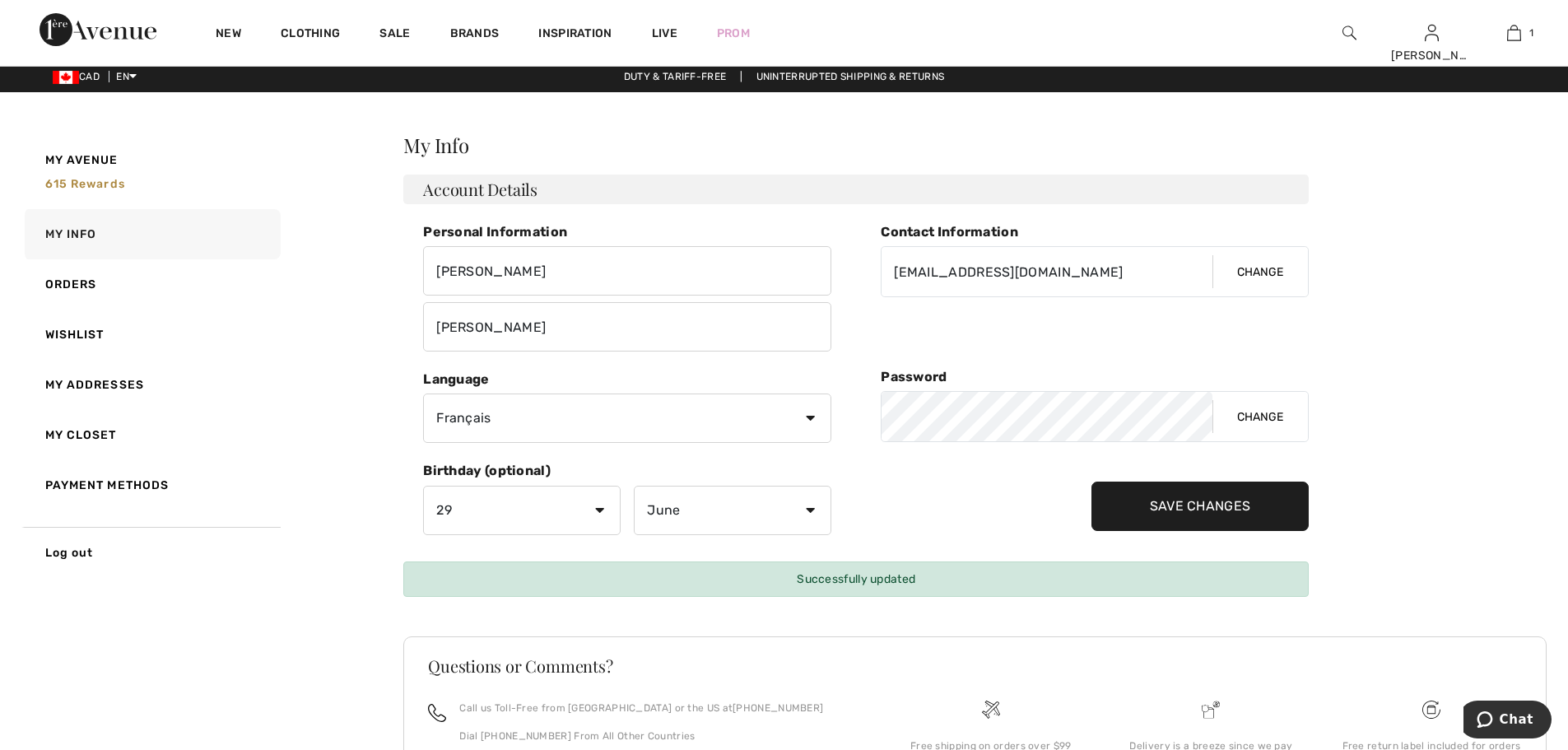
scroll to position [0, 0]
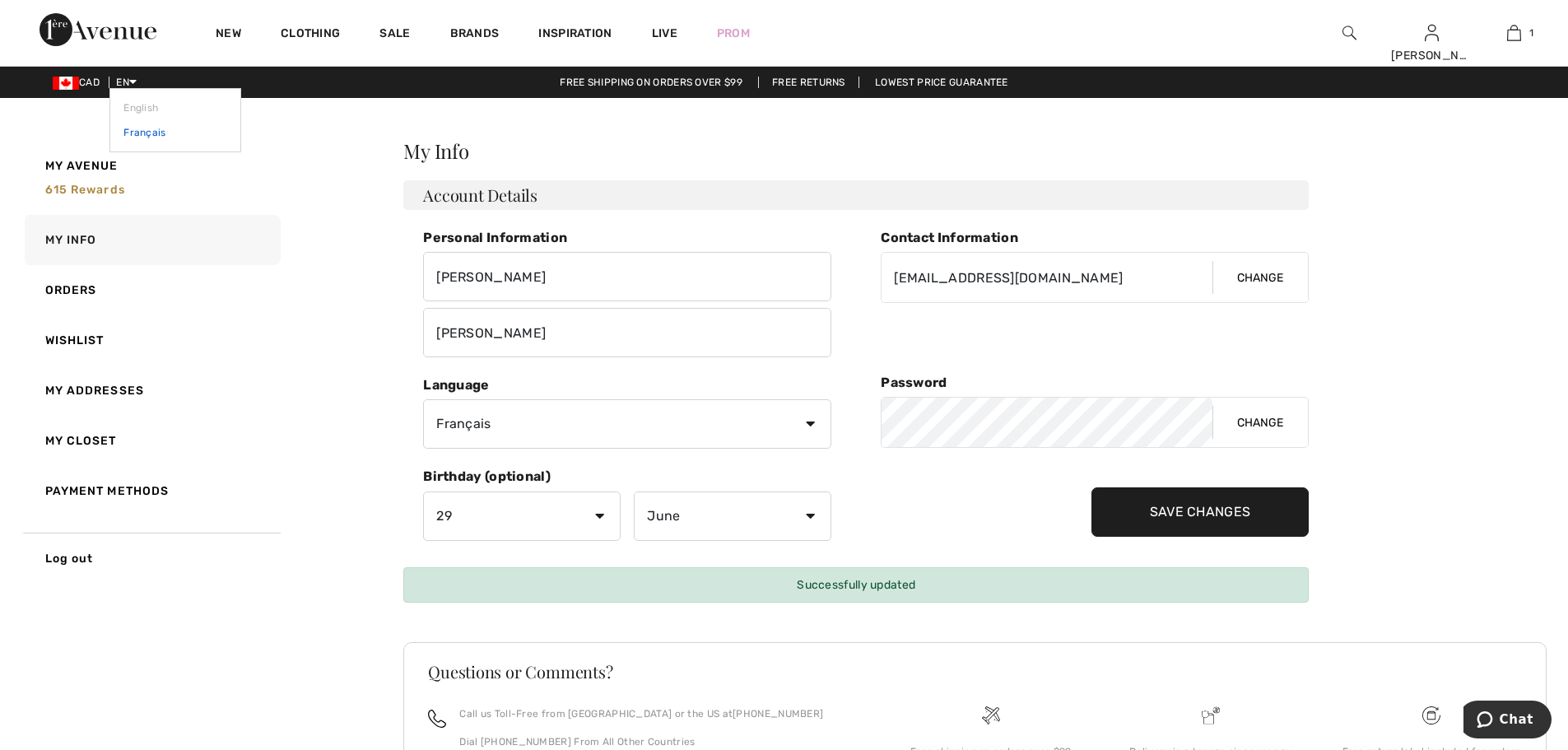
click at [155, 133] on link "Français" at bounding box center [174, 133] width 103 height 25
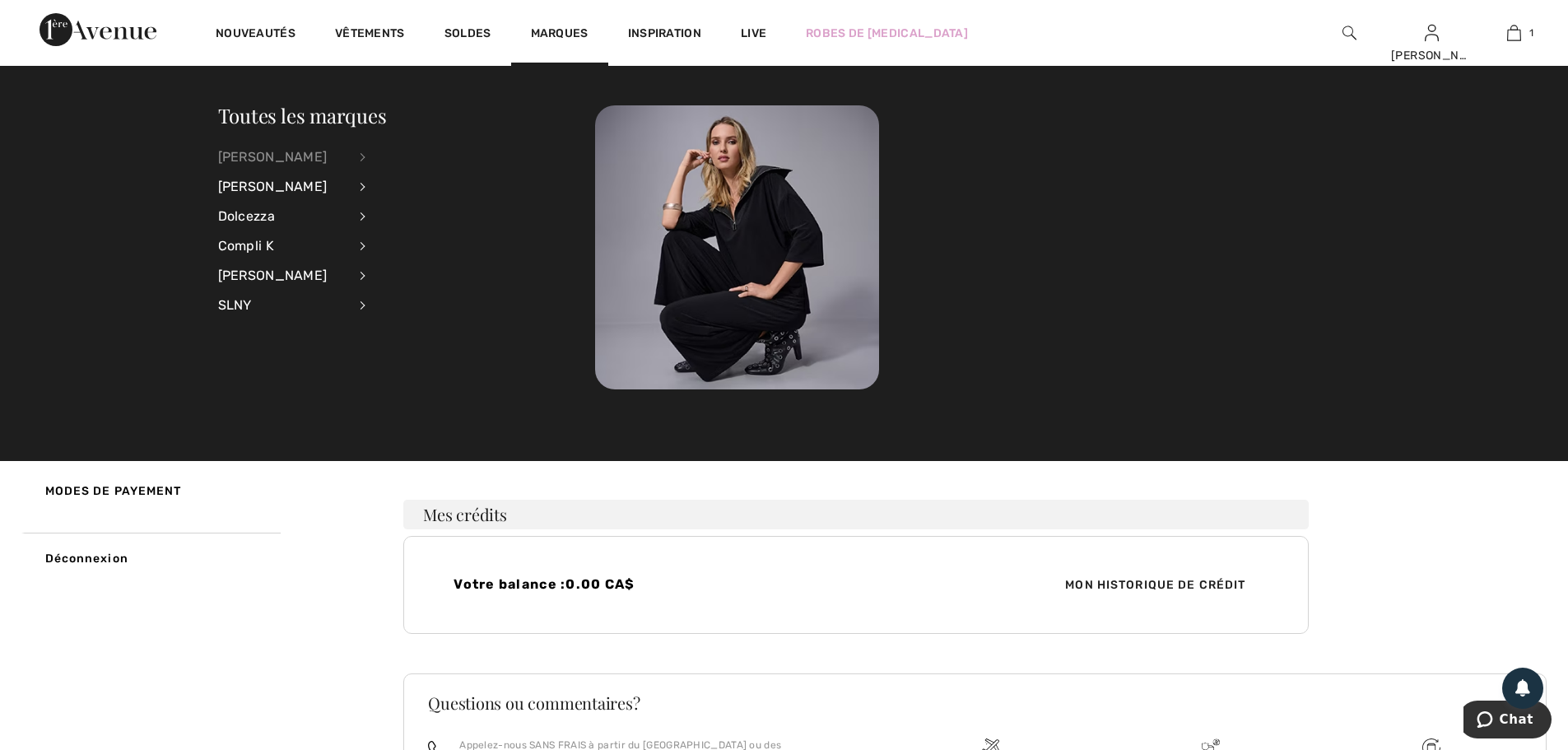
click at [305, 156] on div "[PERSON_NAME]" at bounding box center [283, 156] width 129 height 29
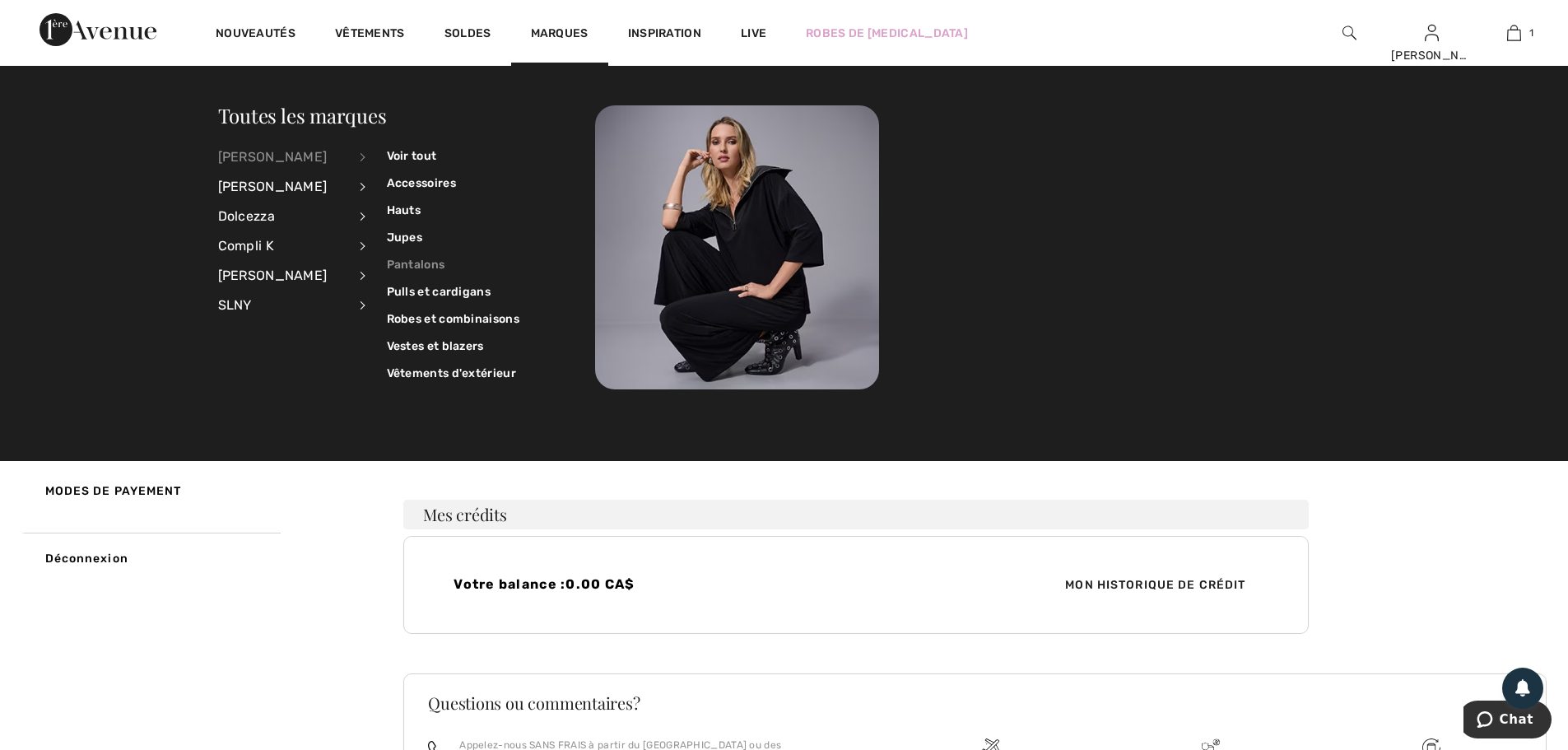
click at [399, 268] on link "Pantalons" at bounding box center [453, 265] width 133 height 27
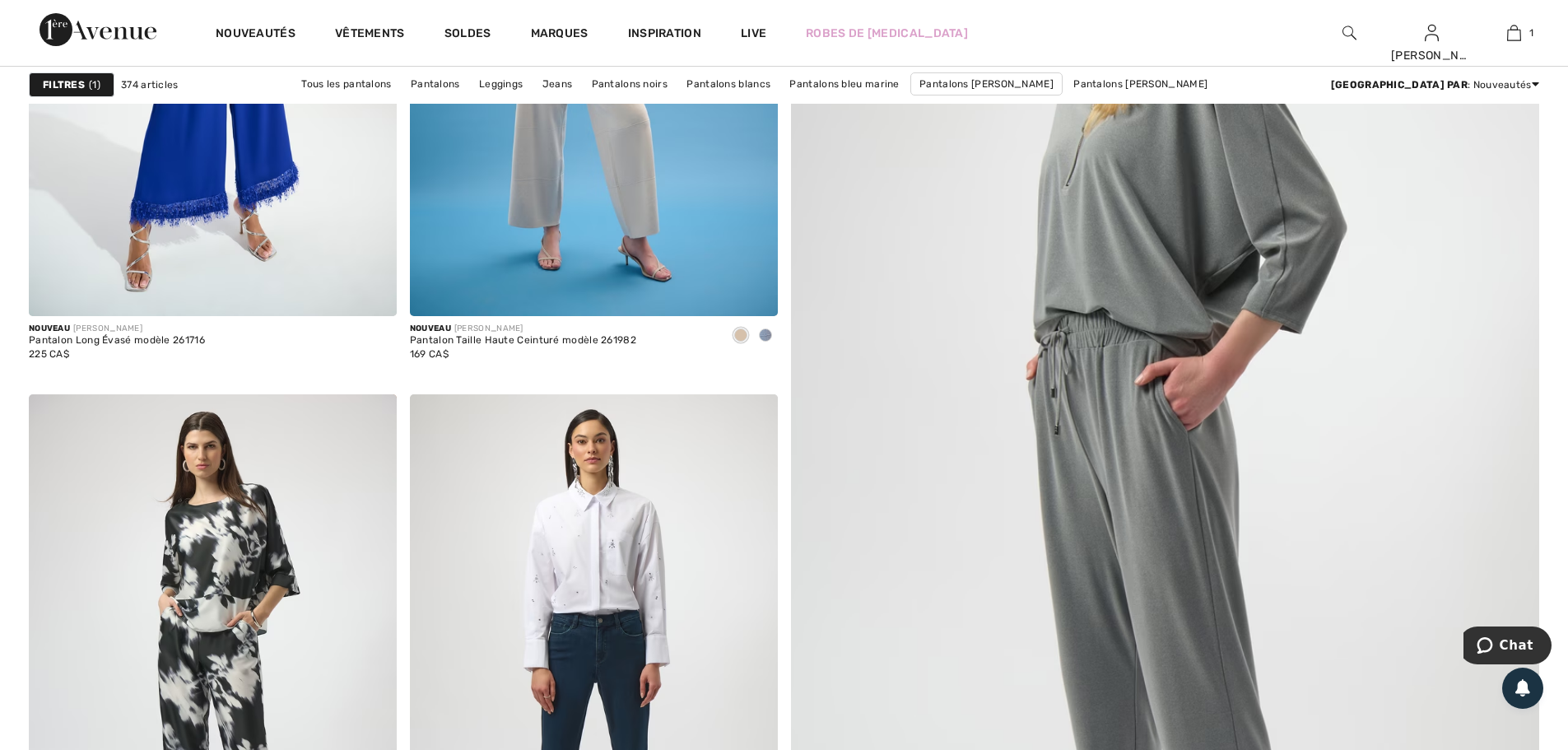
scroll to position [659, 0]
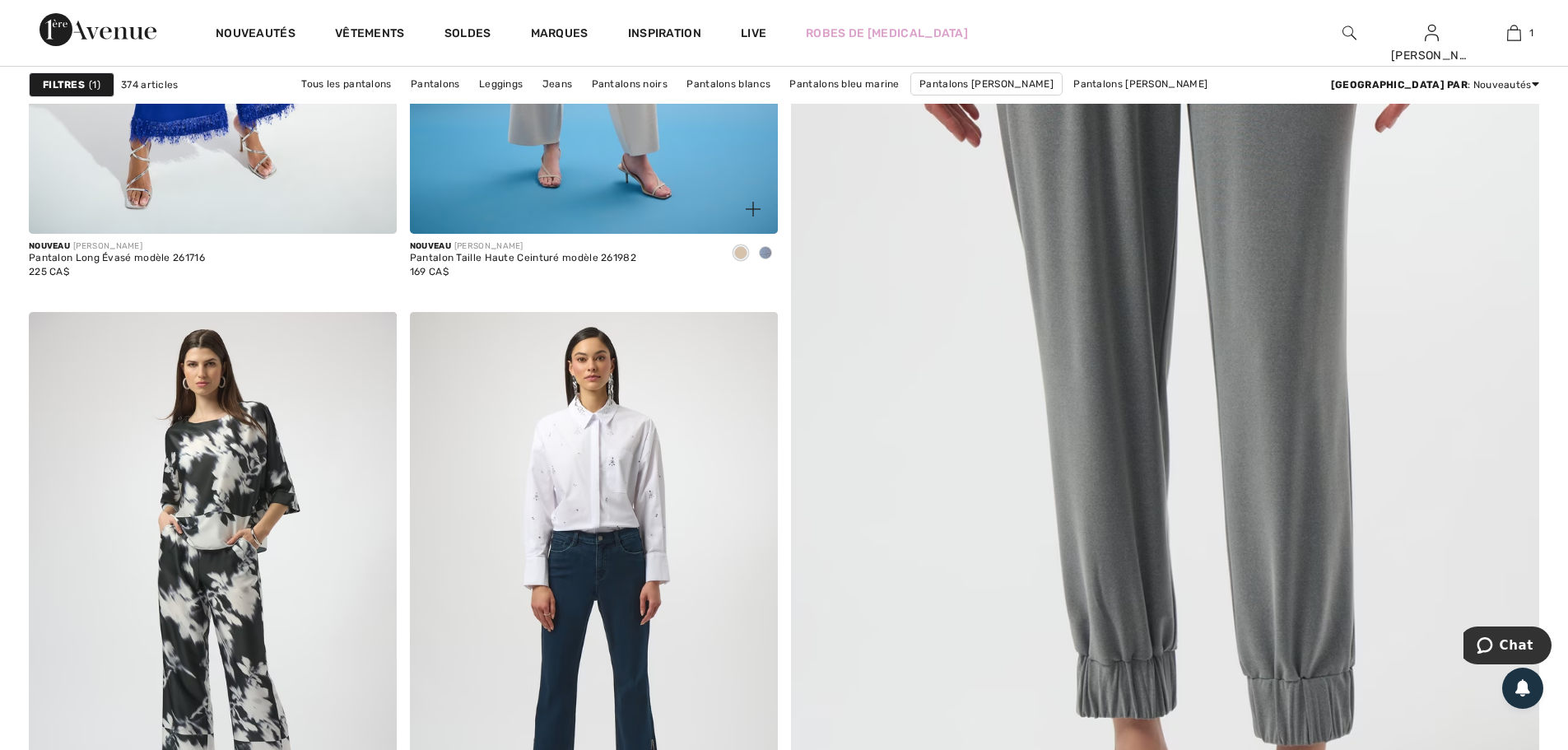
click at [763, 253] on span at bounding box center [766, 253] width 13 height 13
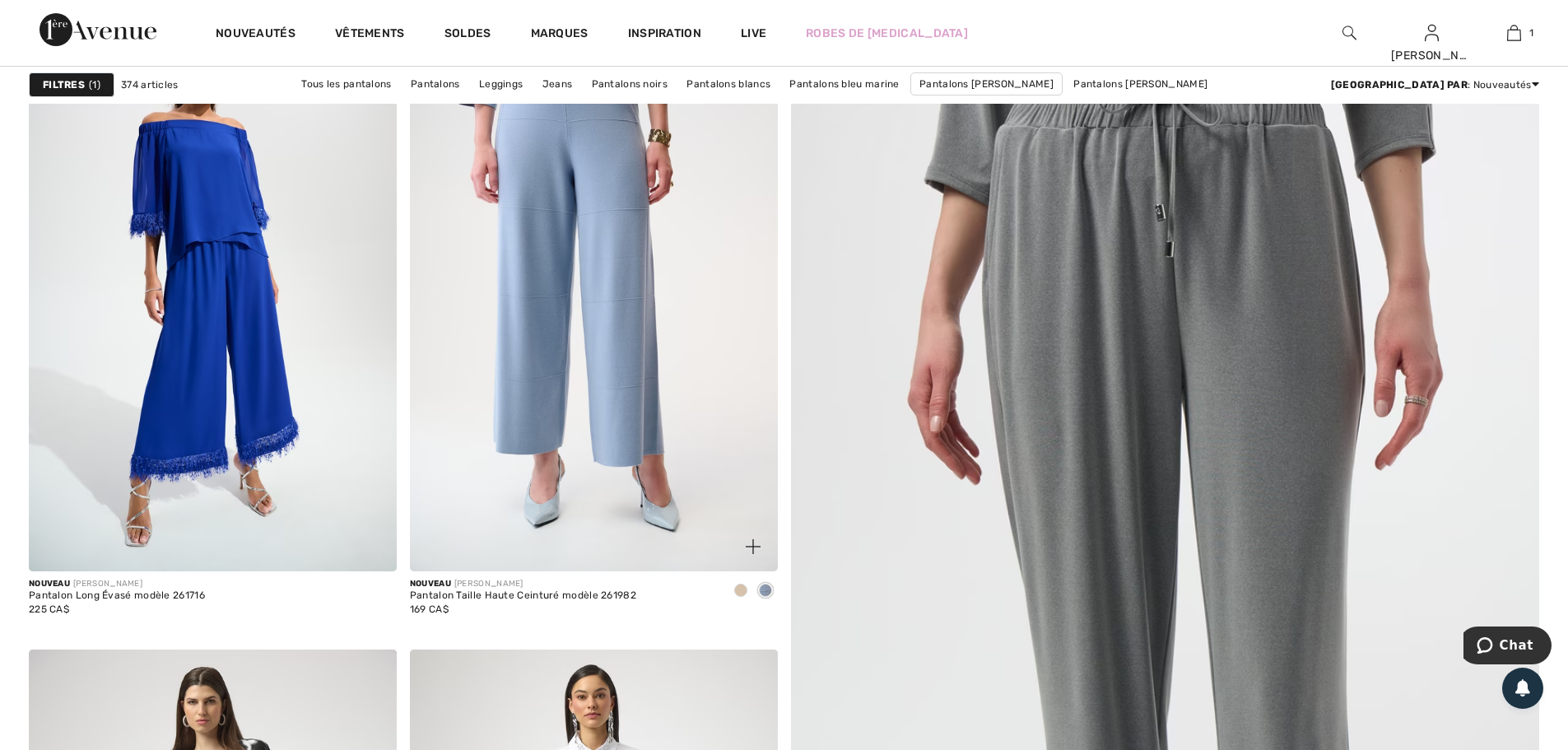
scroll to position [329, 0]
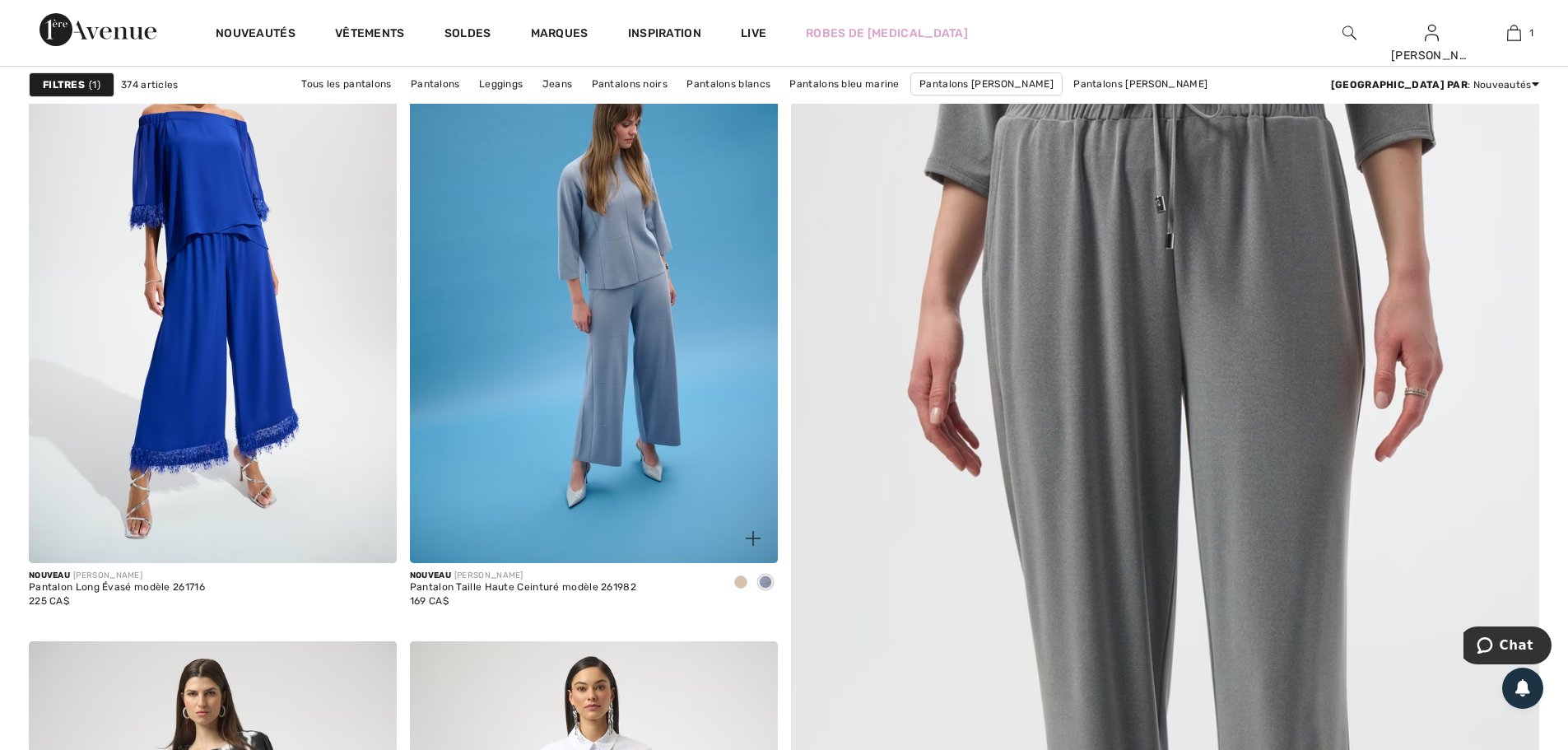
click at [736, 578] on span at bounding box center [740, 582] width 13 height 13
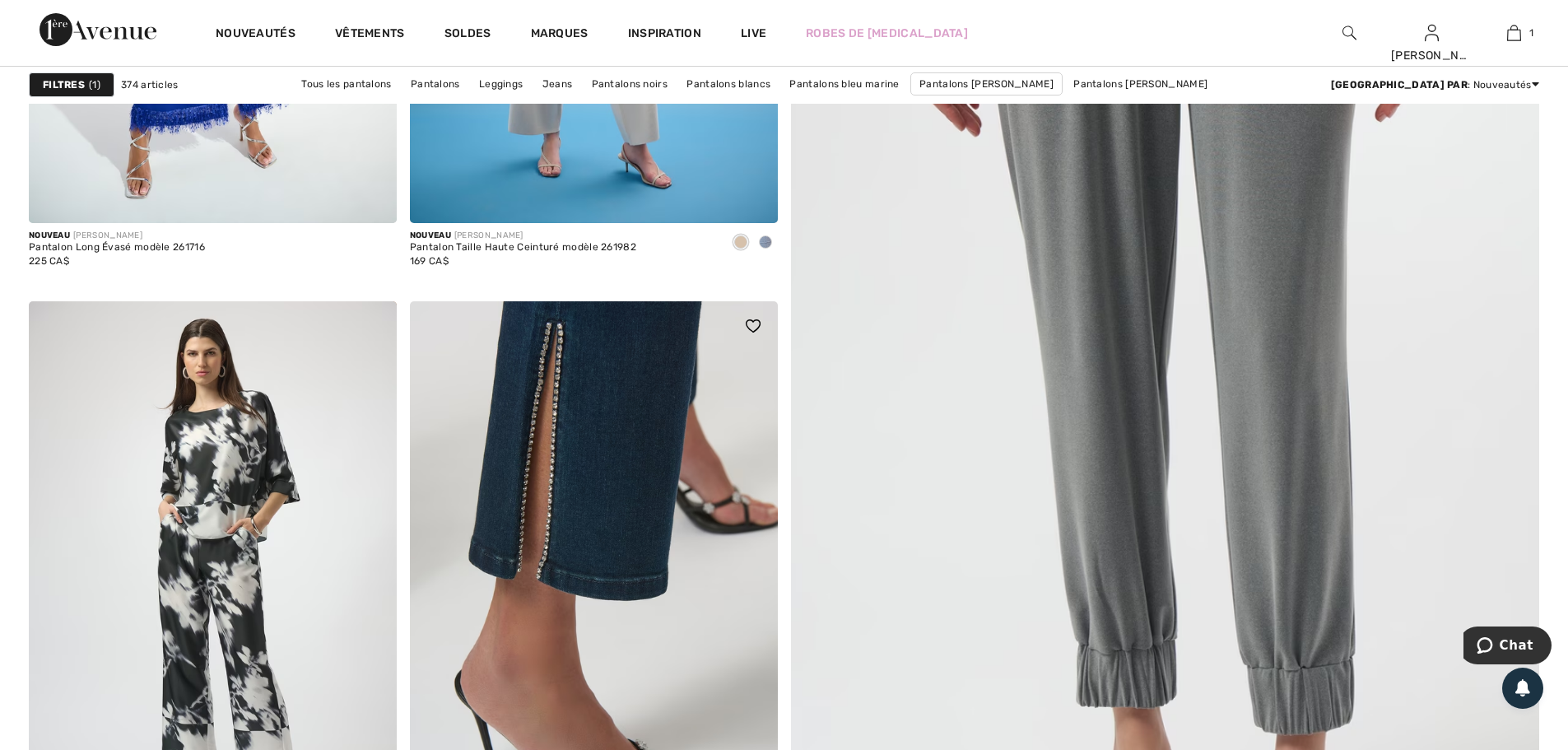
scroll to position [659, 0]
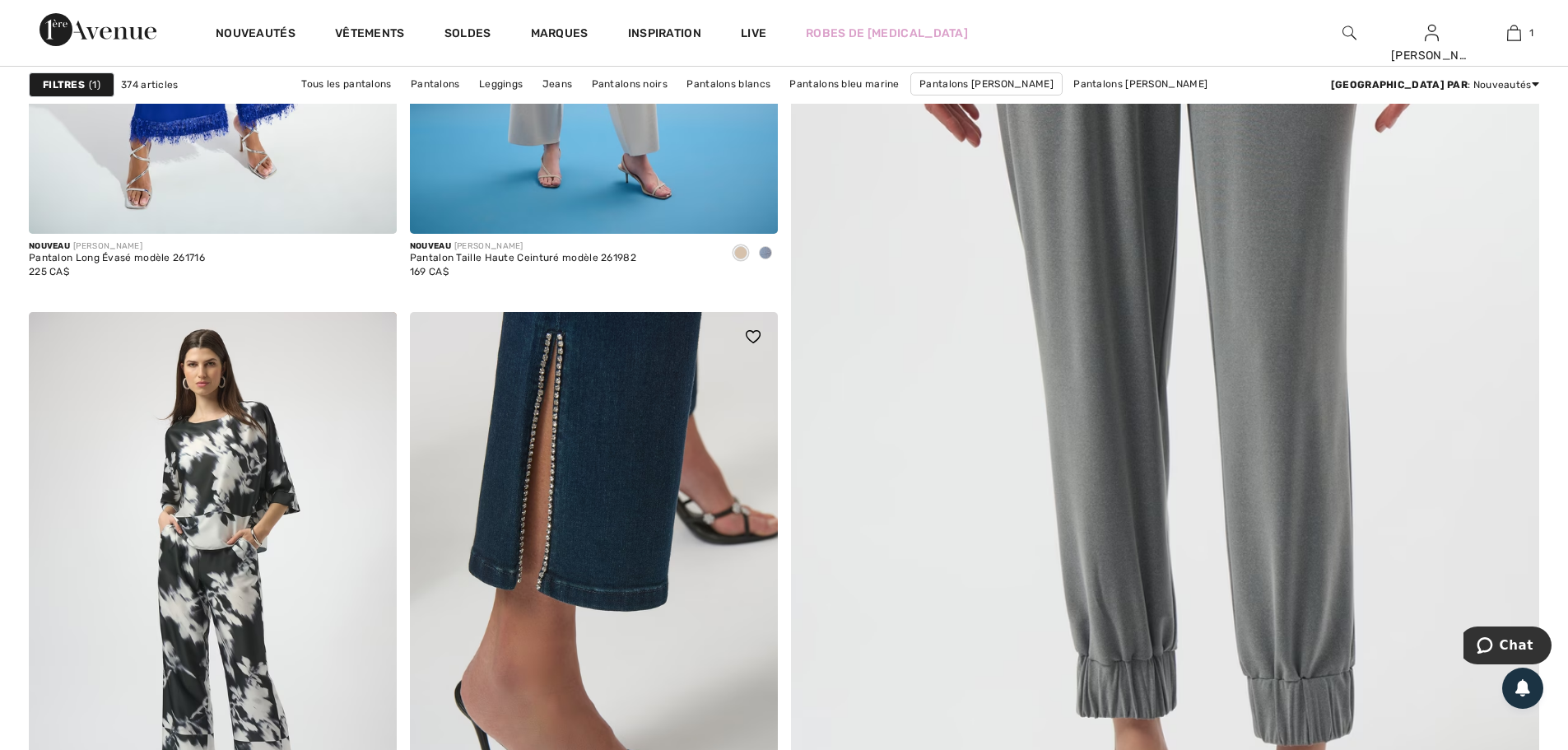
click at [680, 621] on img at bounding box center [593, 588] width 368 height 552
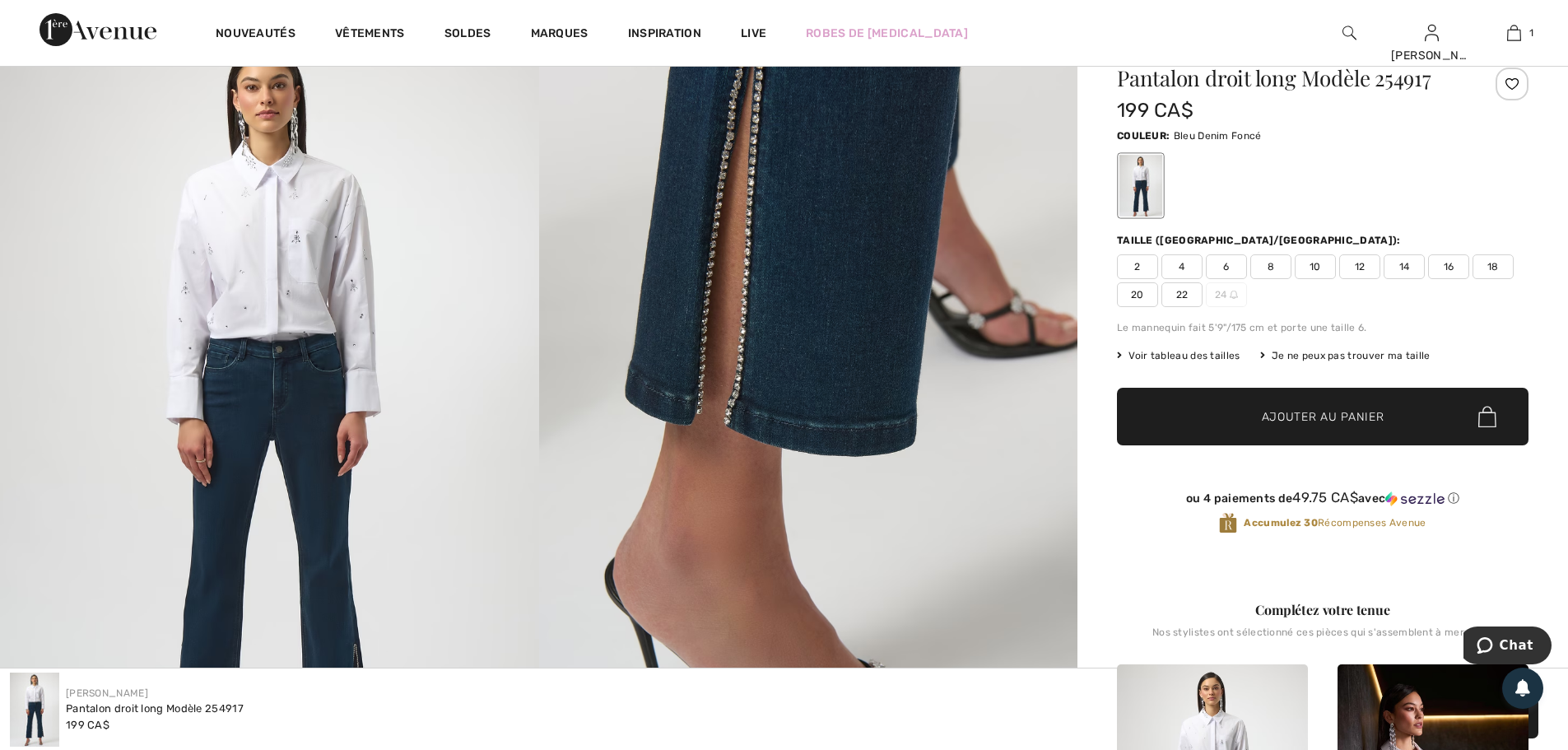
scroll to position [82, 0]
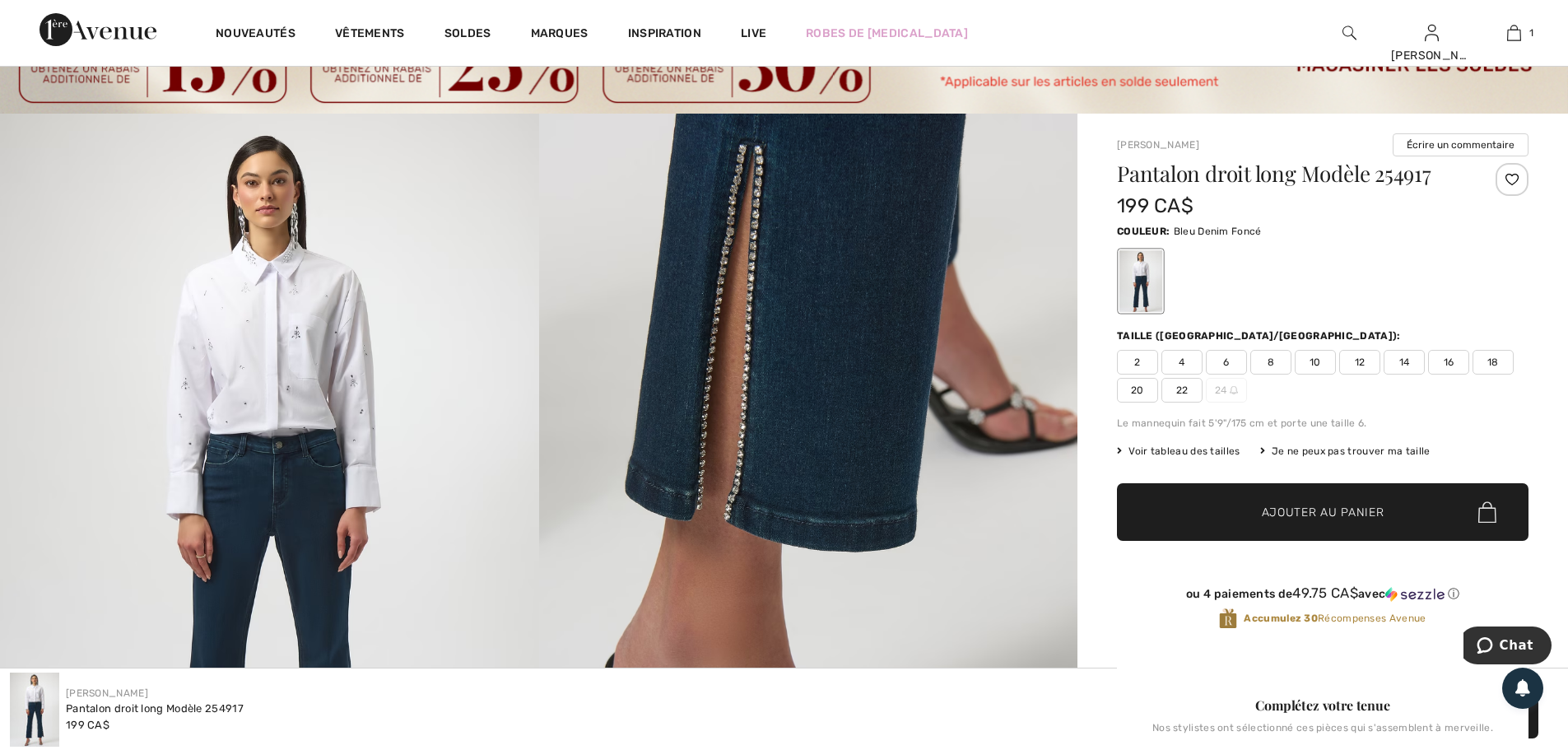
click at [1396, 365] on span "14" at bounding box center [1404, 362] width 41 height 25
click at [1310, 523] on span "✔ Ajouté au panier Ajouter au panier" at bounding box center [1322, 512] width 411 height 58
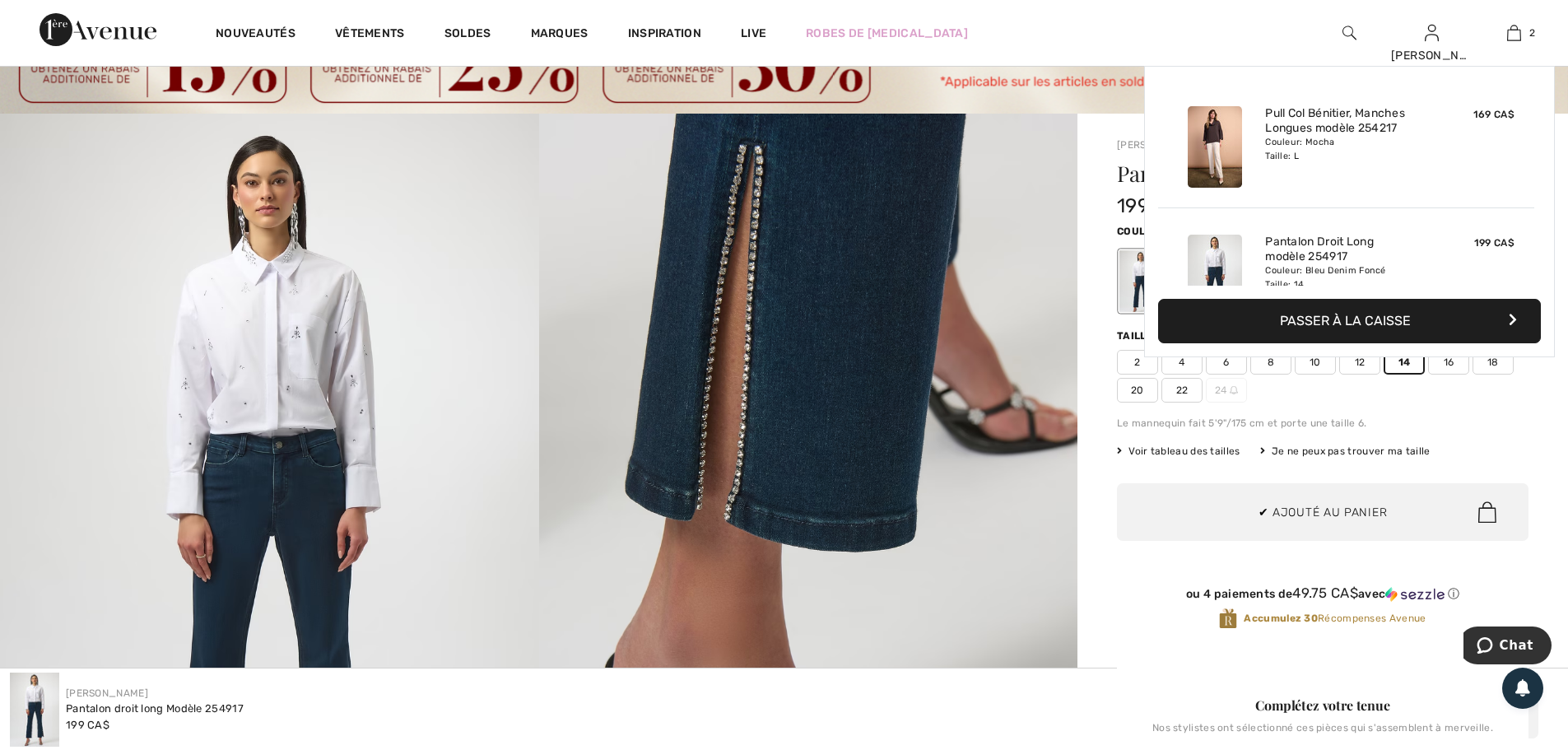
scroll to position [51, 0]
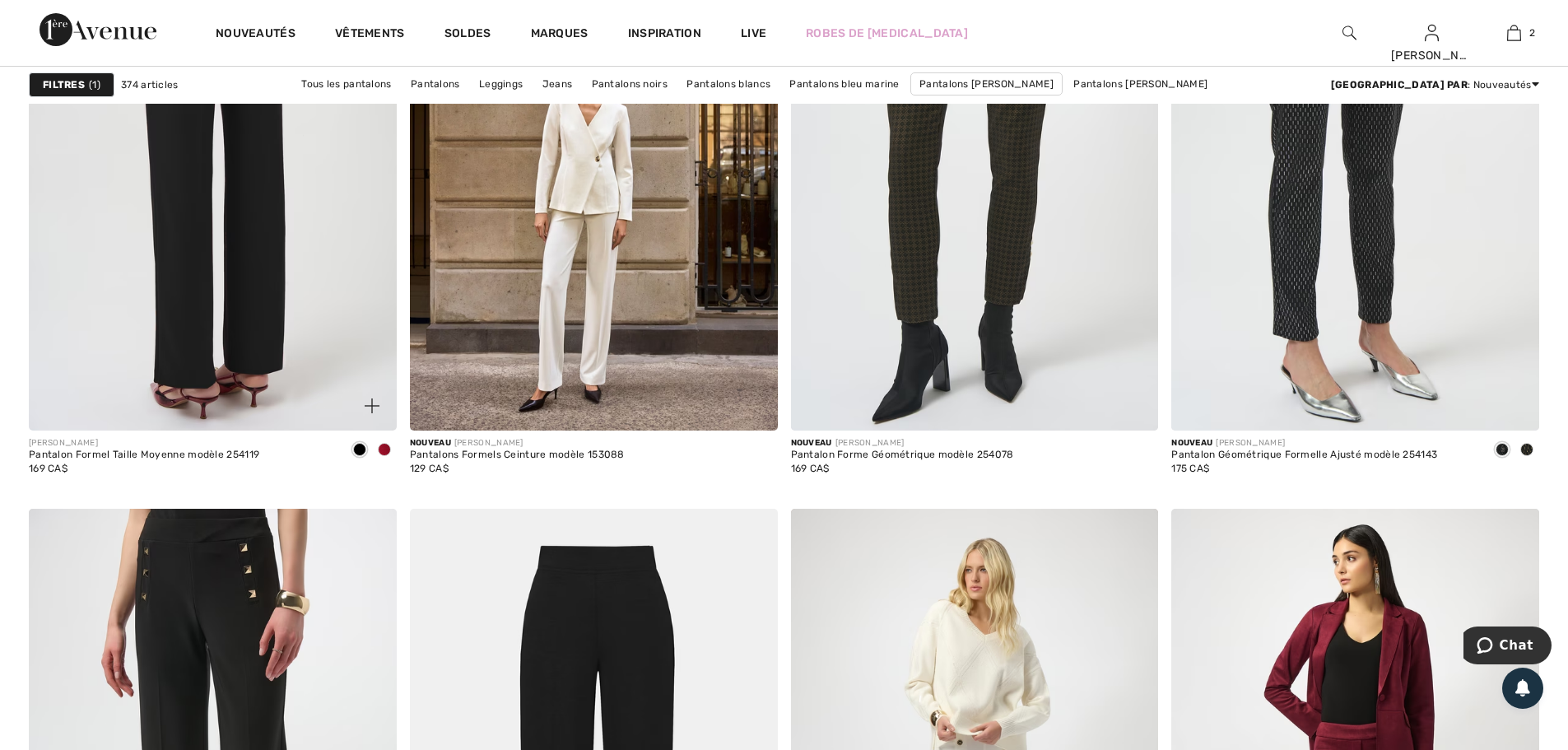
scroll to position [1729, 0]
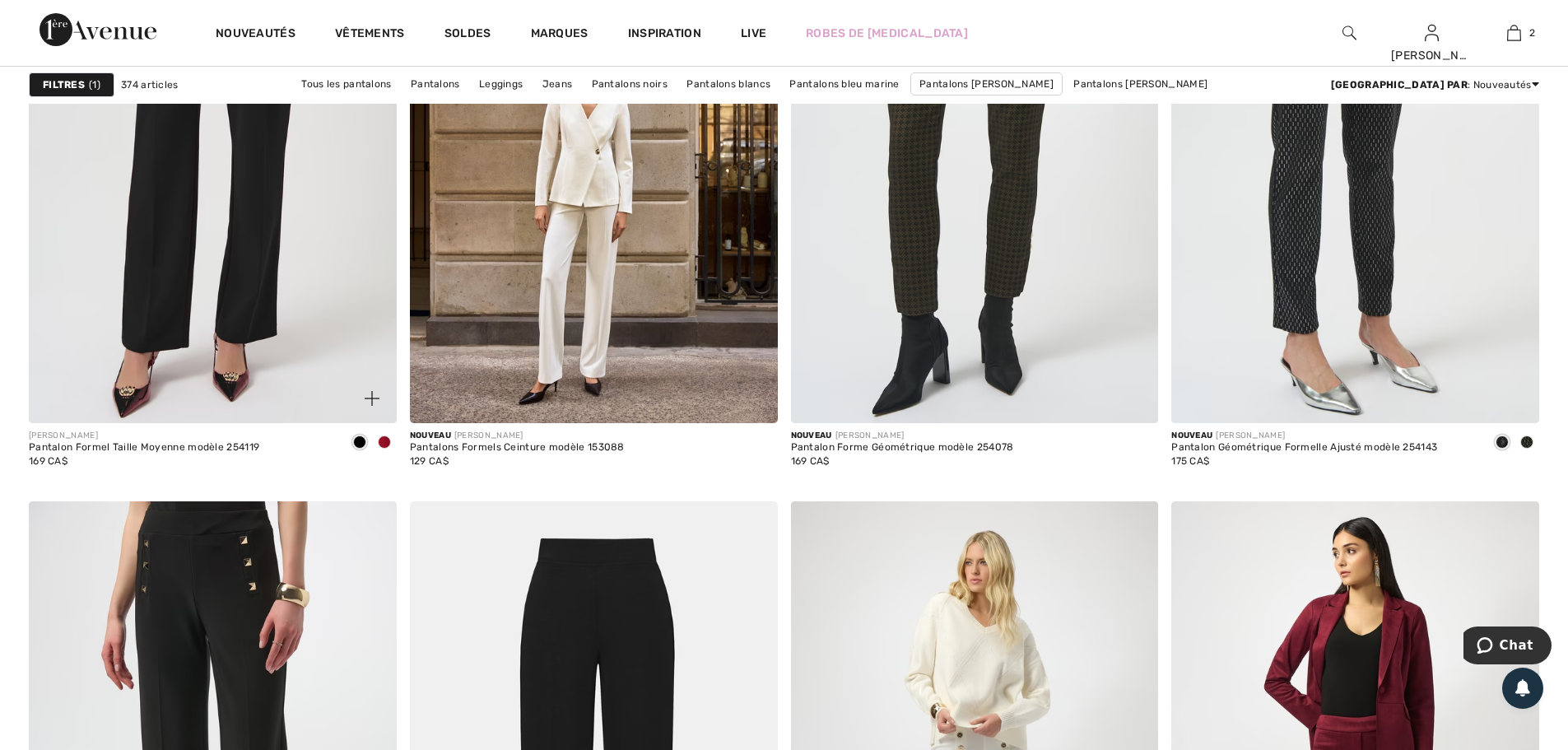
click at [381, 444] on span at bounding box center [385, 442] width 13 height 13
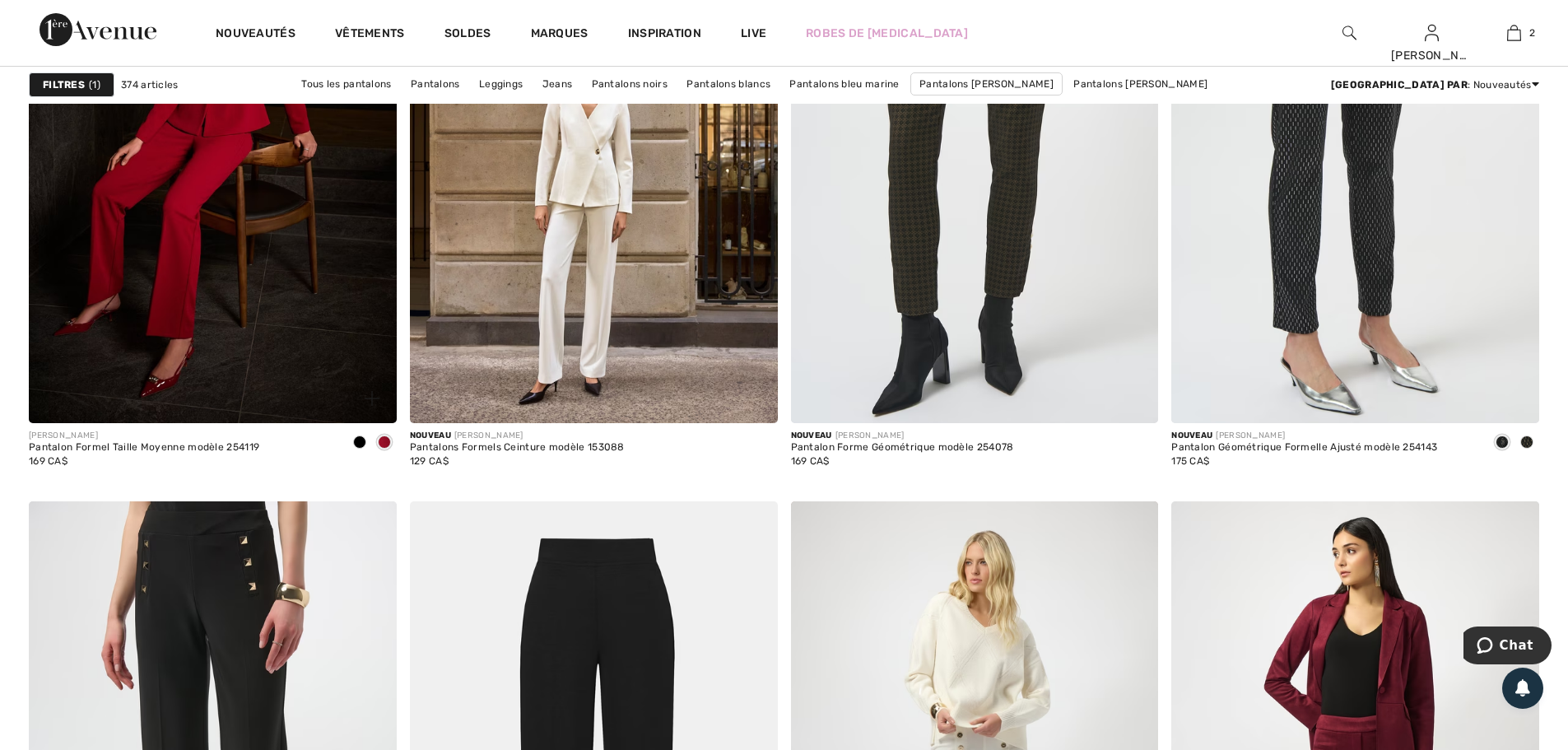
click at [359, 443] on span at bounding box center [359, 442] width 13 height 13
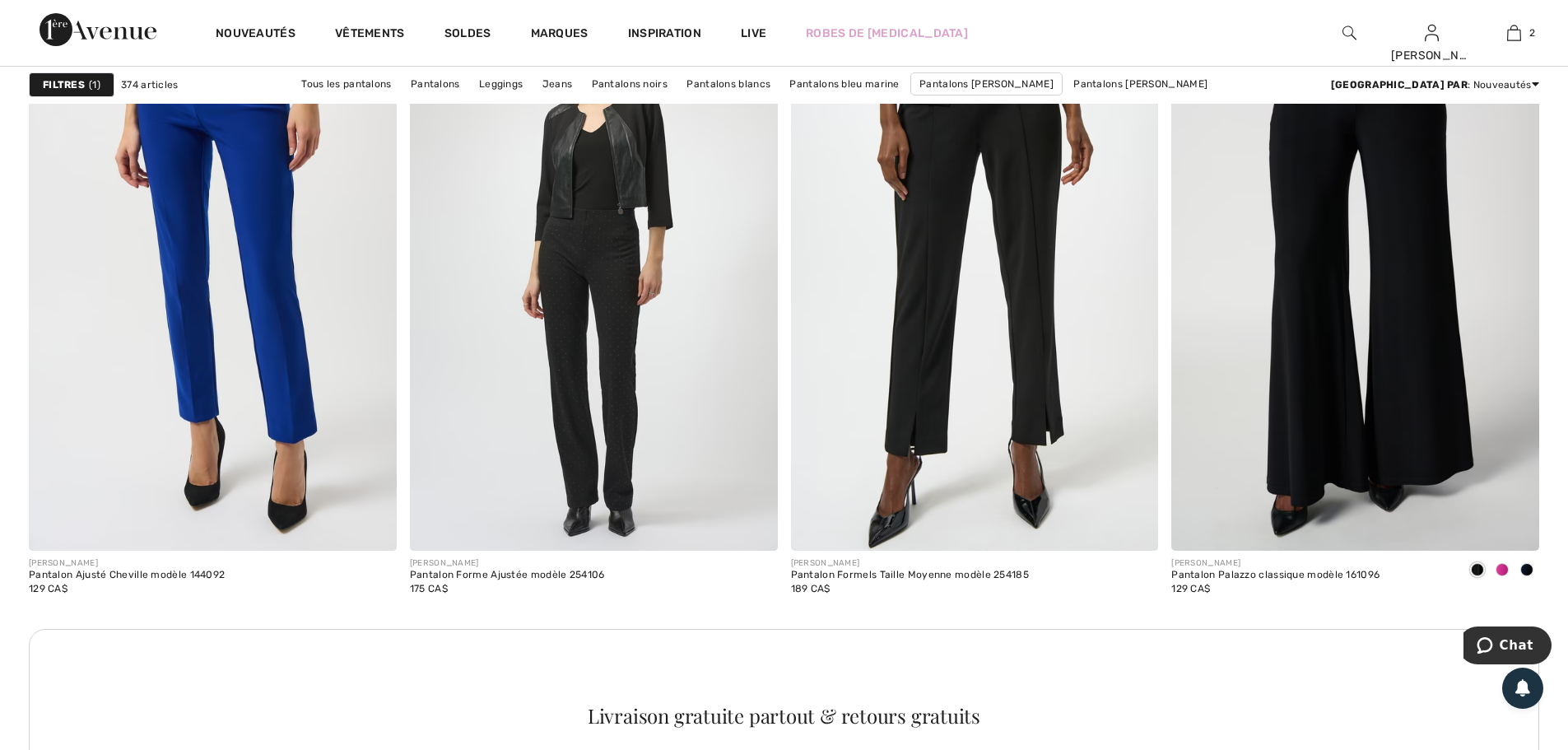
scroll to position [4363, 0]
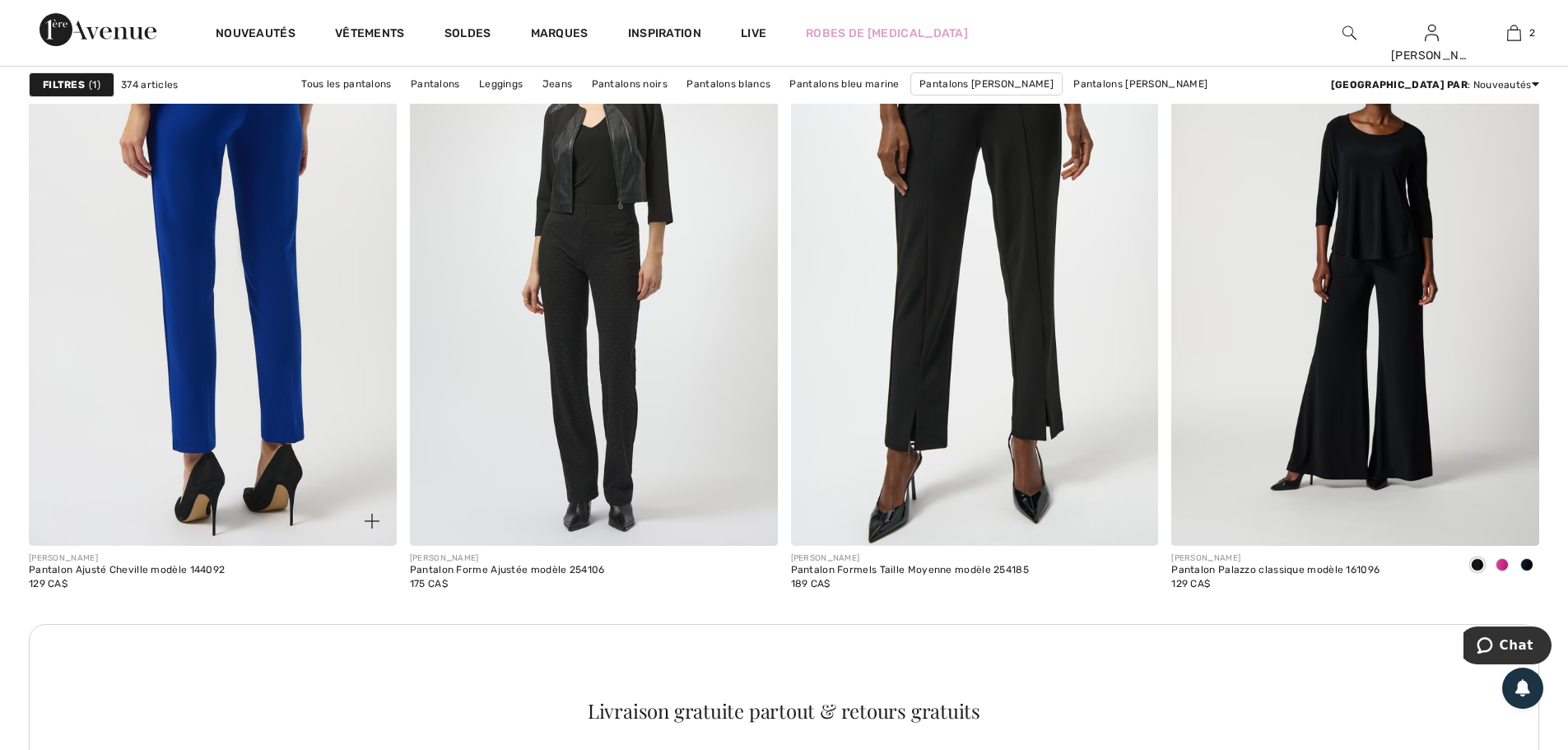
click at [326, 351] on img at bounding box center [212, 270] width 368 height 552
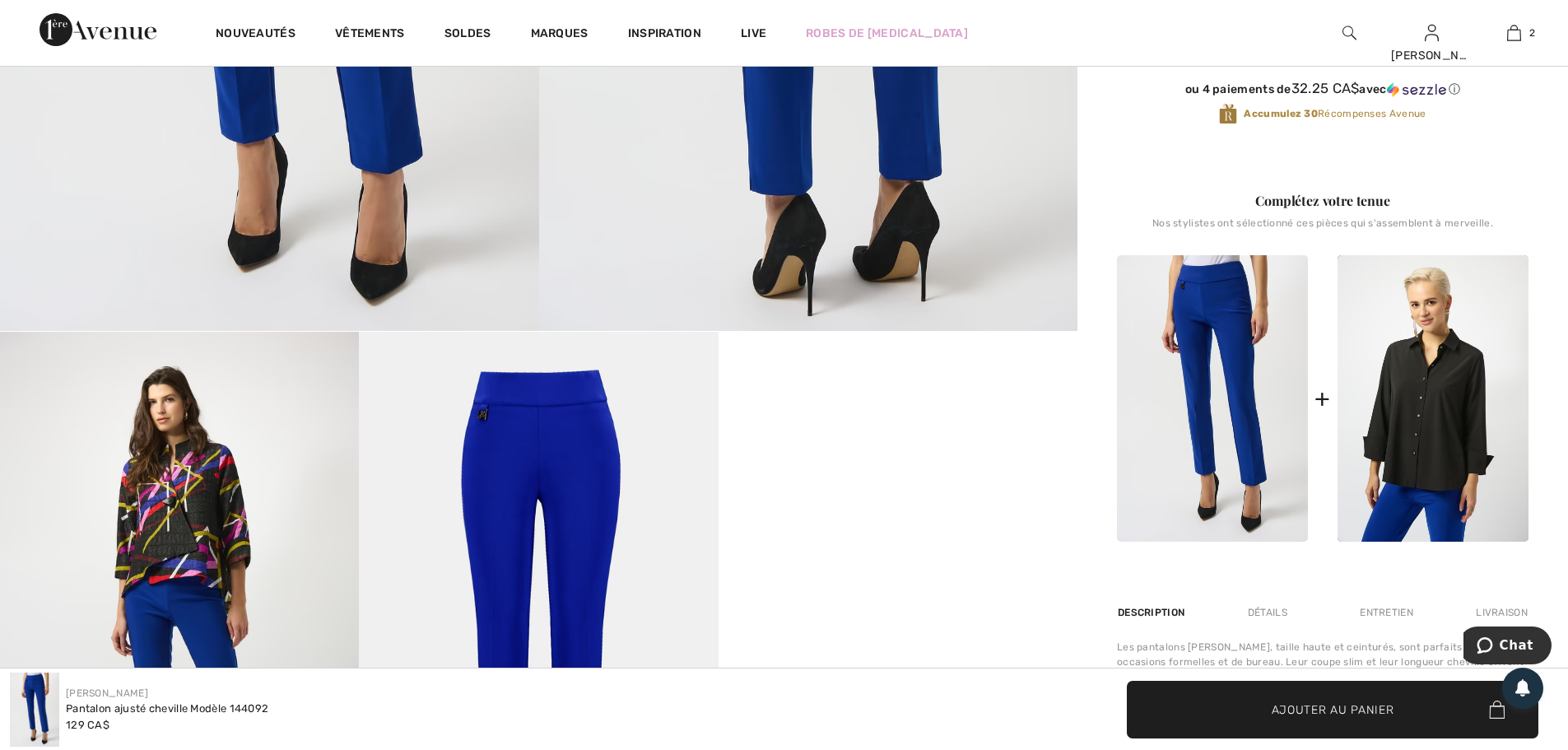
scroll to position [905, 0]
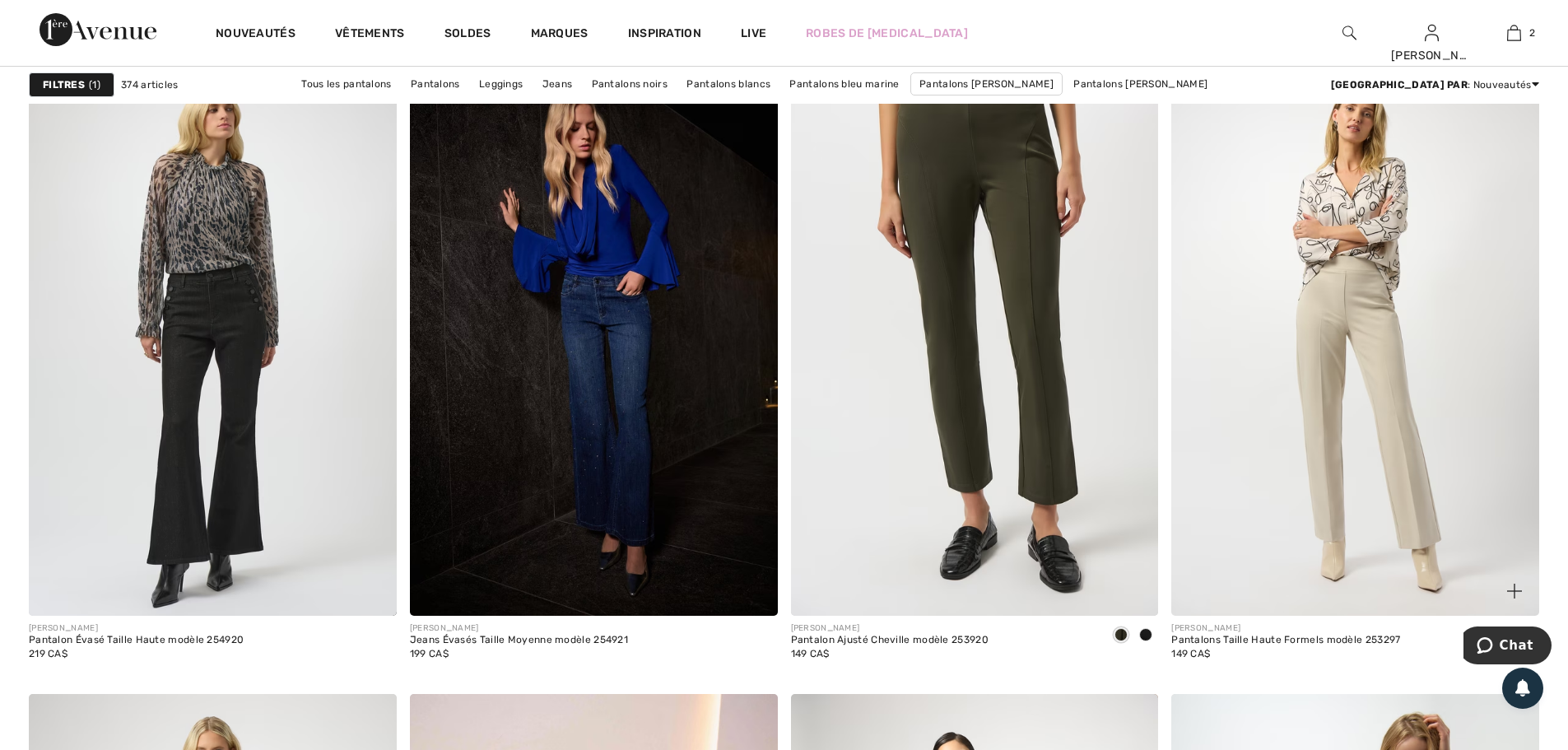
scroll to position [6422, 0]
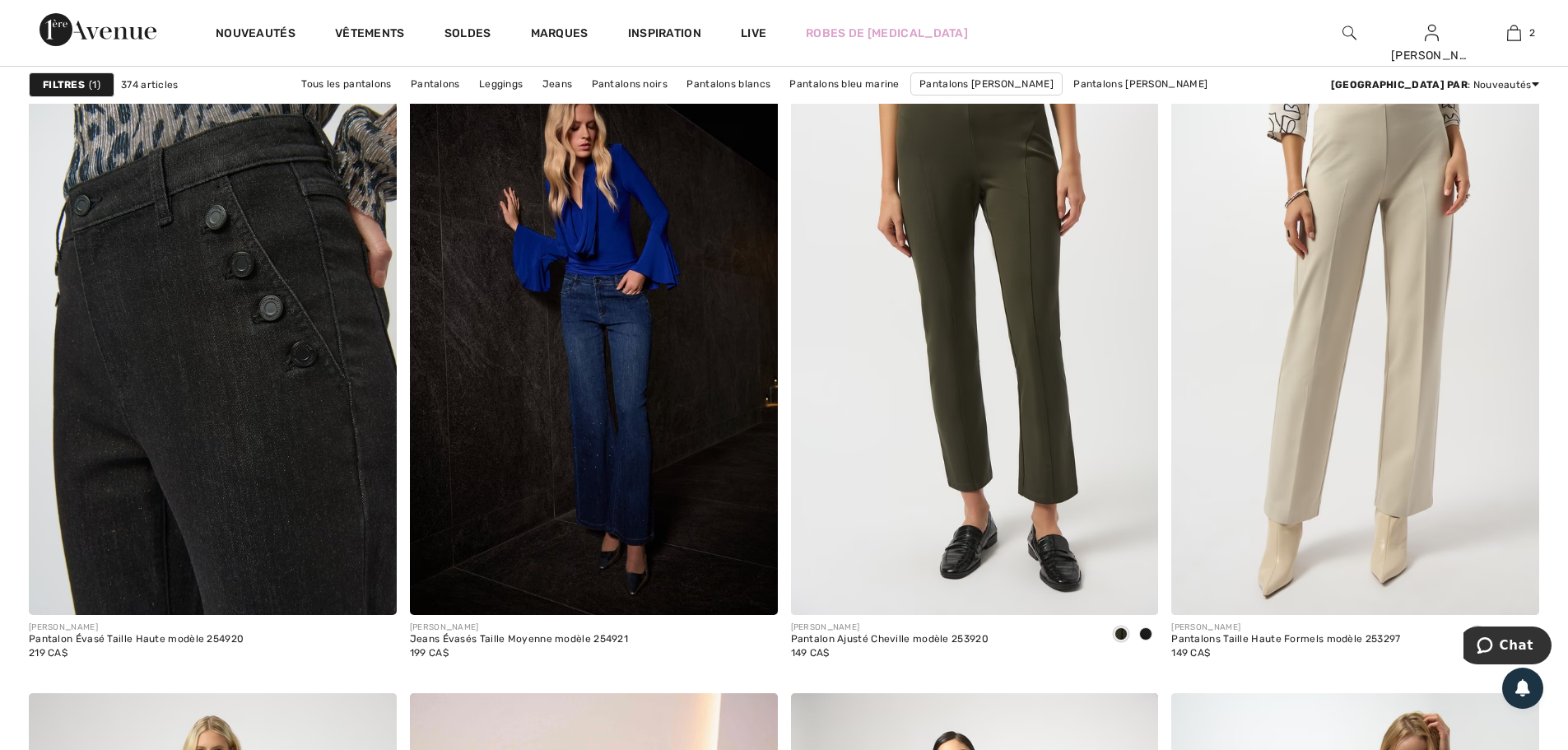
click at [228, 415] on img at bounding box center [212, 339] width 368 height 552
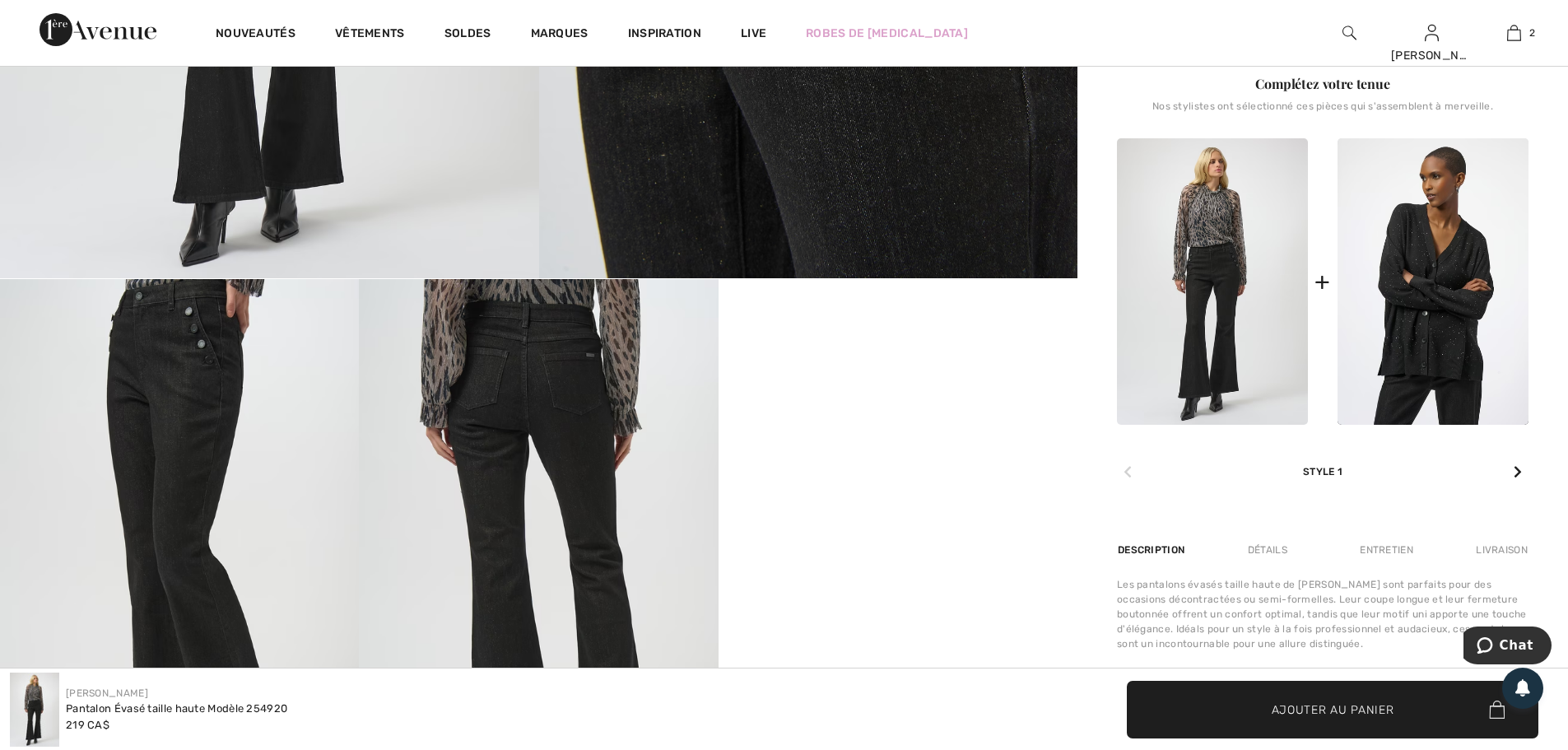
scroll to position [988, 0]
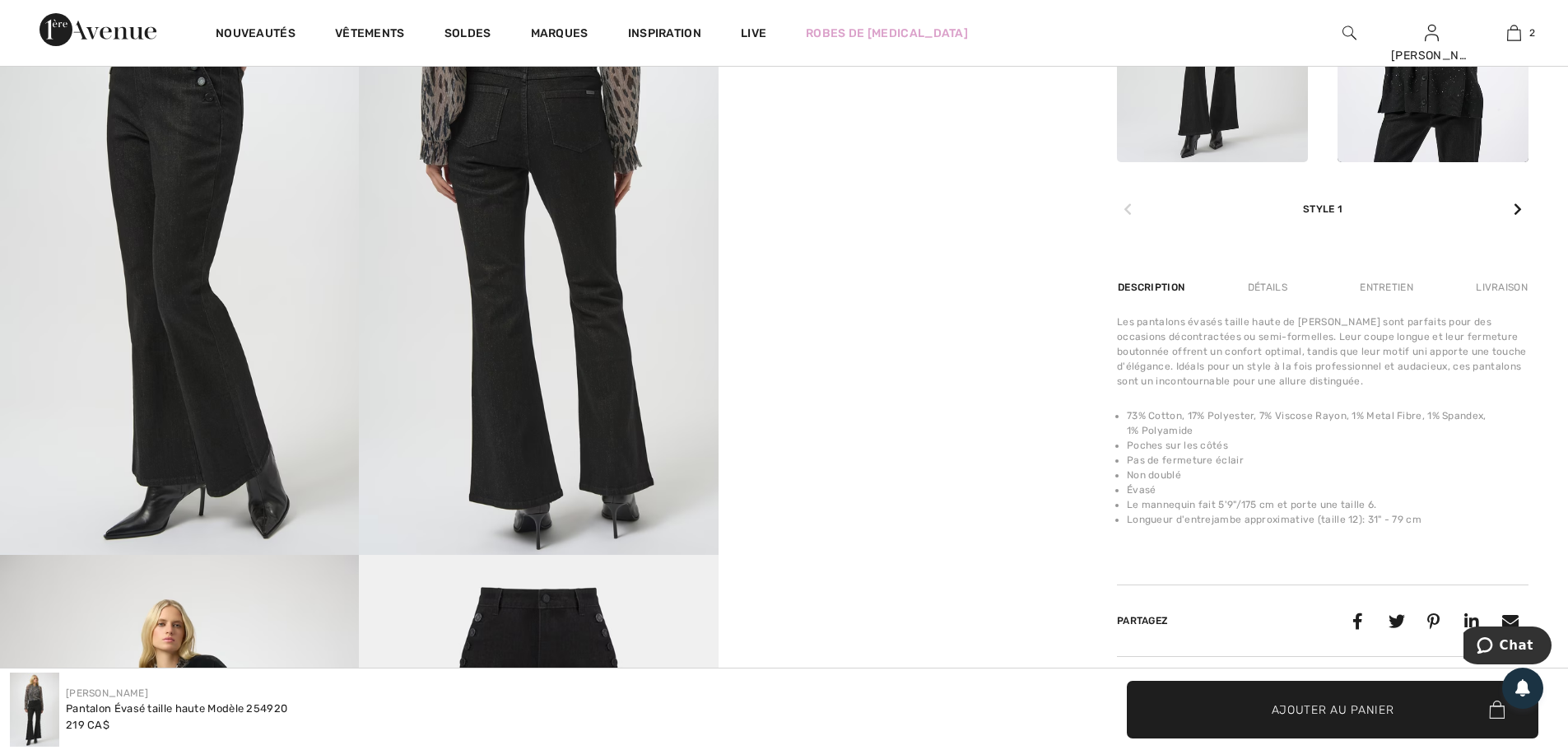
click at [1261, 284] on div "Détails" at bounding box center [1267, 286] width 67 height 29
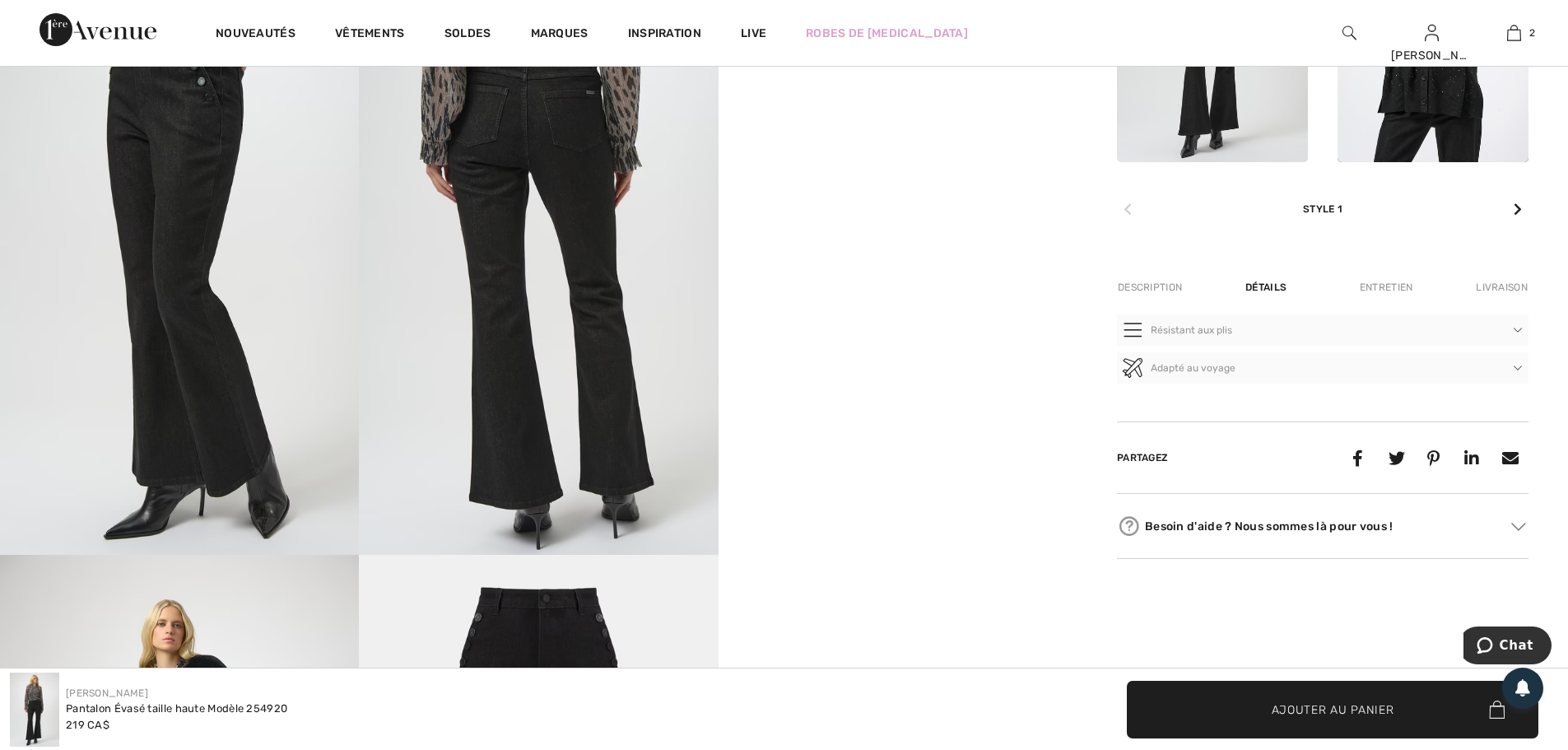
click at [1384, 289] on div "Entretien" at bounding box center [1387, 286] width 82 height 29
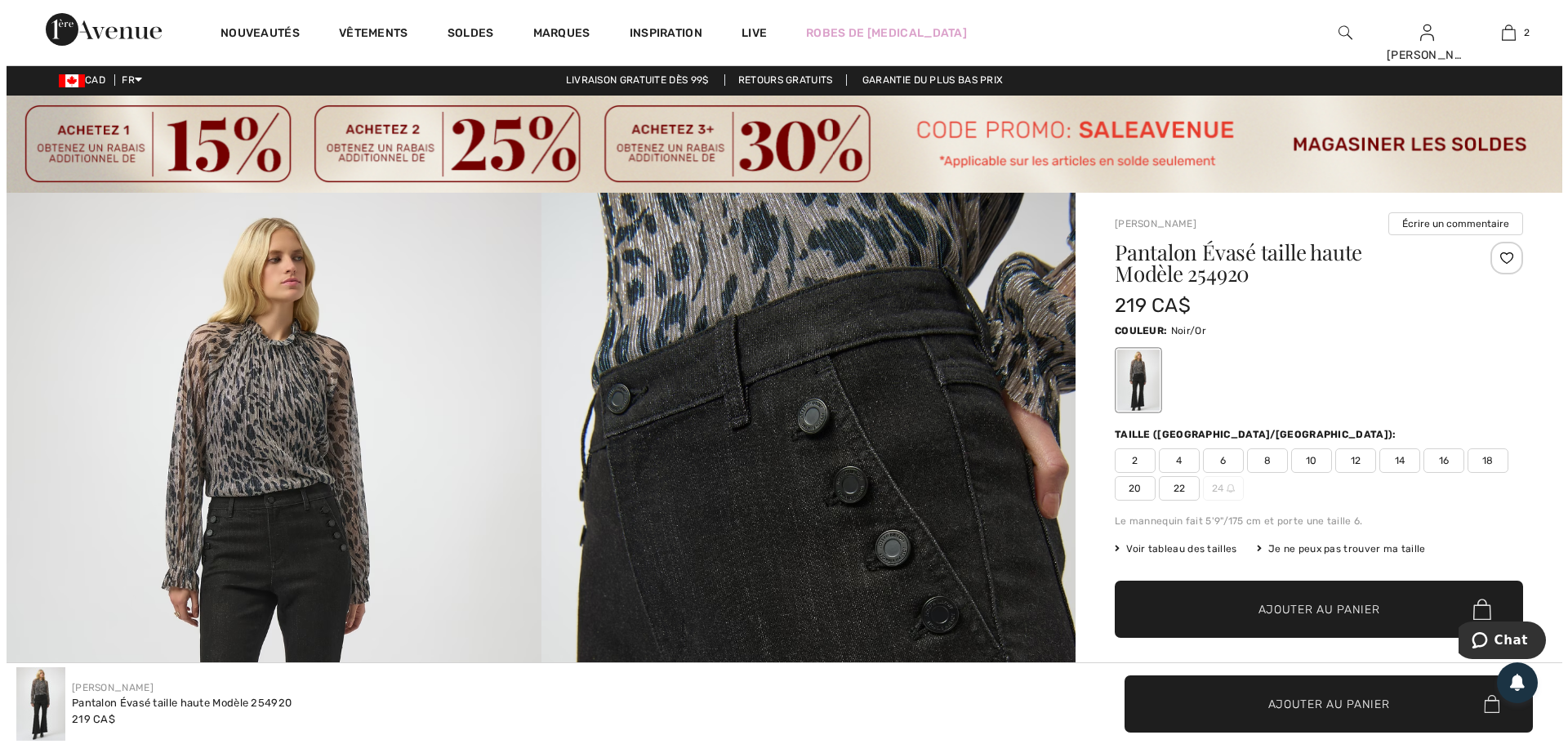
scroll to position [0, 0]
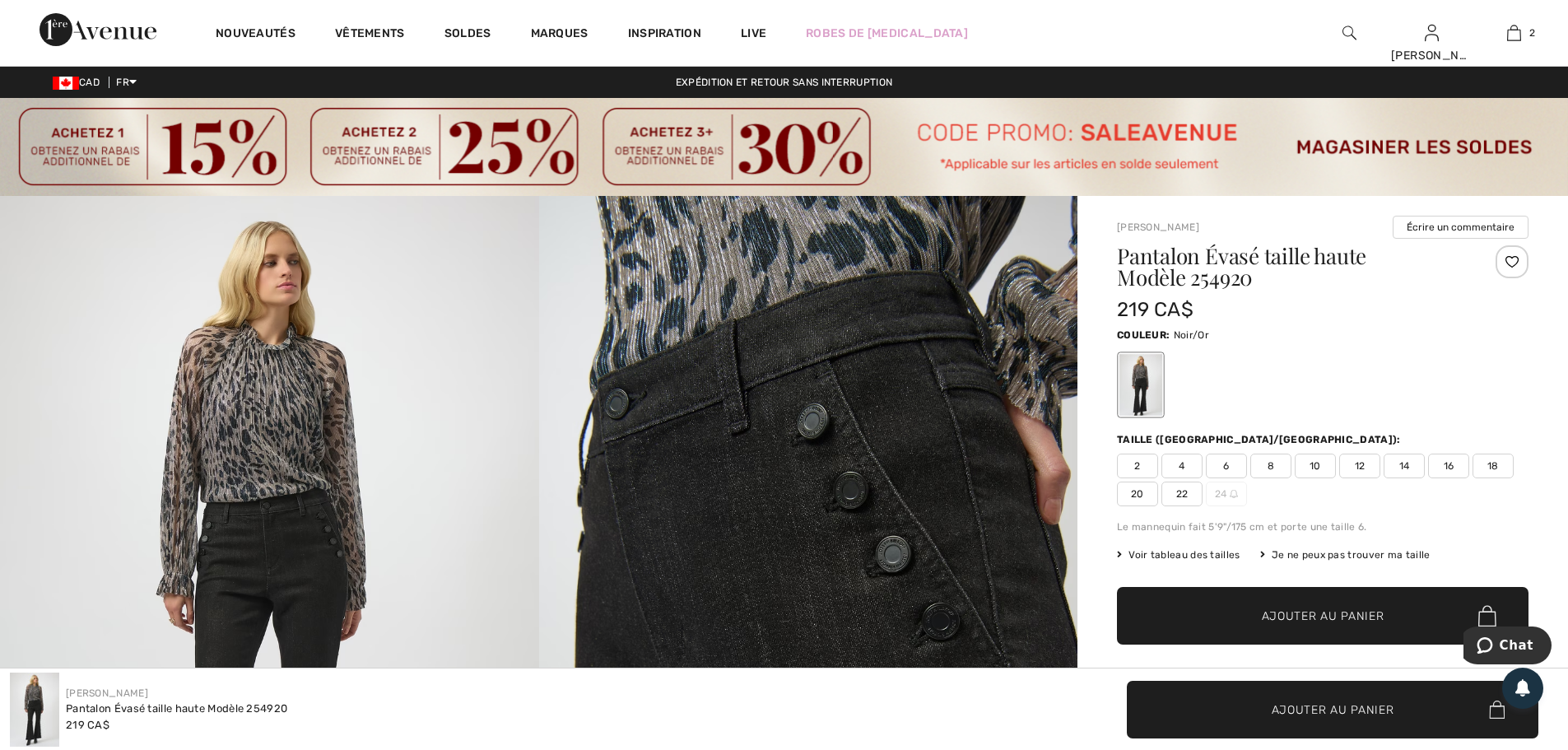
click at [705, 512] on img at bounding box center [809, 600] width 539 height 808
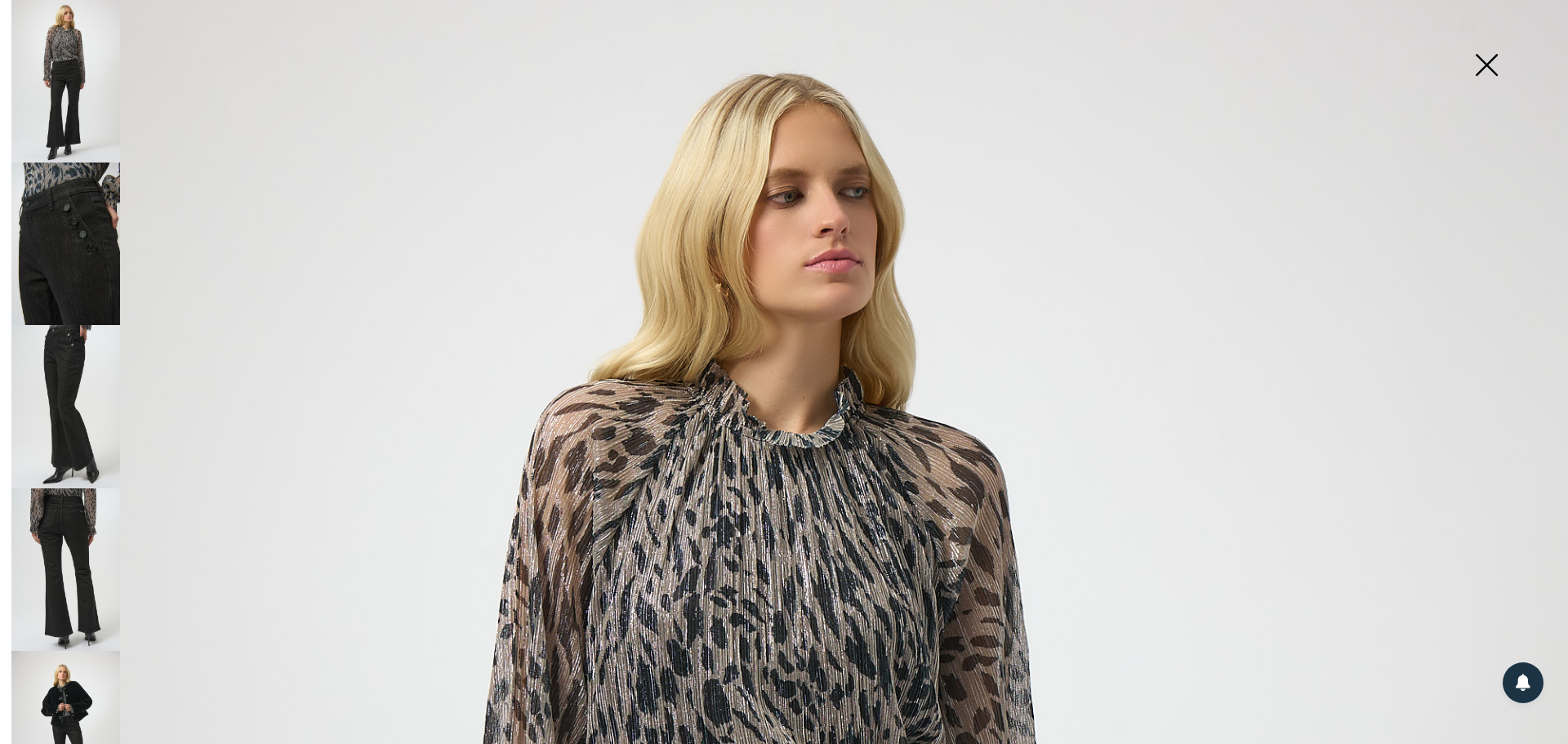
click at [77, 282] on img at bounding box center [65, 244] width 108 height 163
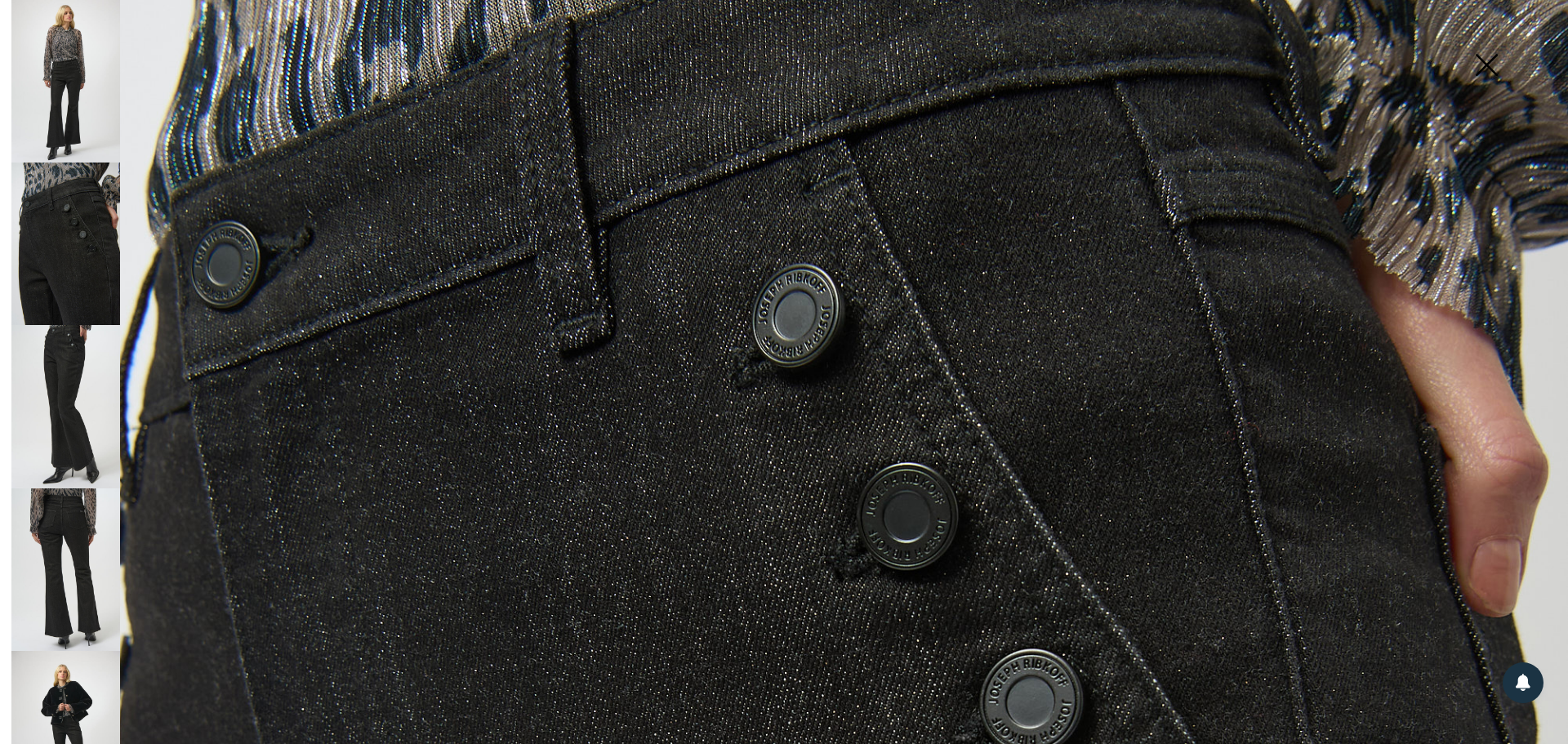
scroll to position [572, 0]
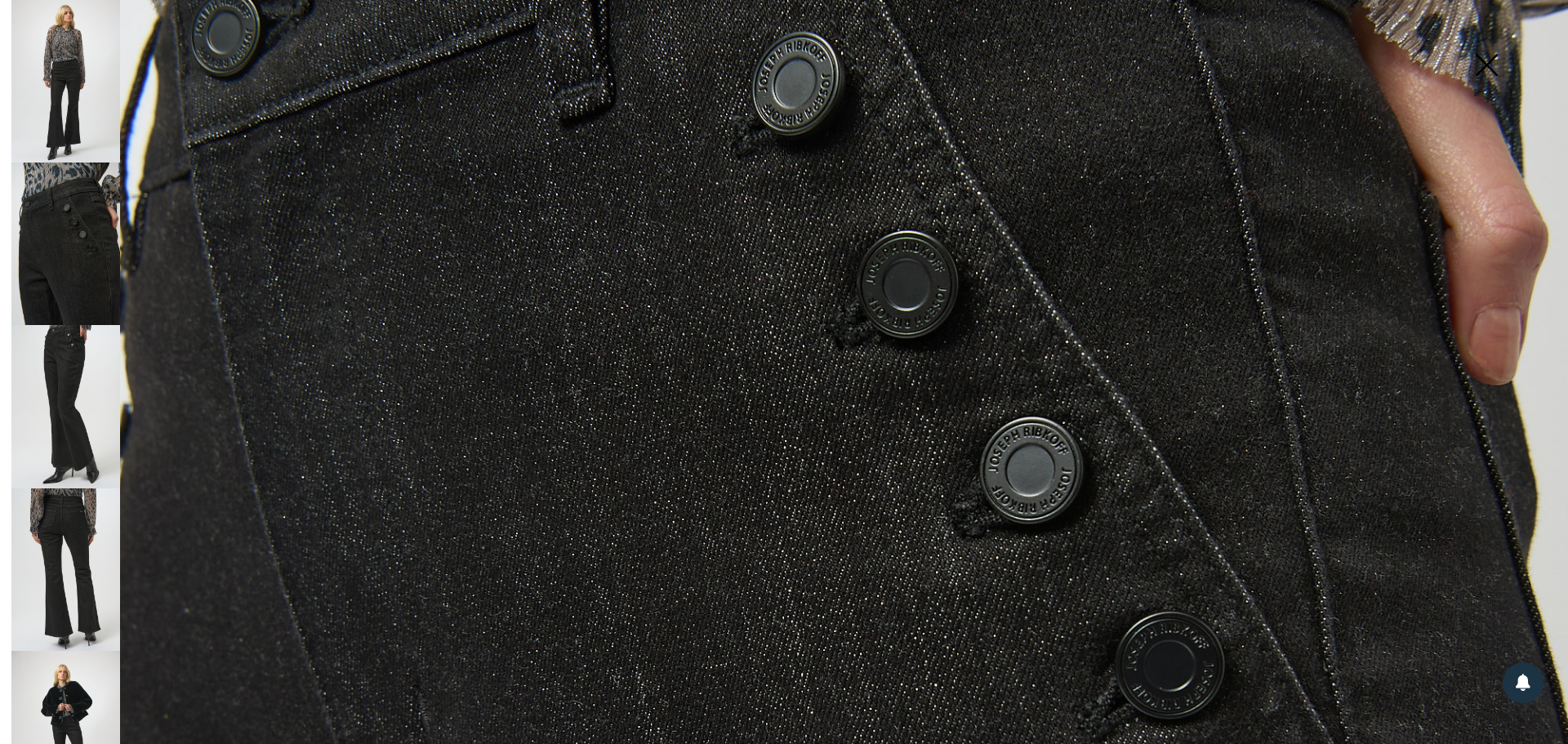
click at [28, 395] on img at bounding box center [65, 406] width 108 height 163
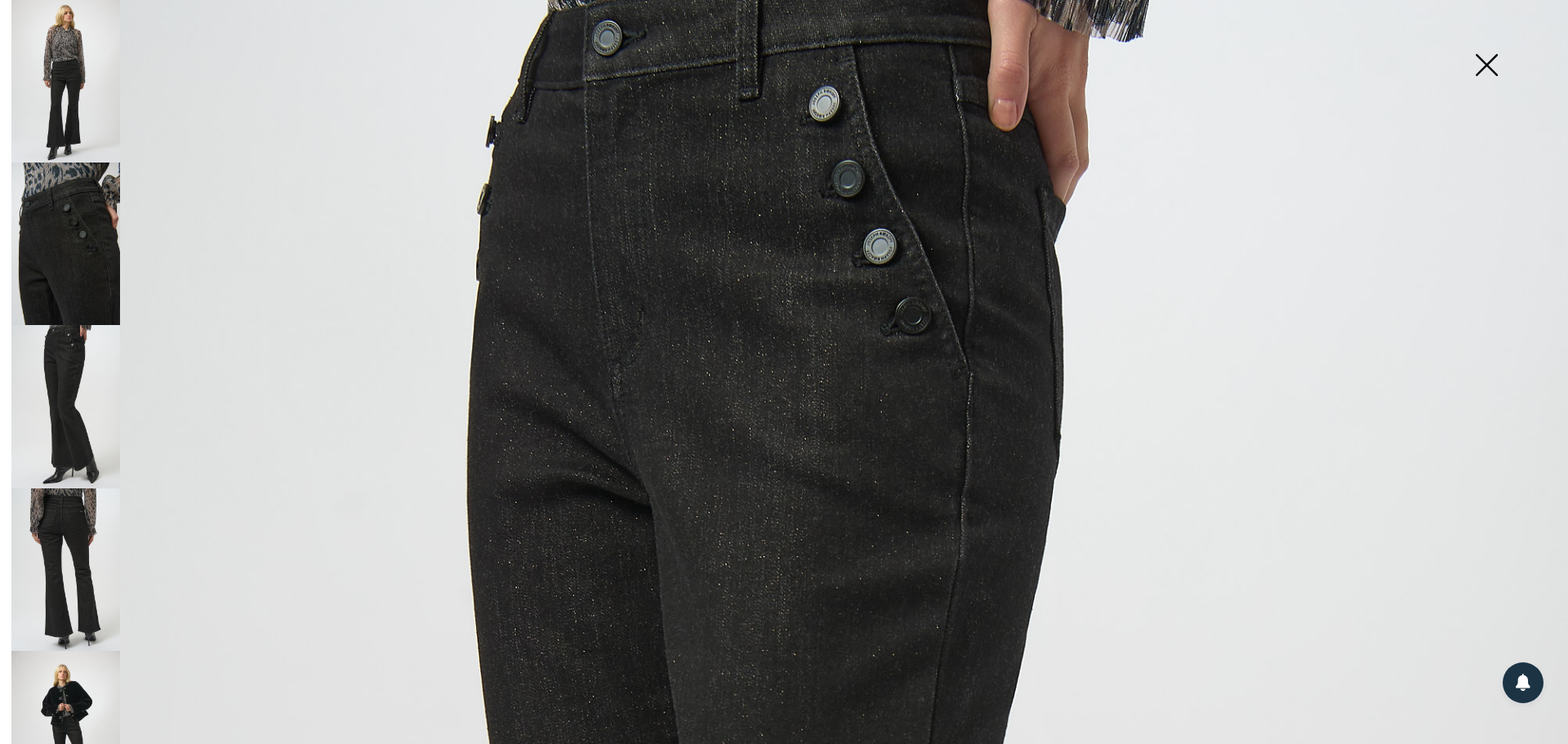
scroll to position [0, 0]
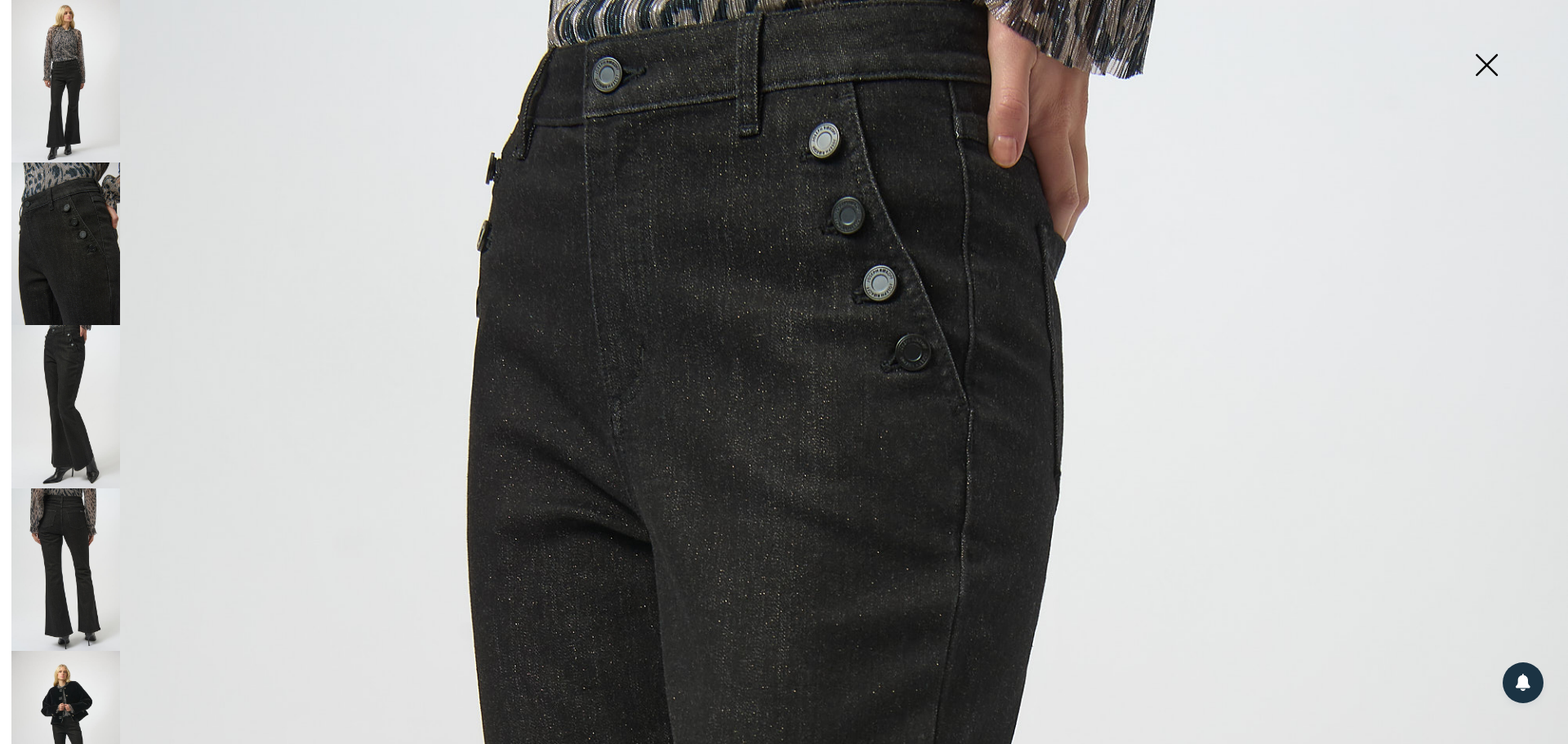
click at [90, 352] on img at bounding box center [65, 406] width 108 height 163
click at [75, 371] on img at bounding box center [65, 406] width 108 height 163
click at [68, 515] on img at bounding box center [65, 569] width 108 height 163
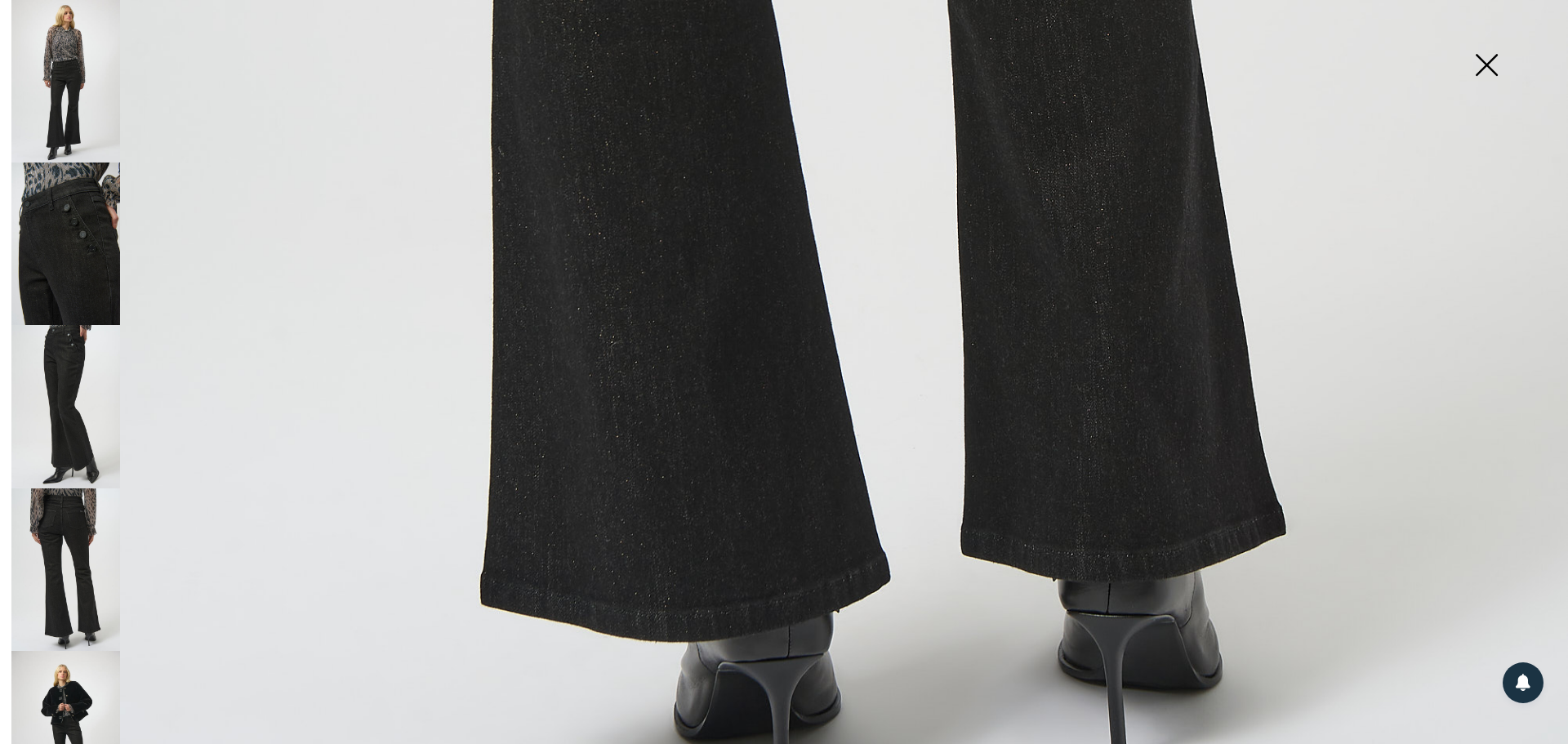
scroll to position [1552, 0]
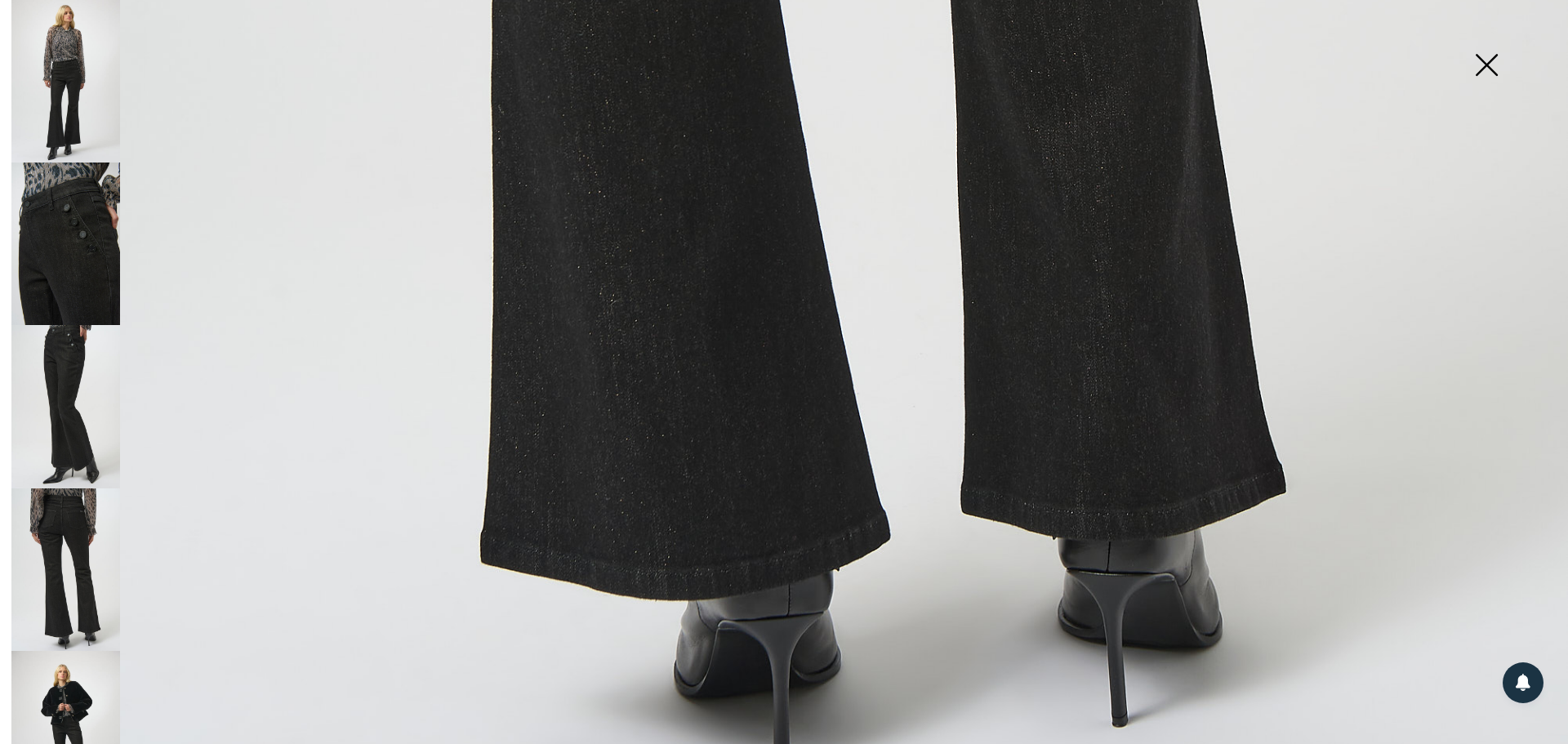
click at [88, 419] on img at bounding box center [65, 406] width 108 height 163
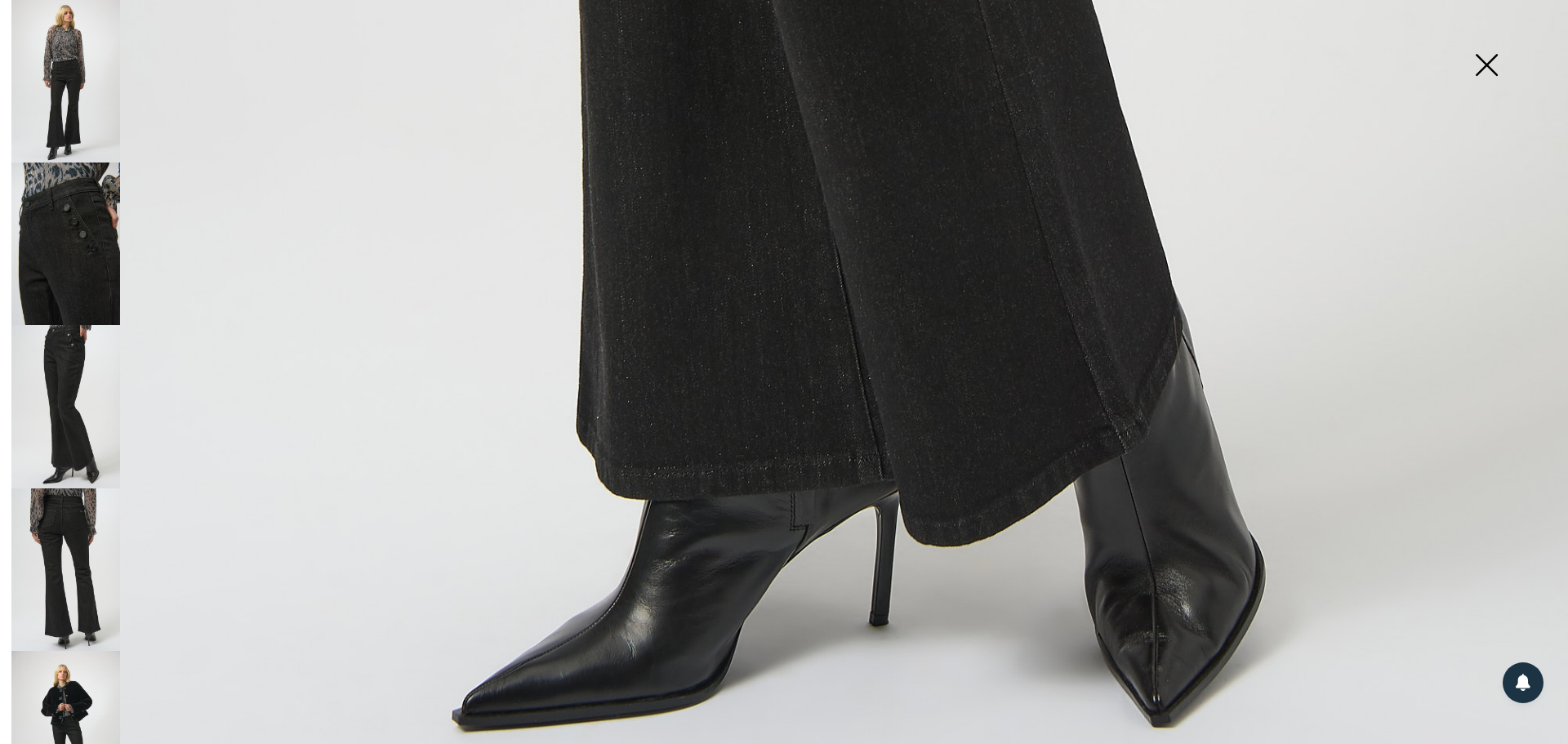
click at [79, 504] on img at bounding box center [65, 569] width 108 height 163
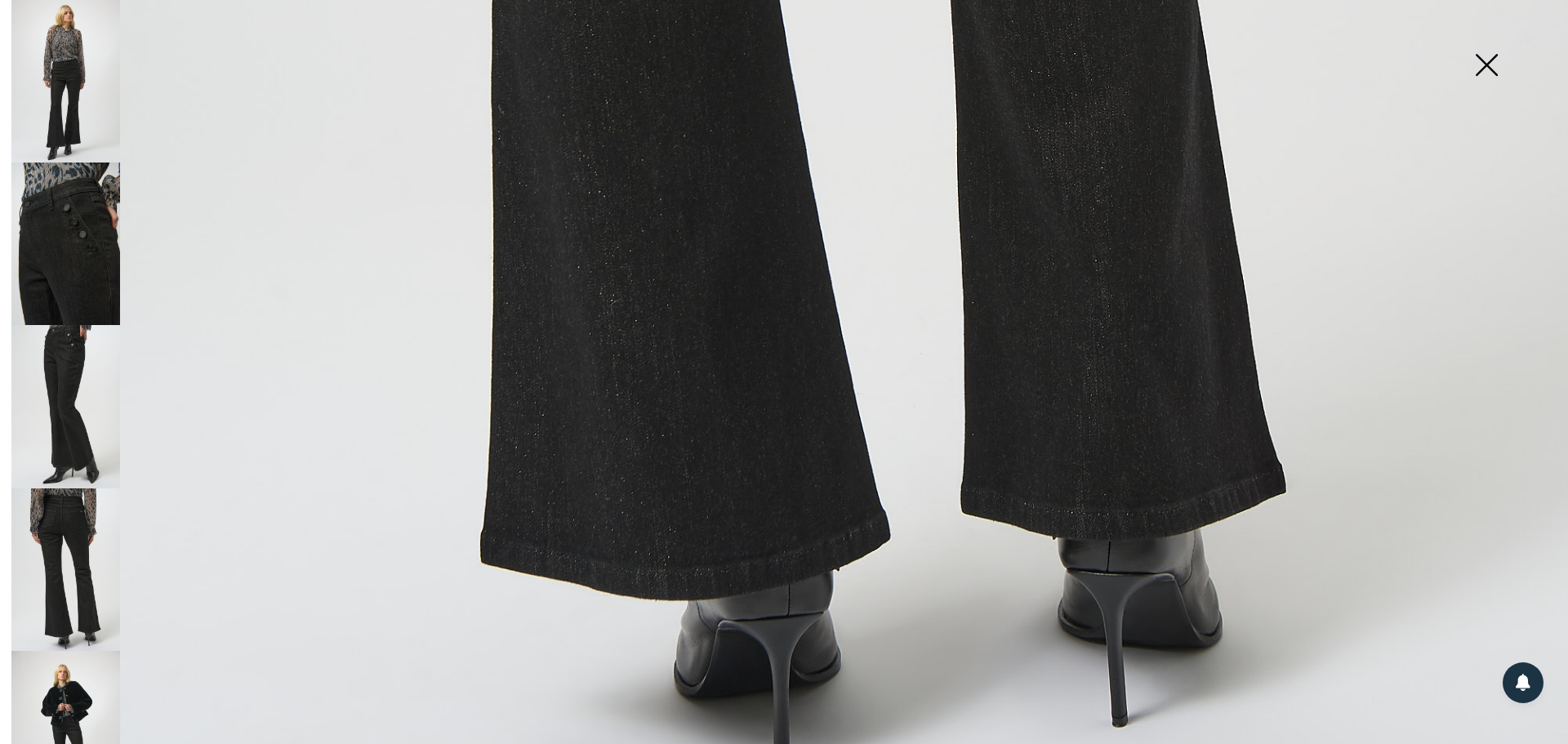
click at [66, 423] on img at bounding box center [65, 406] width 108 height 163
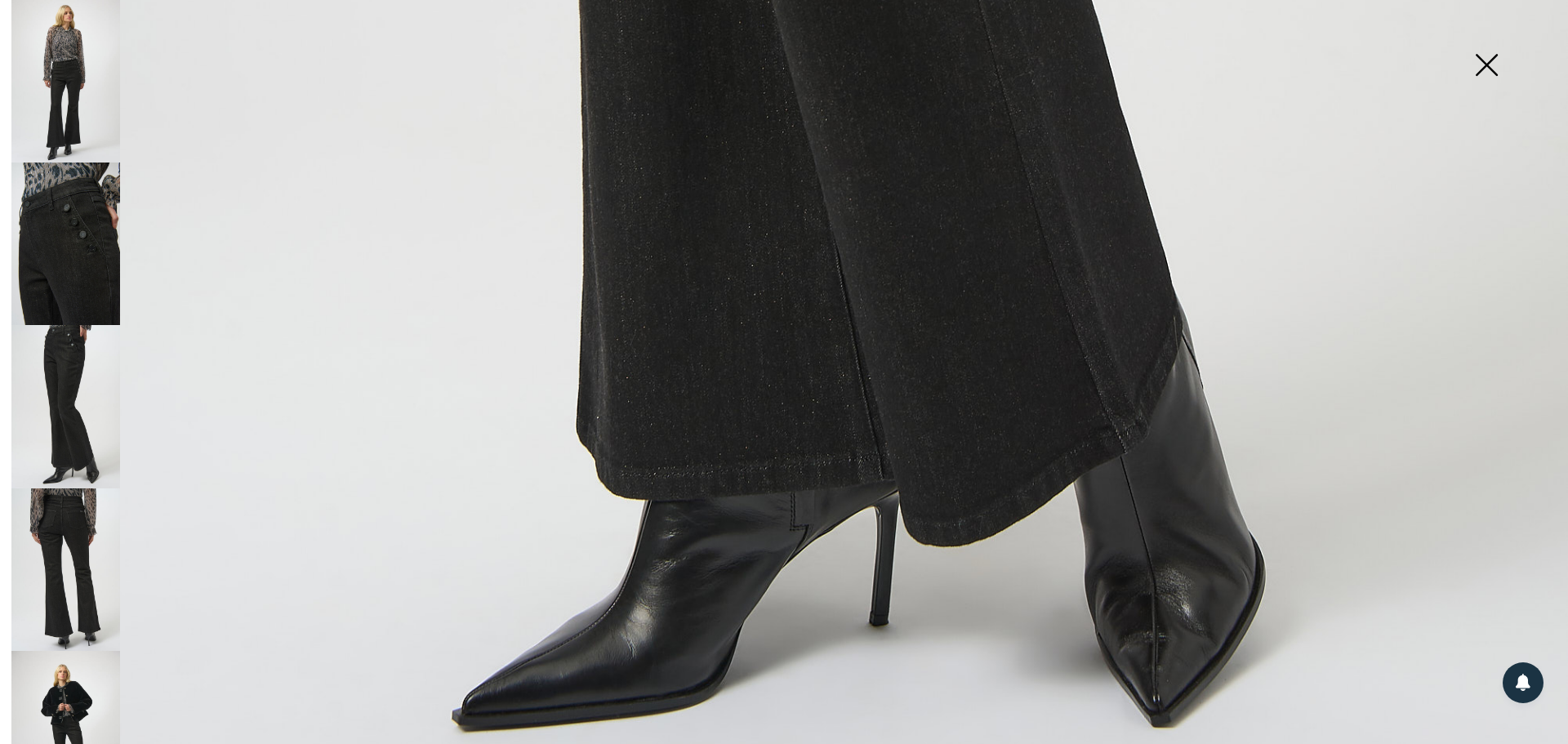
click at [75, 510] on img at bounding box center [65, 569] width 108 height 163
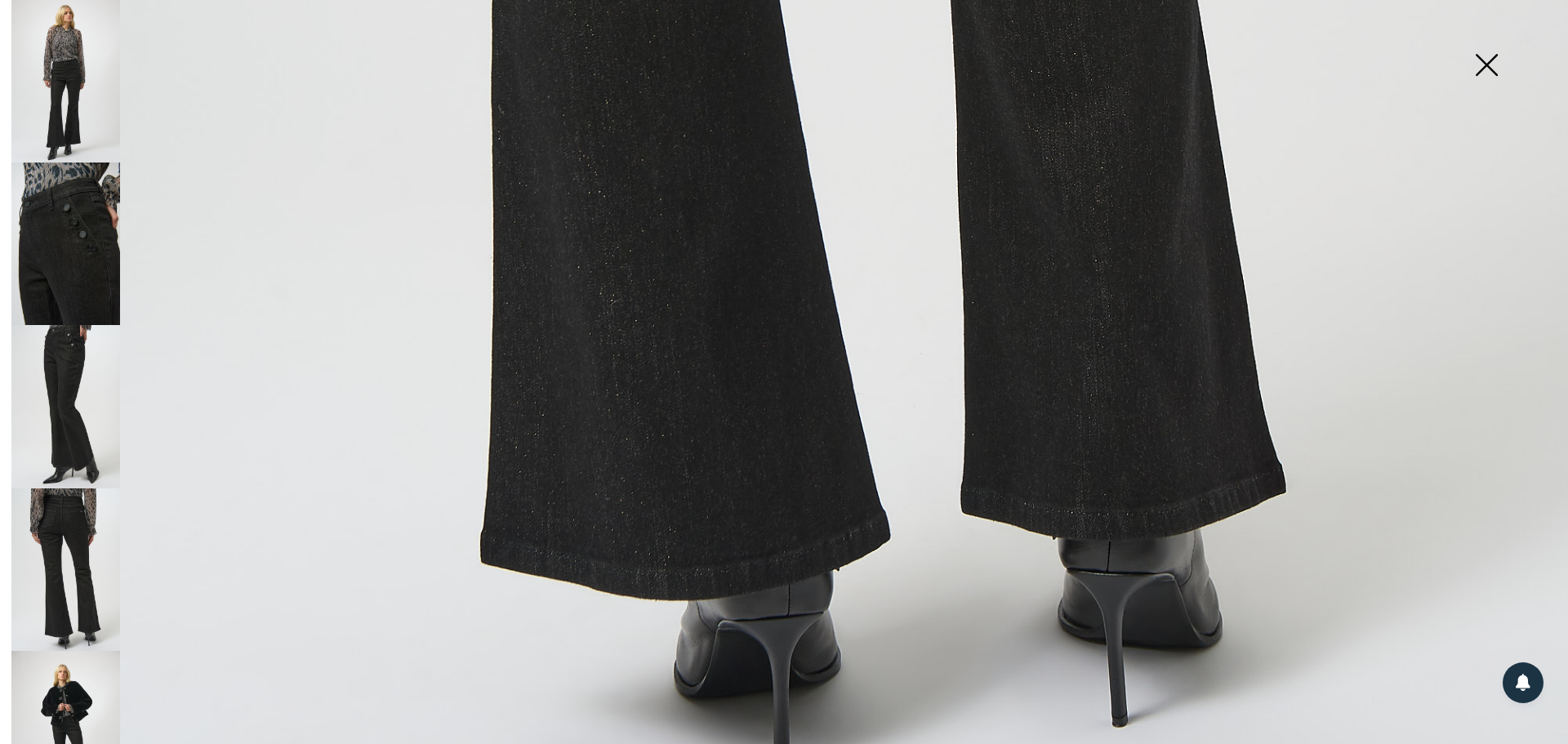
click at [63, 668] on img at bounding box center [65, 732] width 108 height 163
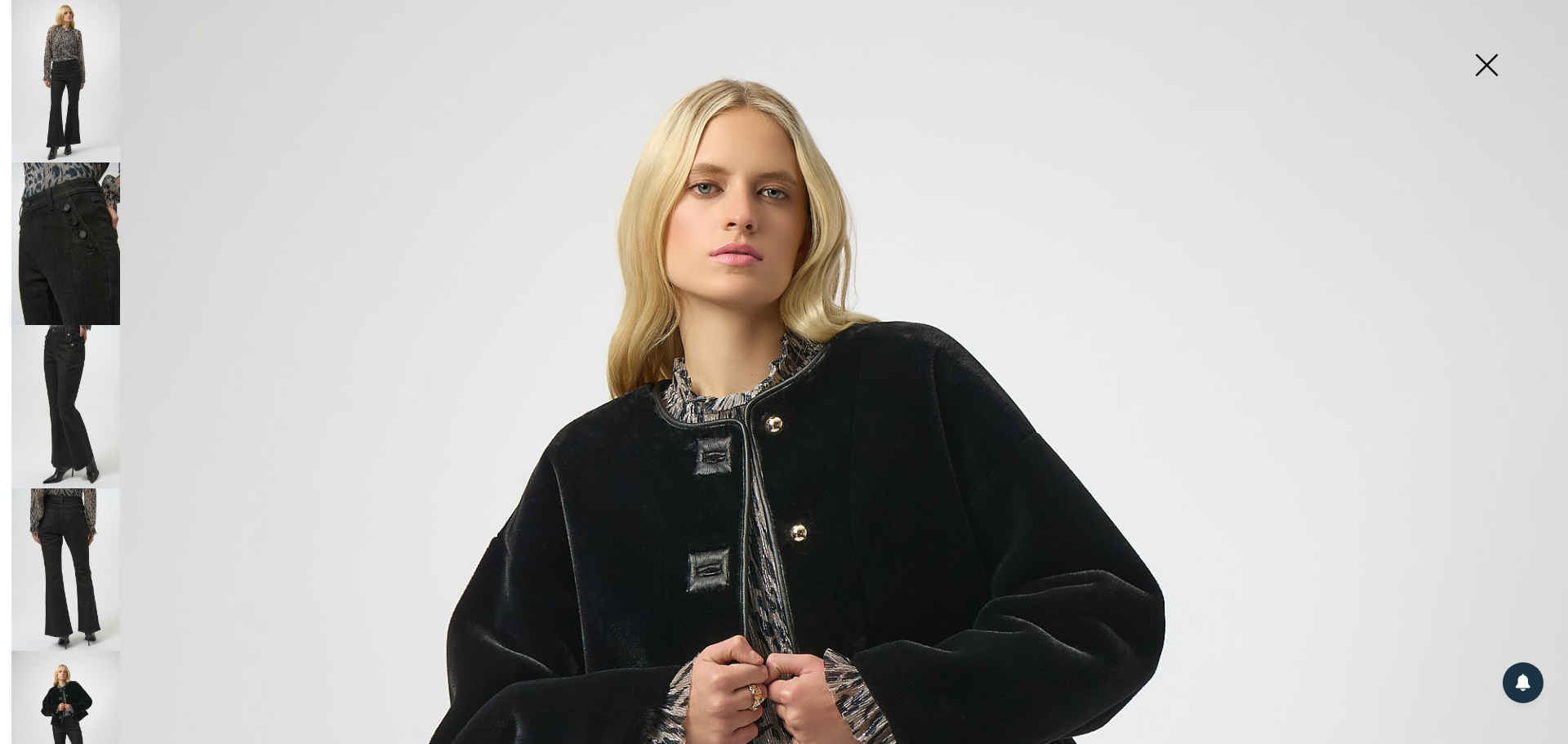
scroll to position [0, 0]
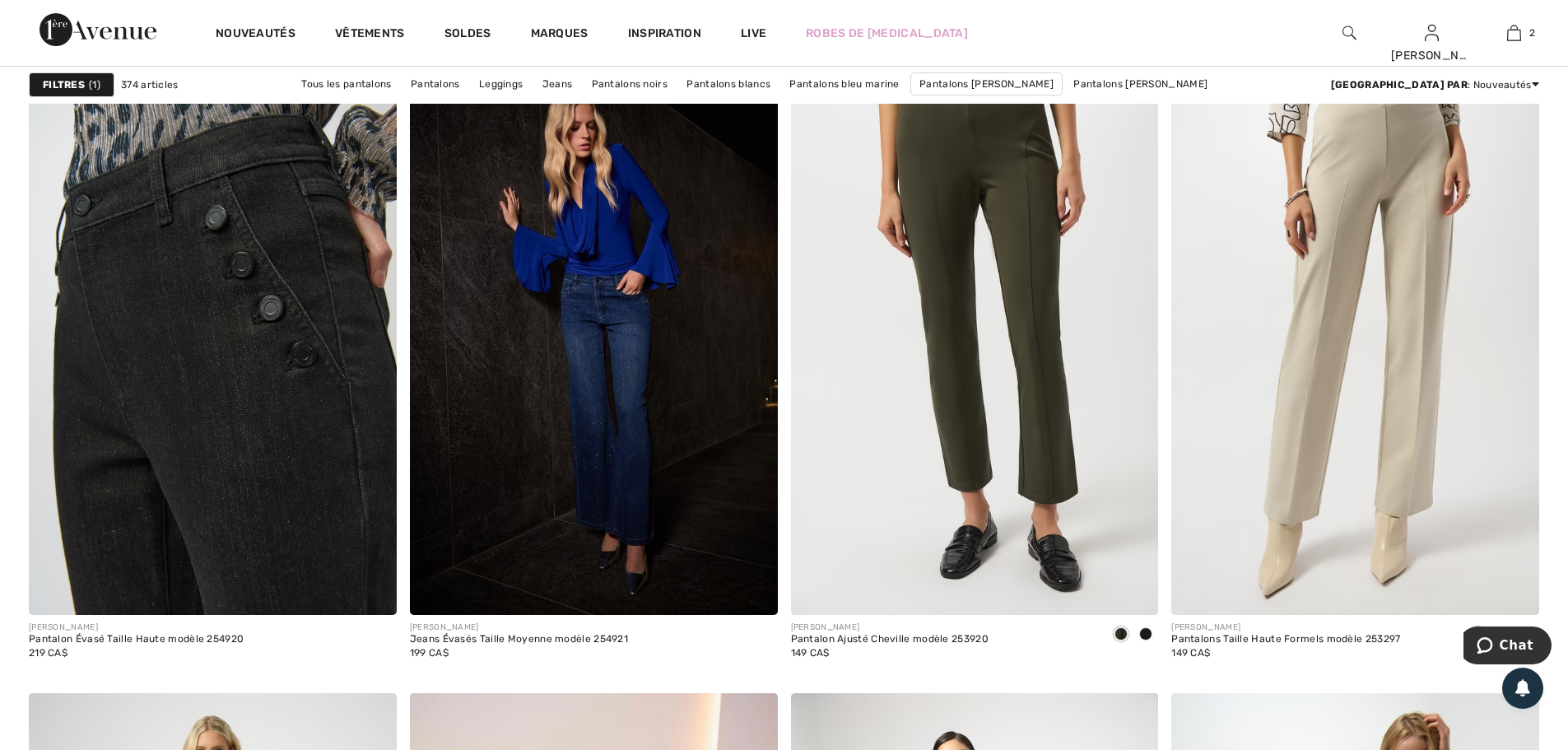
click at [234, 408] on img at bounding box center [212, 339] width 368 height 552
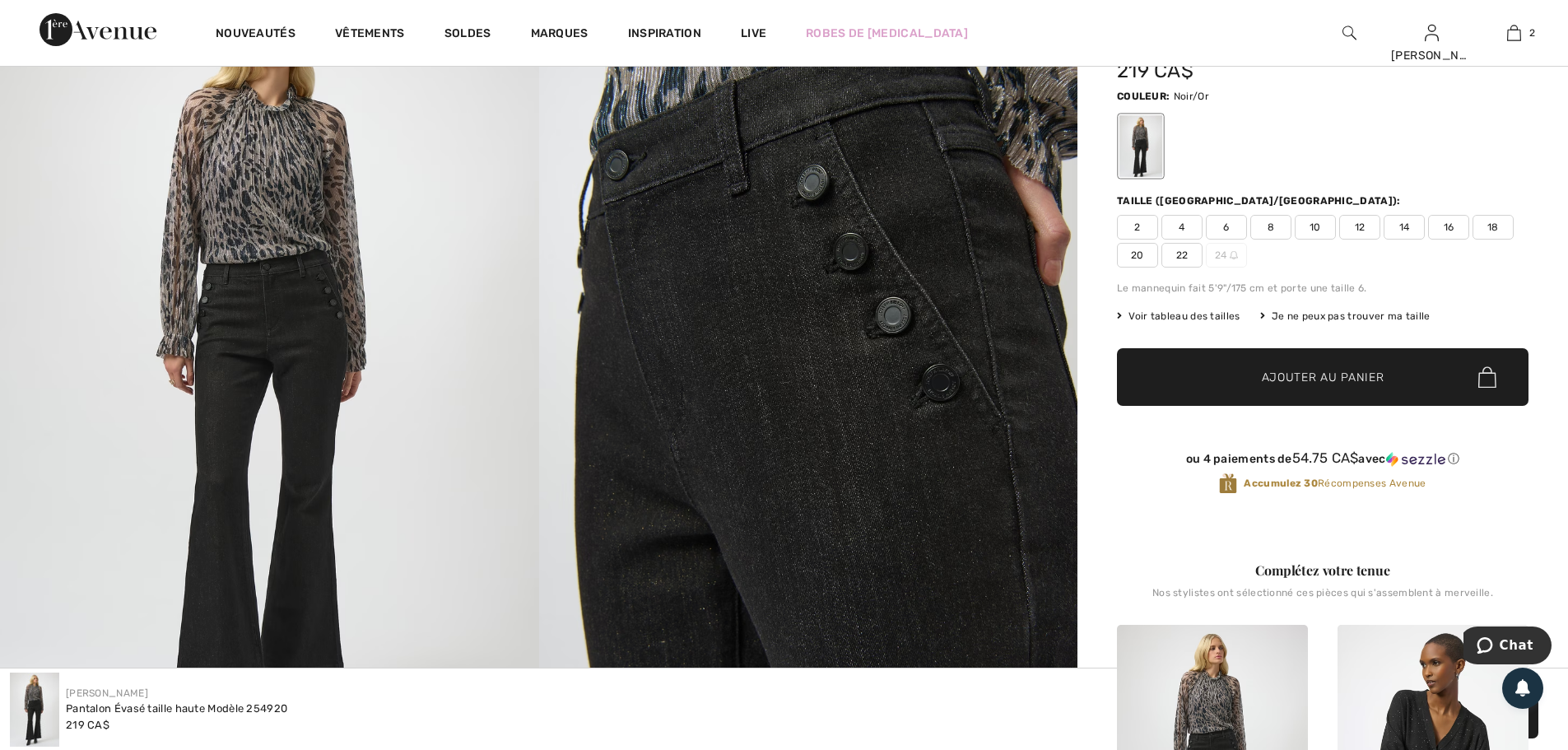
scroll to position [165, 0]
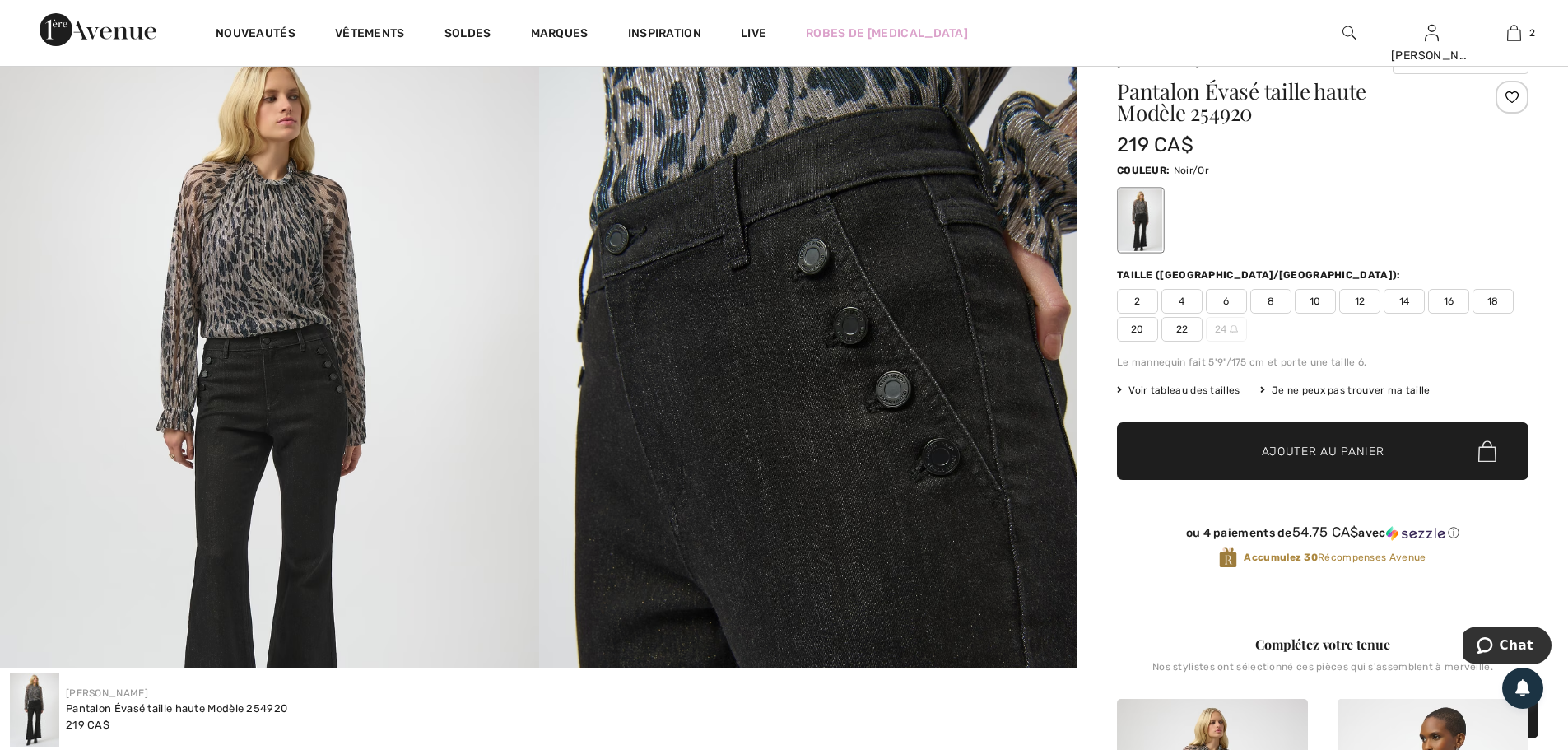
click at [1405, 306] on span "14" at bounding box center [1404, 302] width 41 height 25
click at [1328, 459] on span "Ajouter au panier" at bounding box center [1322, 451] width 122 height 17
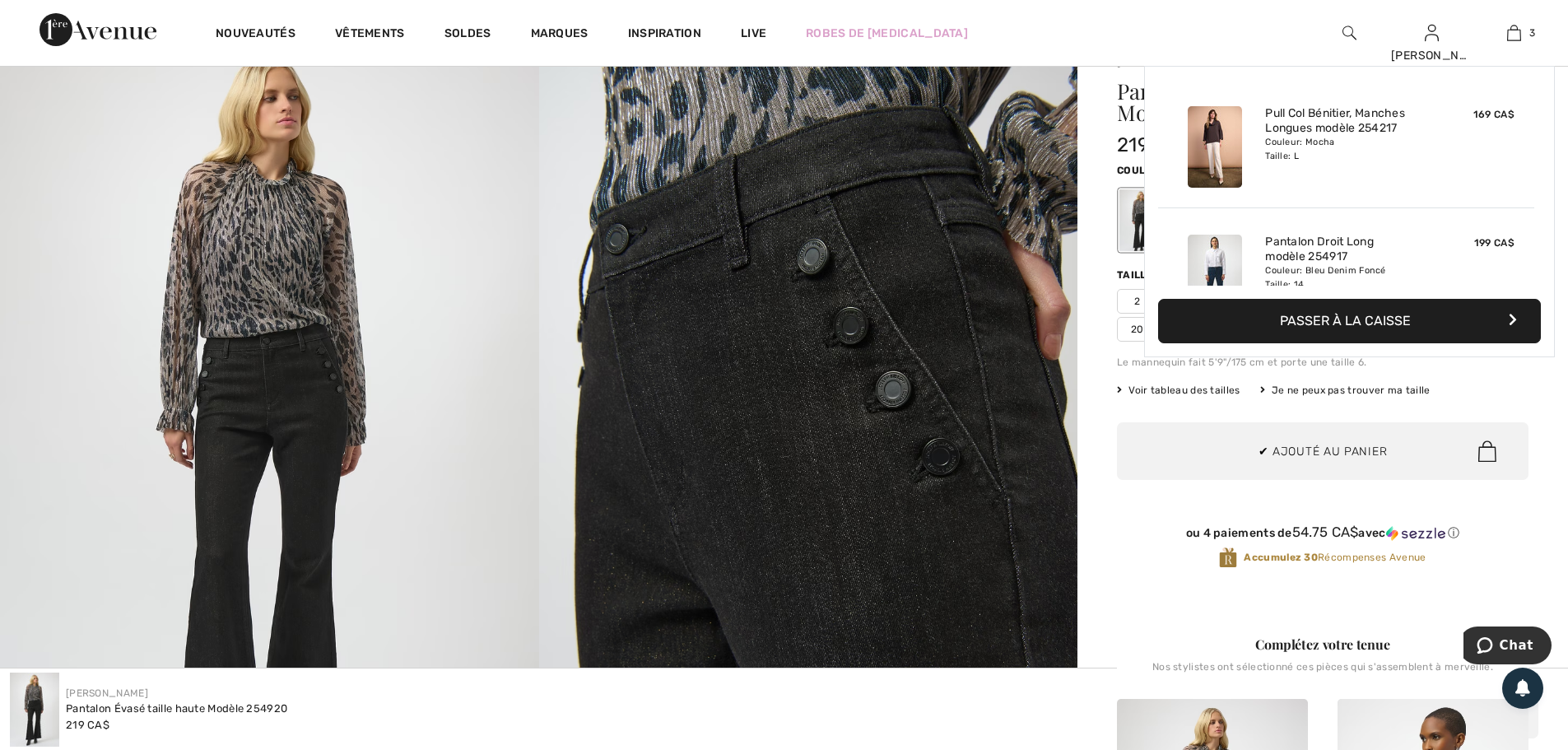
scroll to position [179, 0]
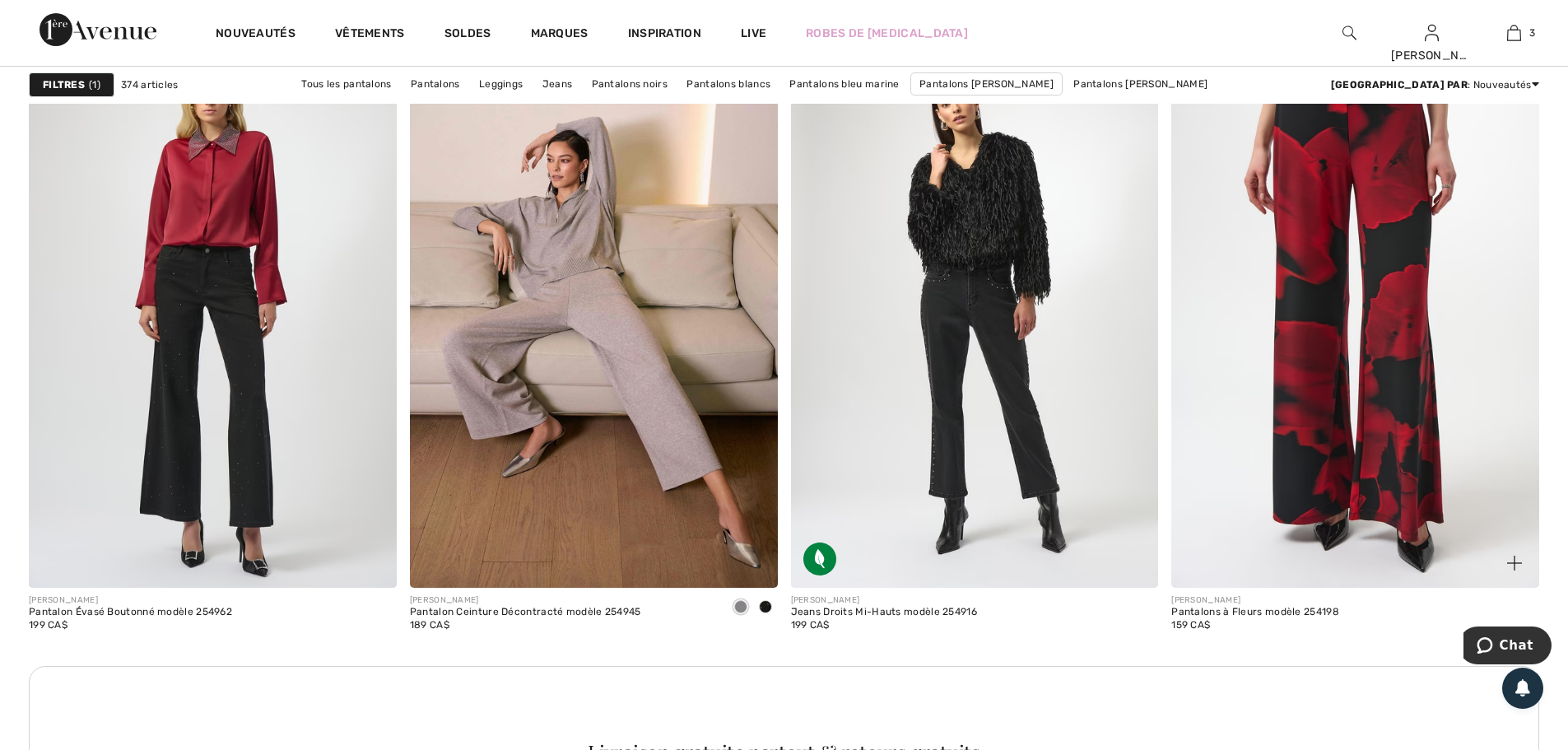
scroll to position [7080, 0]
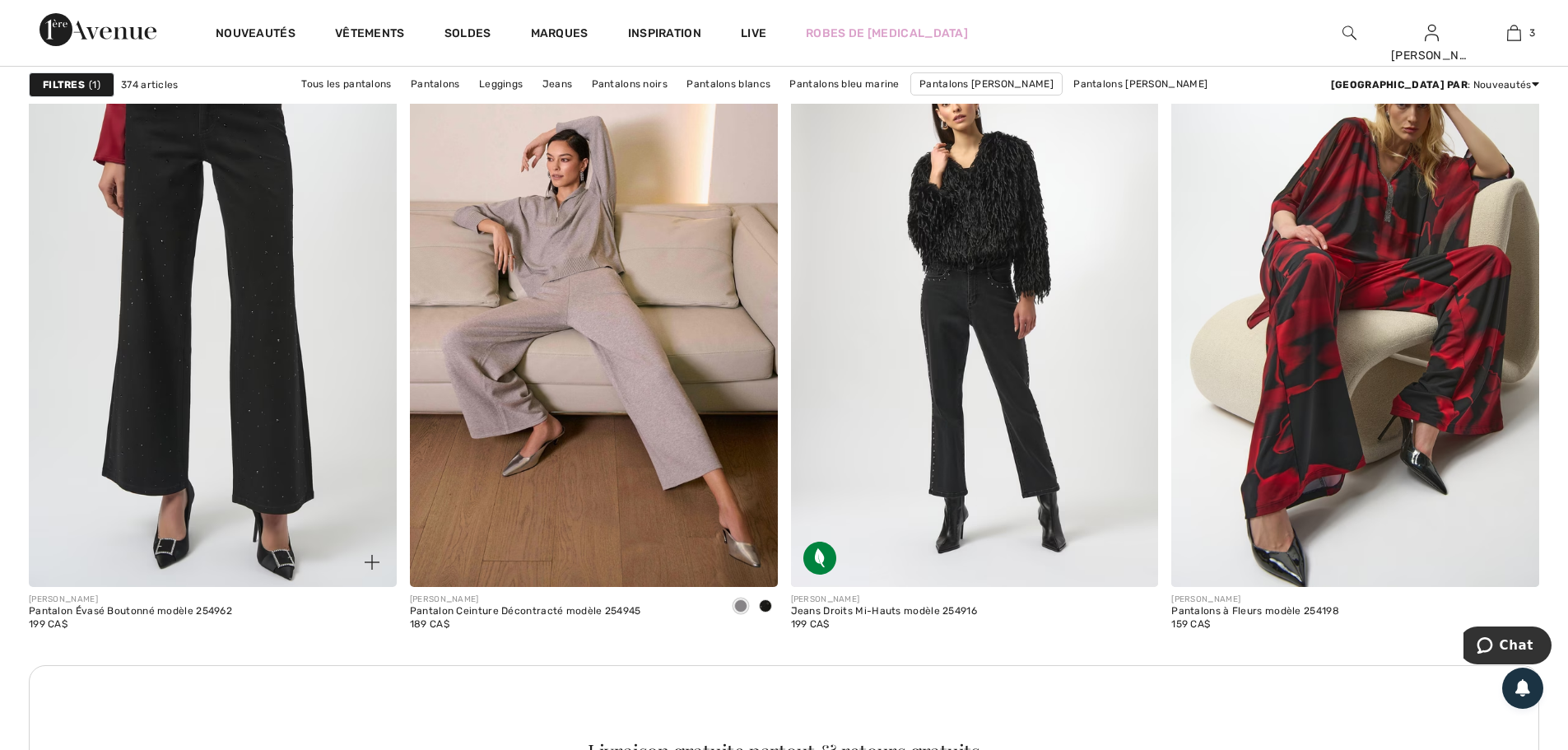
click at [290, 435] on img at bounding box center [212, 310] width 368 height 552
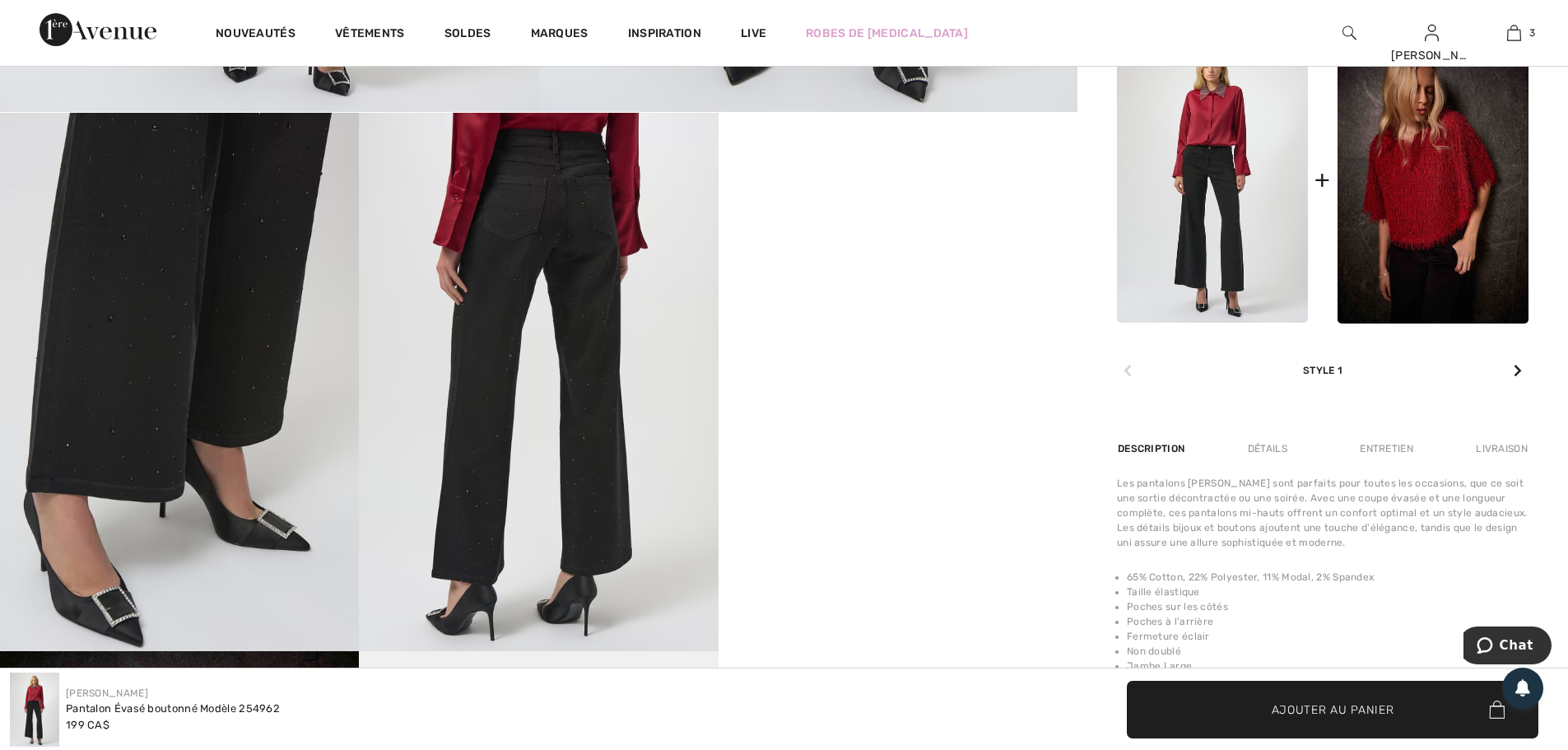
scroll to position [988, 0]
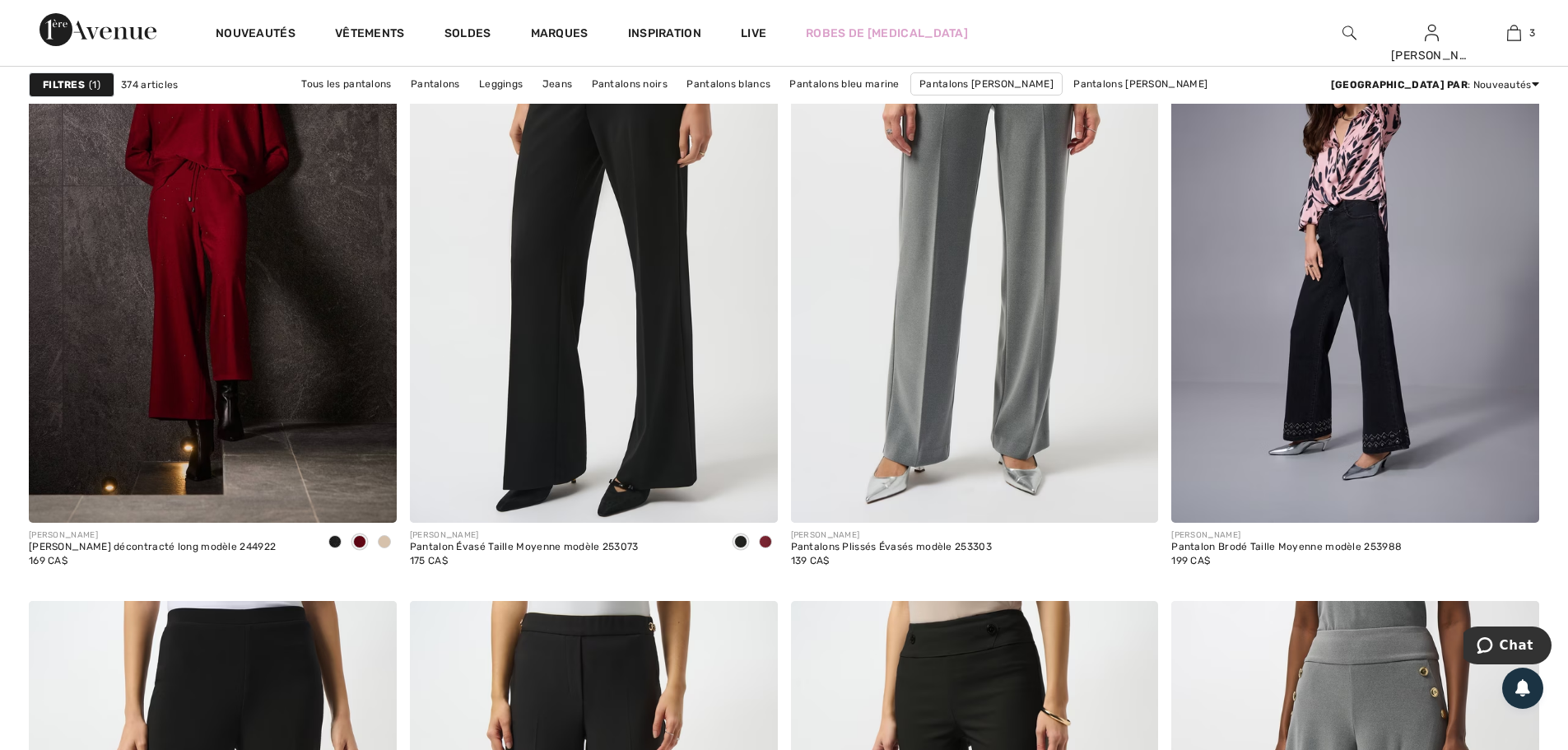
scroll to position [8644, 0]
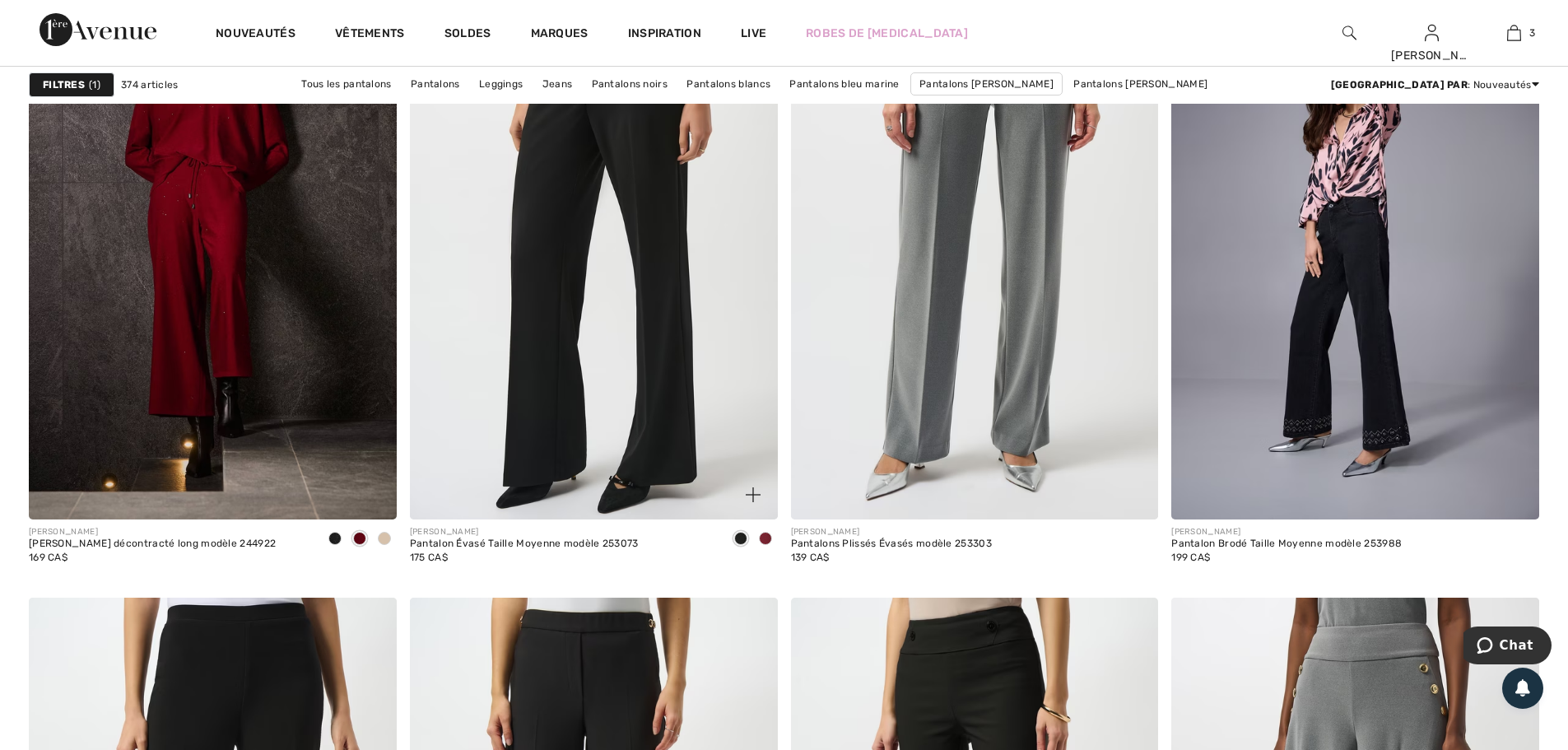
click at [760, 540] on span at bounding box center [766, 539] width 13 height 13
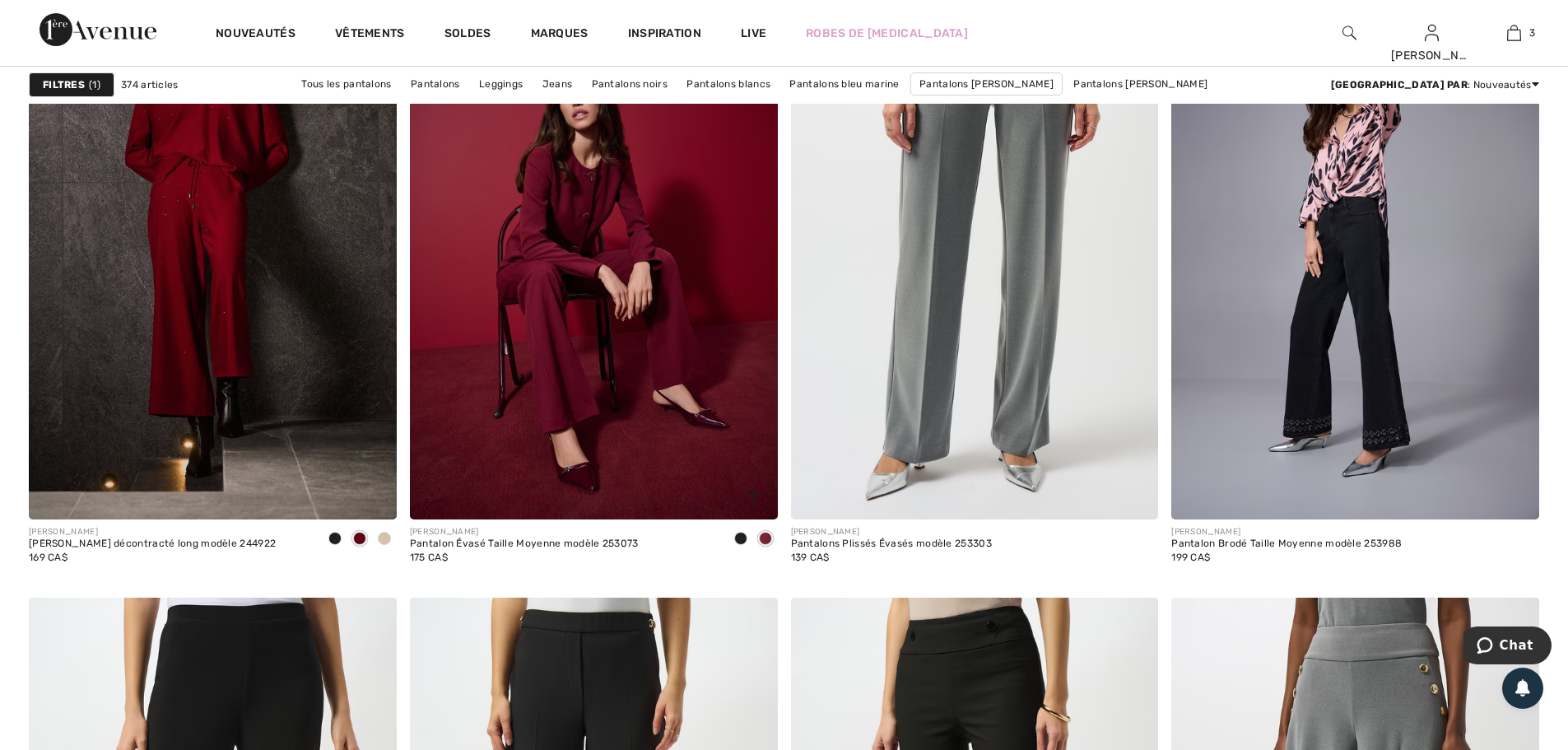
click at [740, 540] on span at bounding box center [740, 539] width 13 height 13
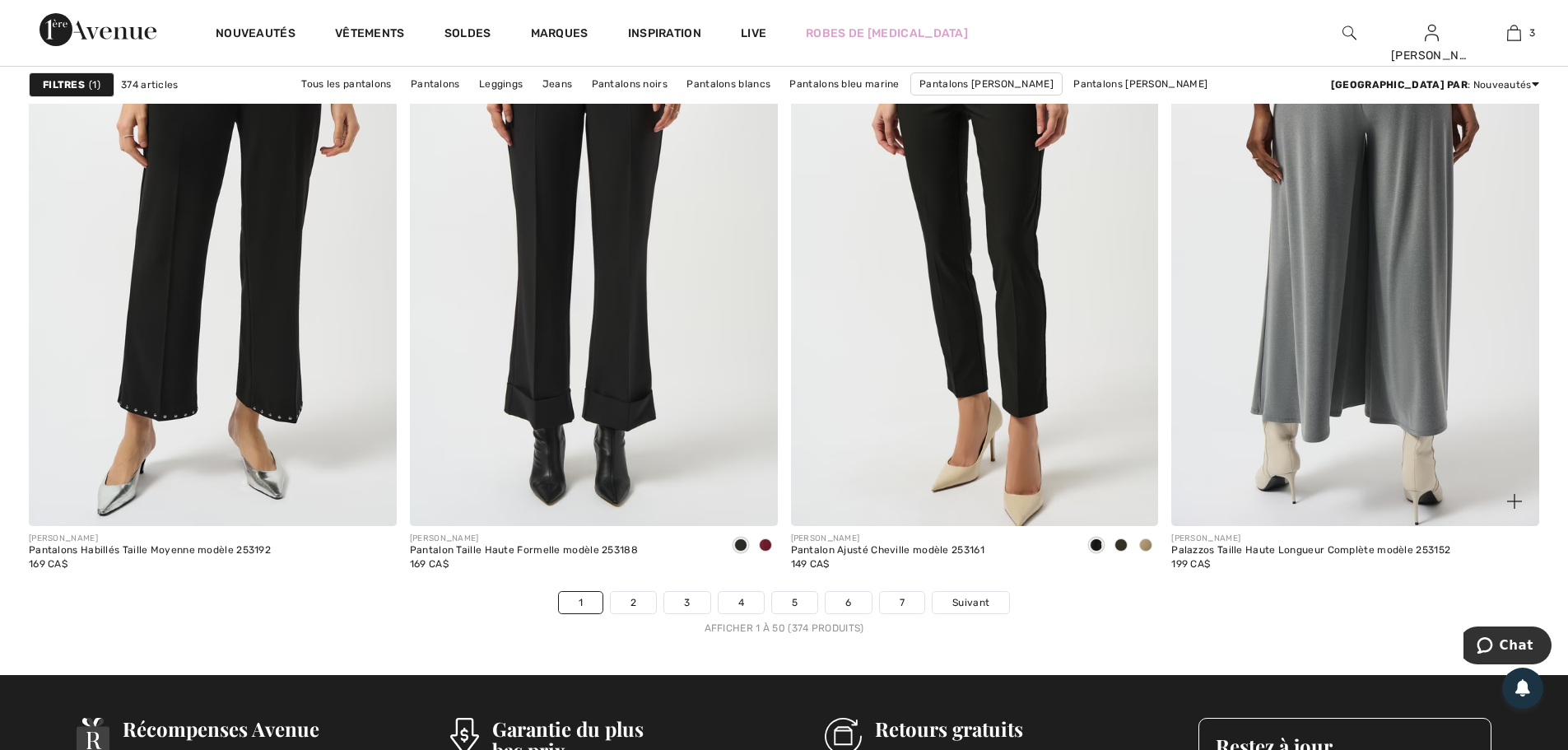
scroll to position [9302, 0]
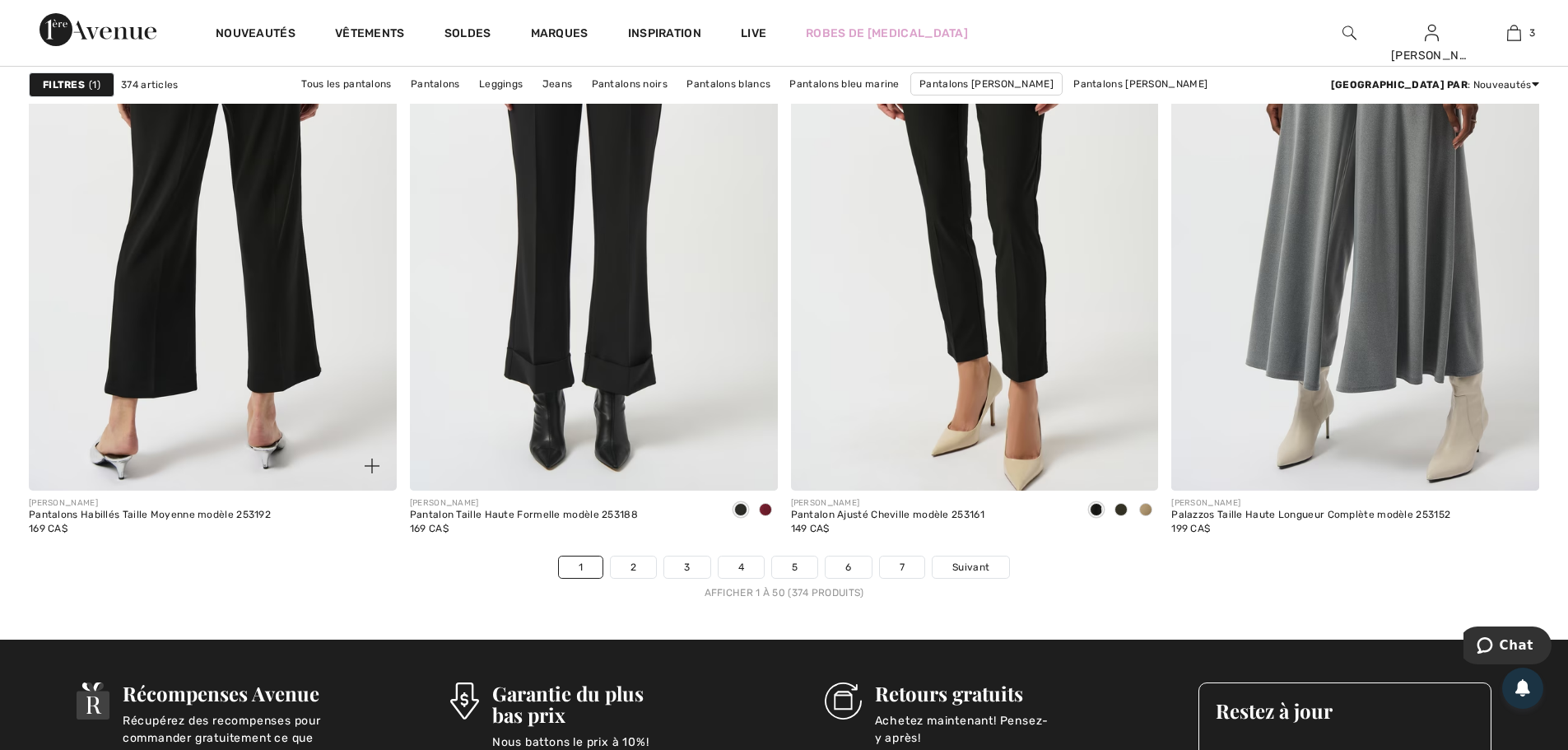
click at [174, 359] on img at bounding box center [212, 215] width 368 height 552
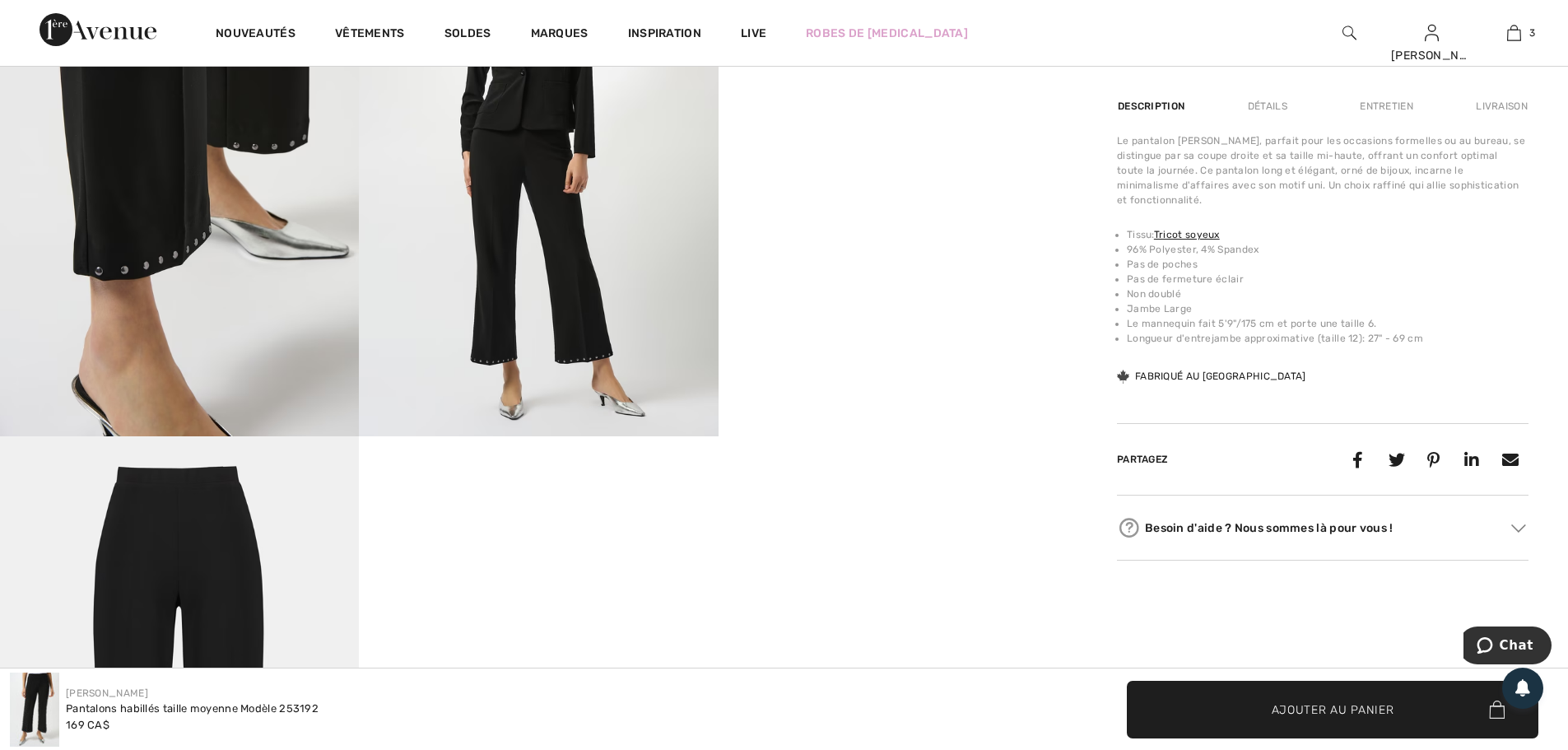
scroll to position [1070, 0]
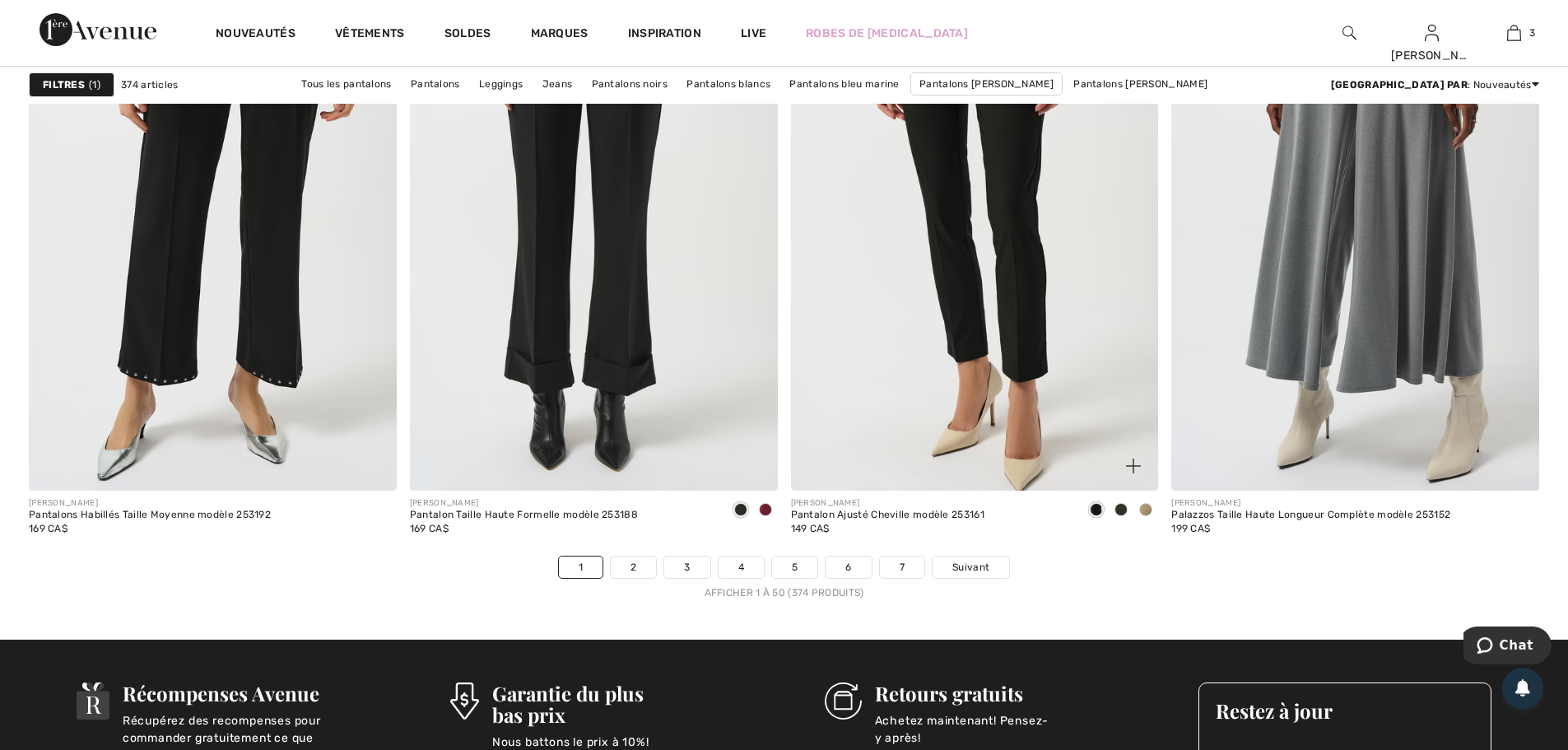
click at [1116, 503] on div at bounding box center [1121, 510] width 25 height 27
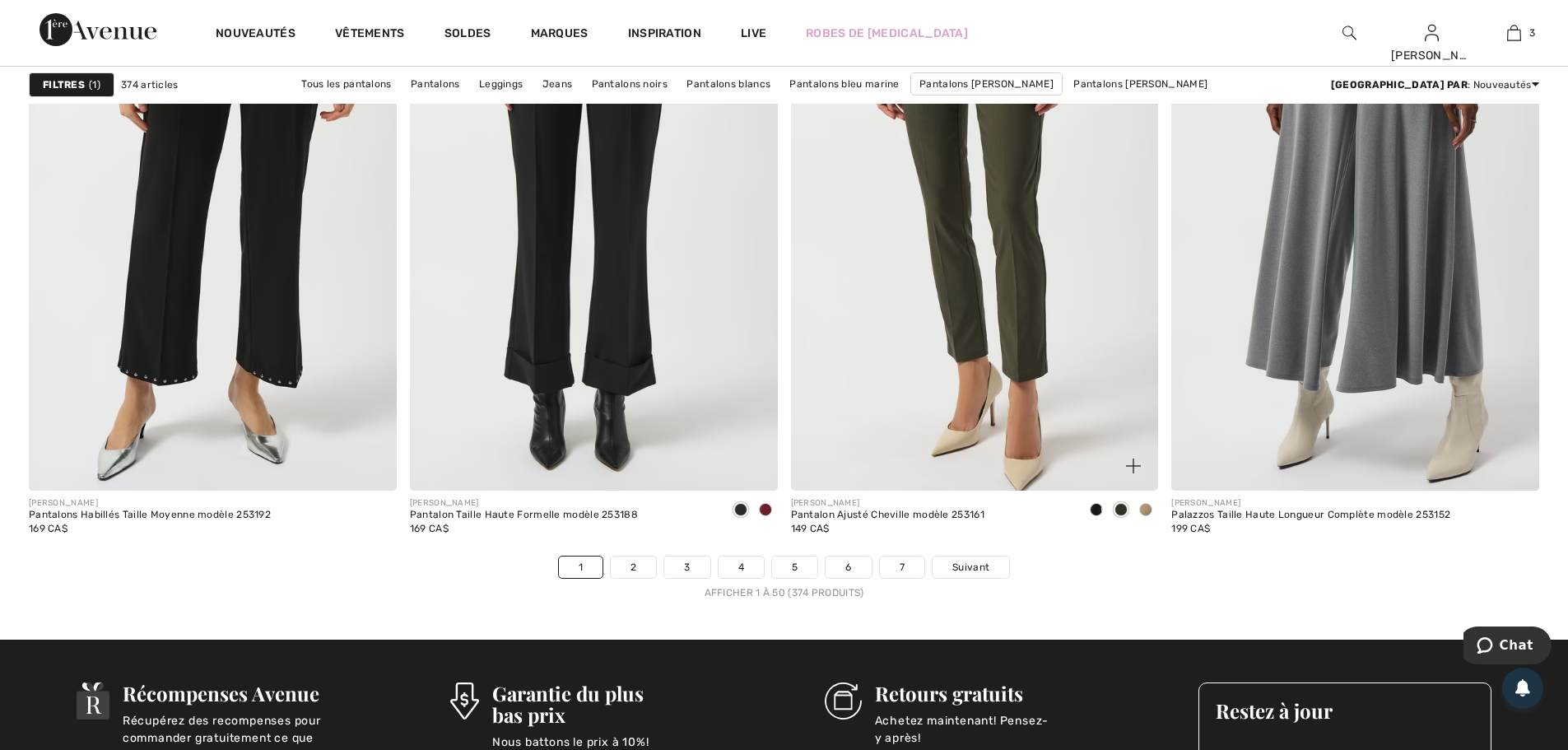
click at [1143, 510] on span at bounding box center [1146, 510] width 13 height 13
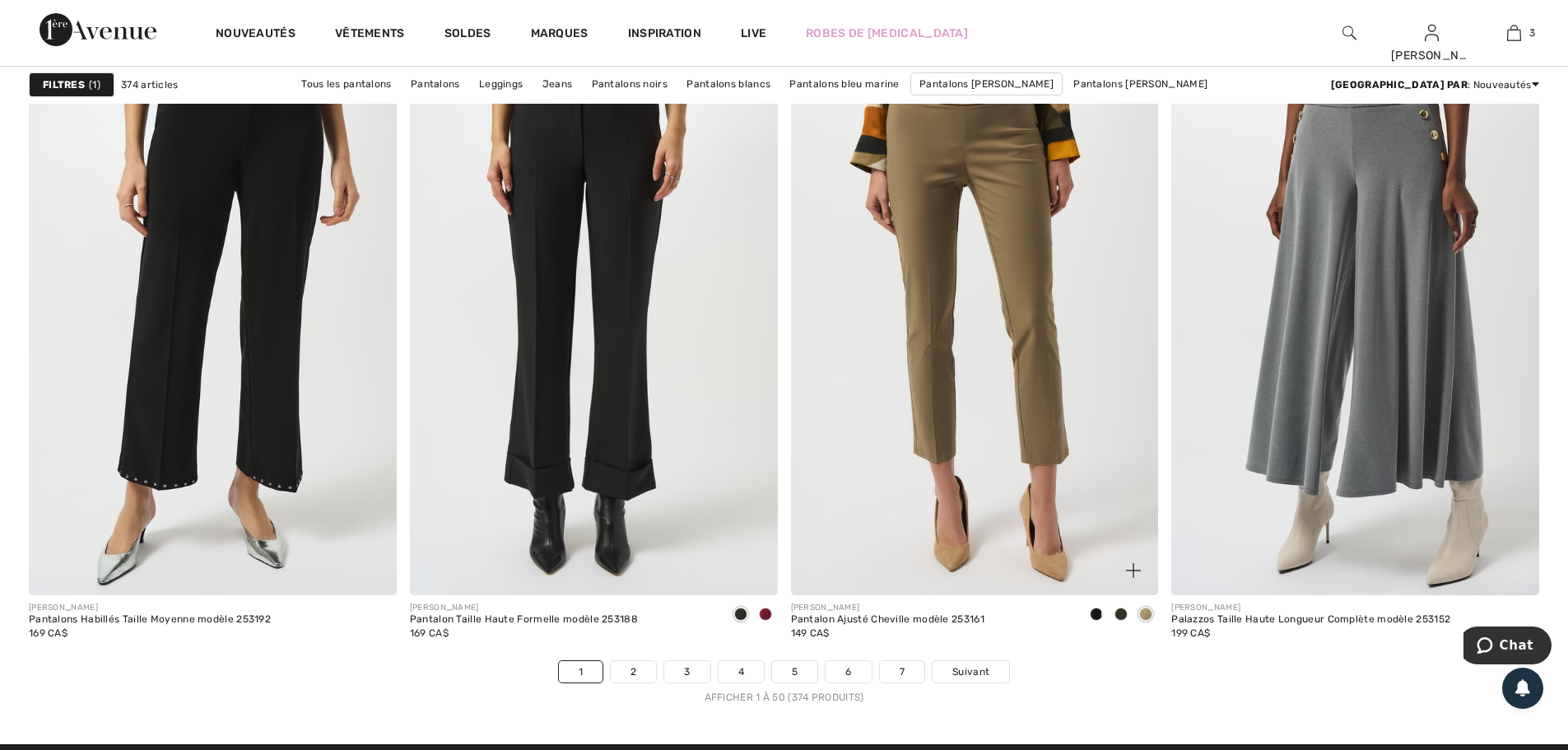
scroll to position [9221, 0]
